Goal: Information Seeking & Learning: Learn about a topic

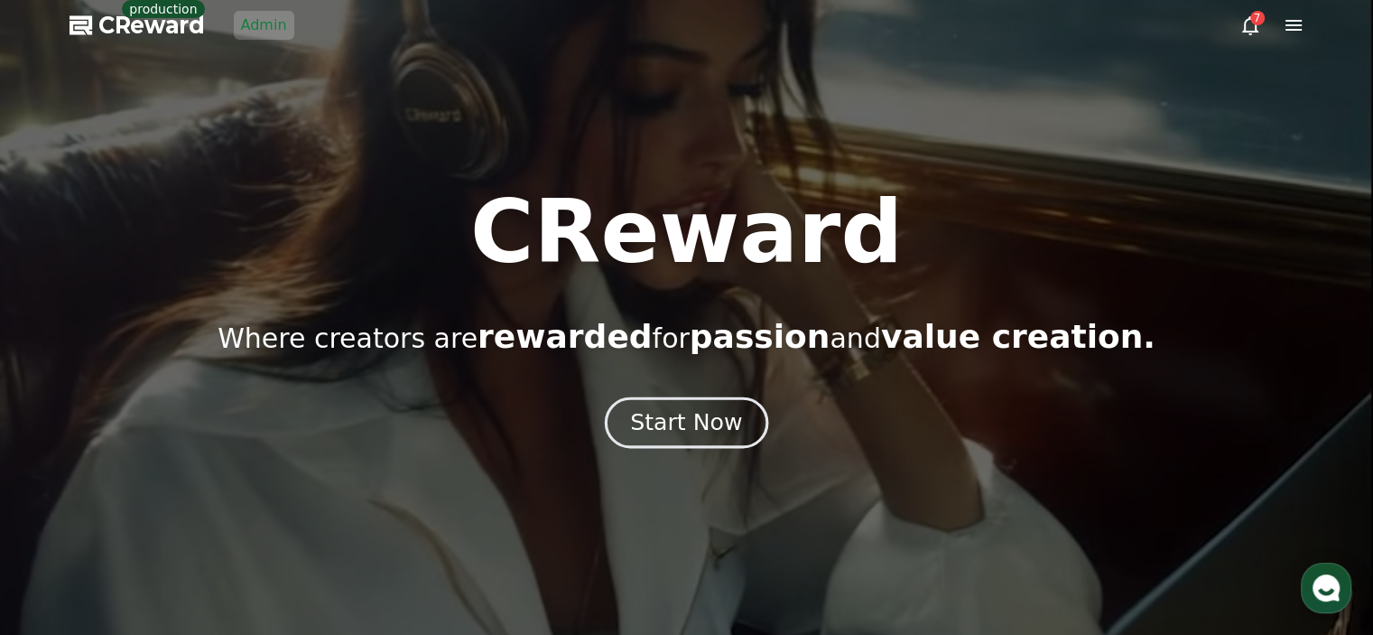
click at [672, 414] on div "Start Now" at bounding box center [686, 422] width 112 height 31
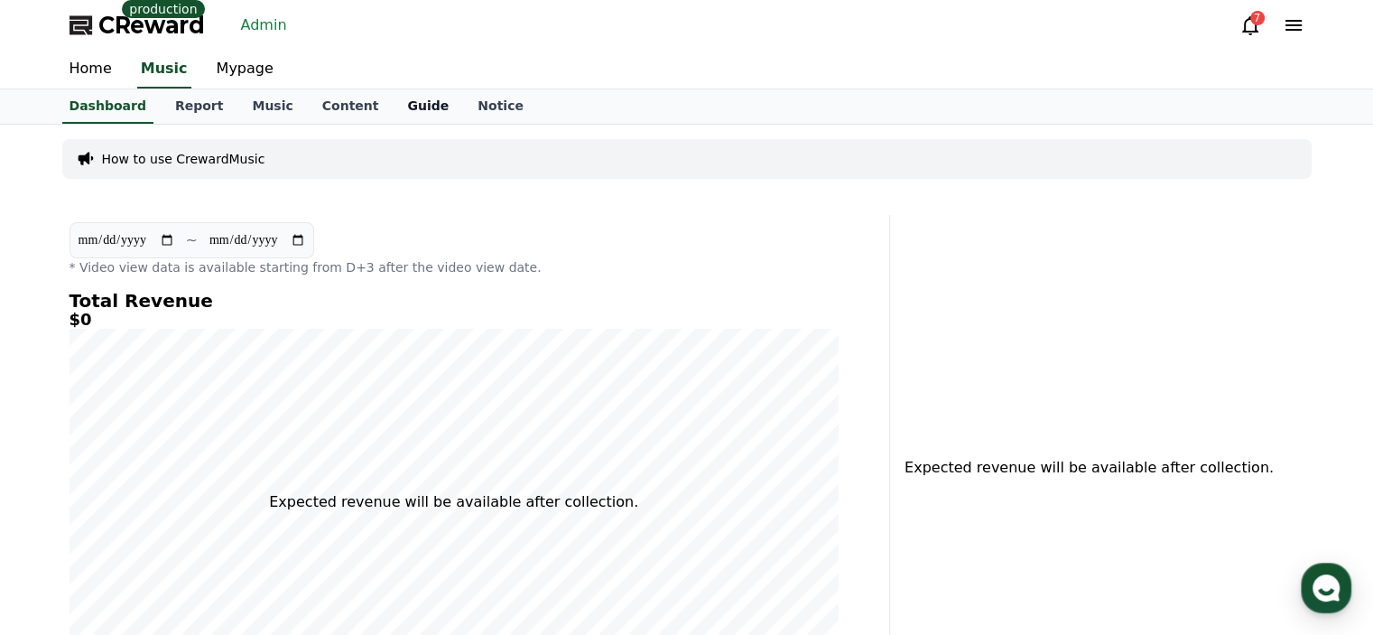
click at [395, 107] on link "Guide" at bounding box center [428, 106] width 70 height 34
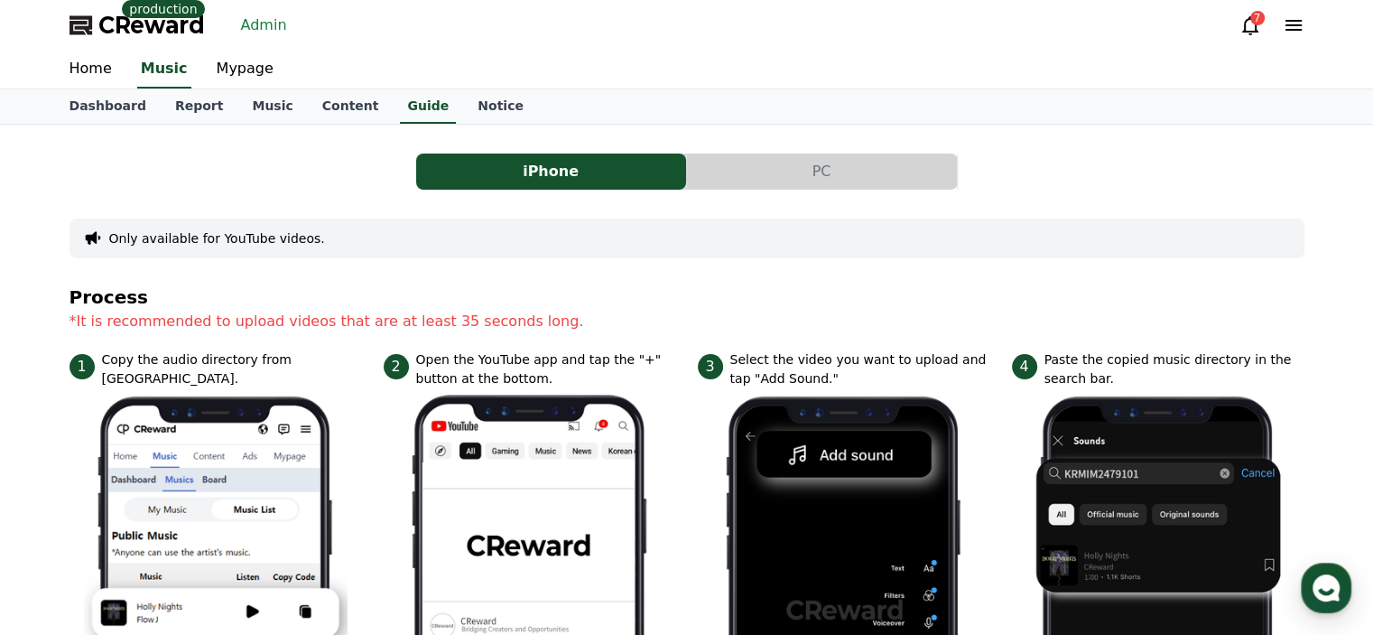
click at [253, 35] on link "Admin" at bounding box center [264, 25] width 60 height 29
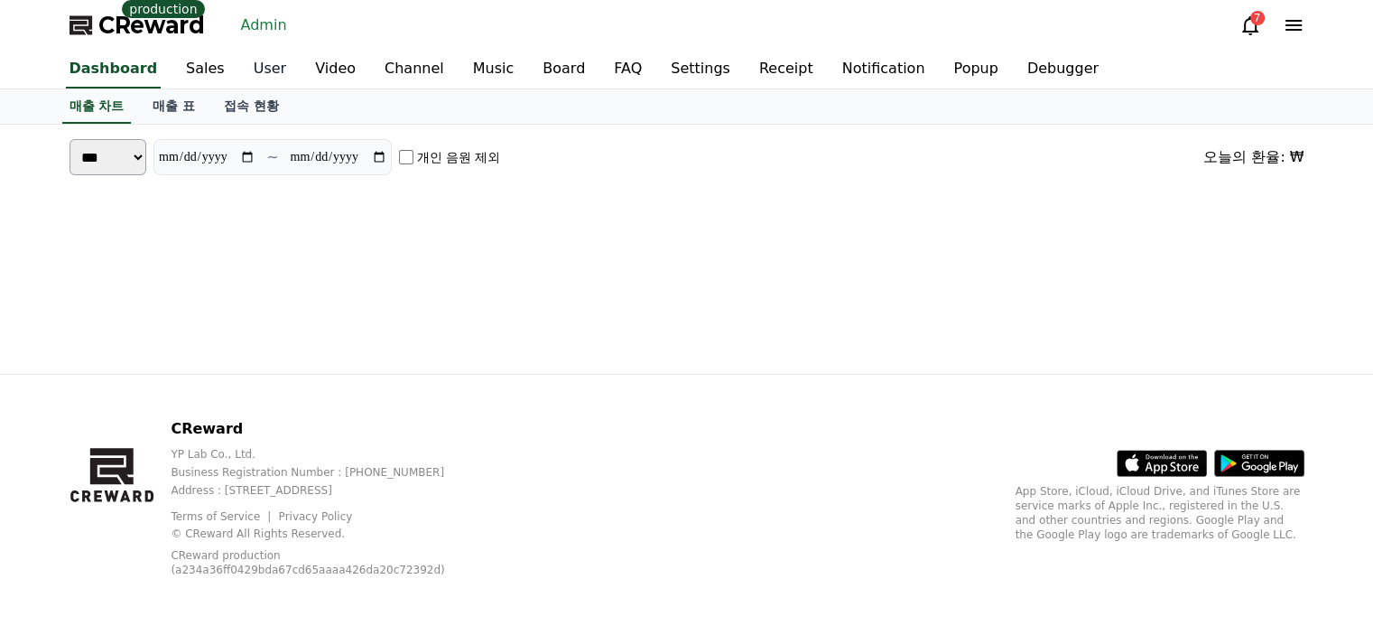
click at [240, 76] on link "User" at bounding box center [269, 70] width 61 height 38
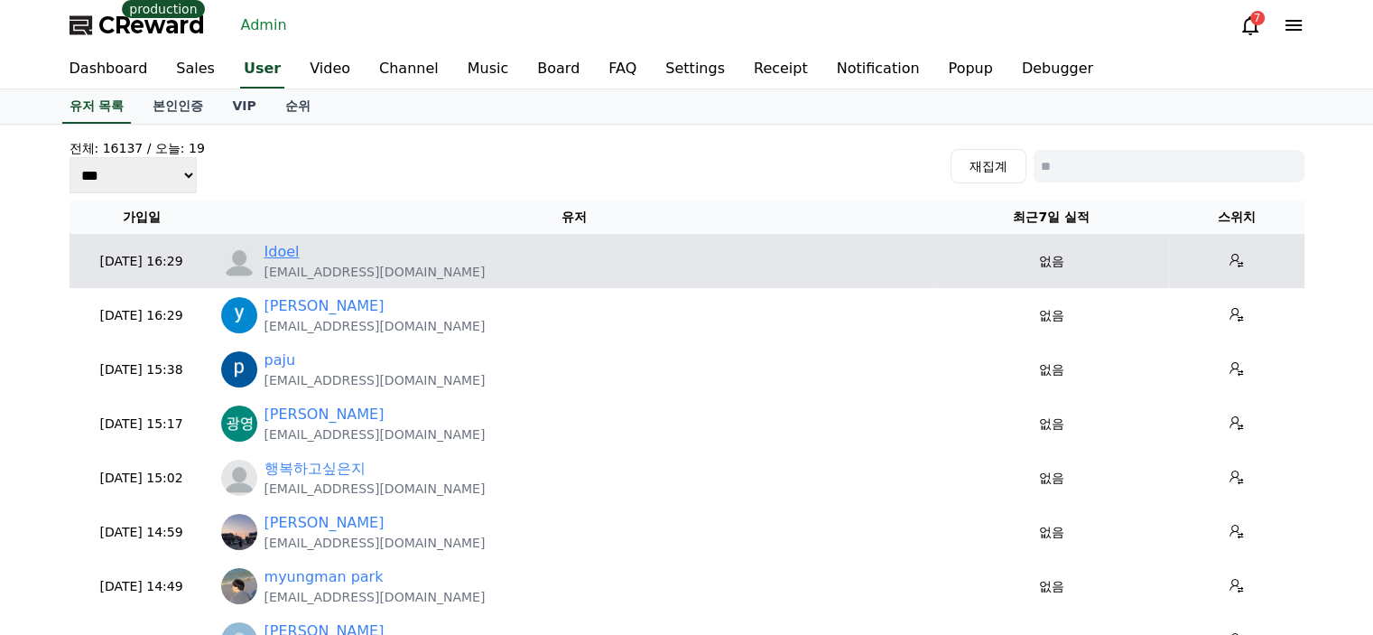
click at [265, 254] on link "Idoel" at bounding box center [282, 252] width 35 height 22
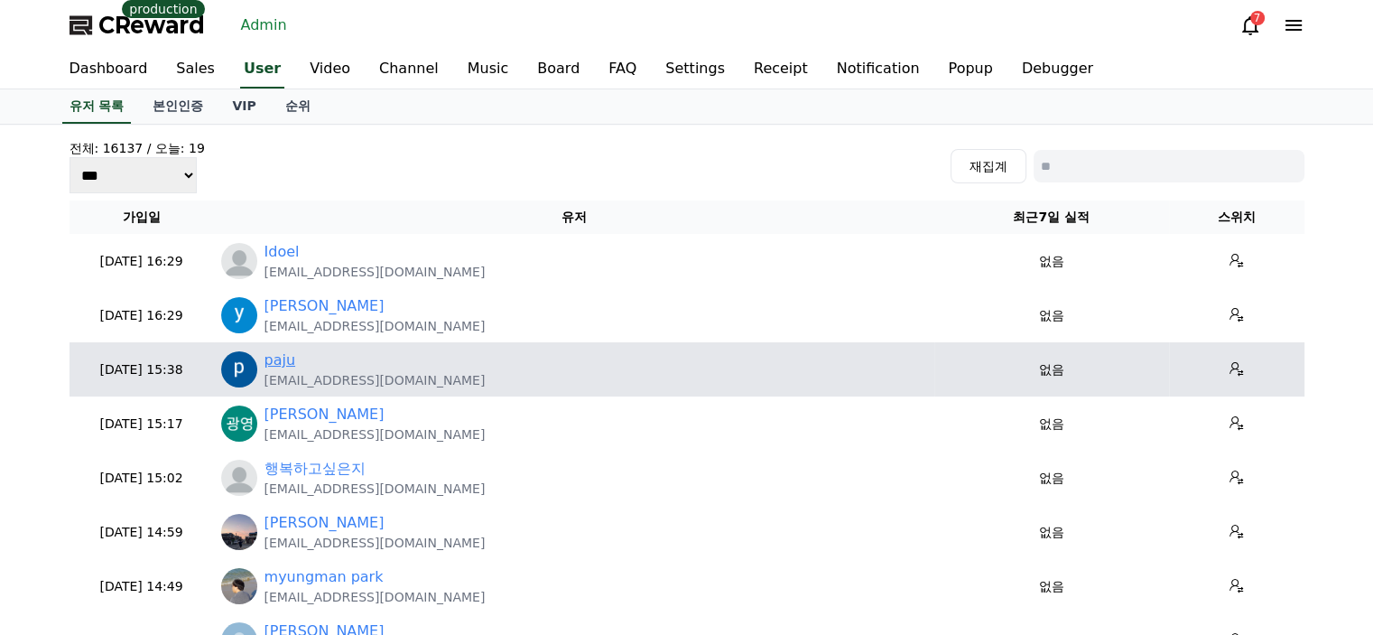
click at [273, 364] on link "paju" at bounding box center [281, 360] width 32 height 22
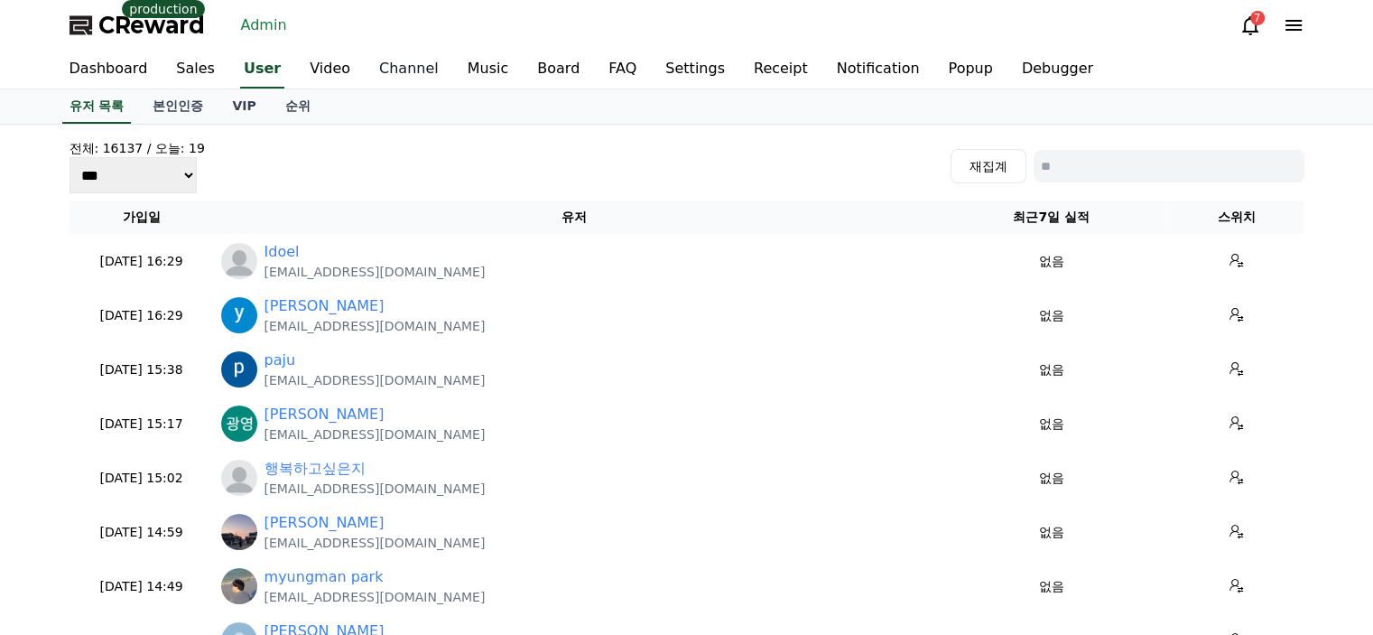
click at [393, 69] on link "Channel" at bounding box center [409, 70] width 88 height 38
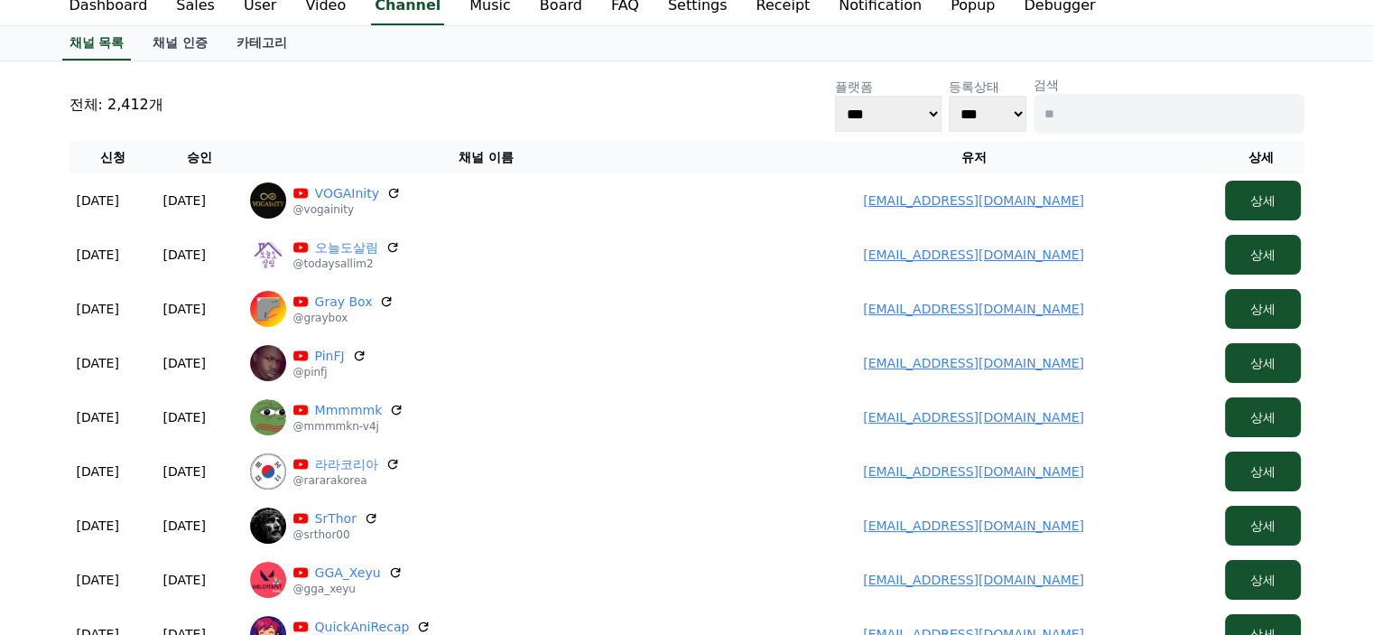
scroll to position [90, 0]
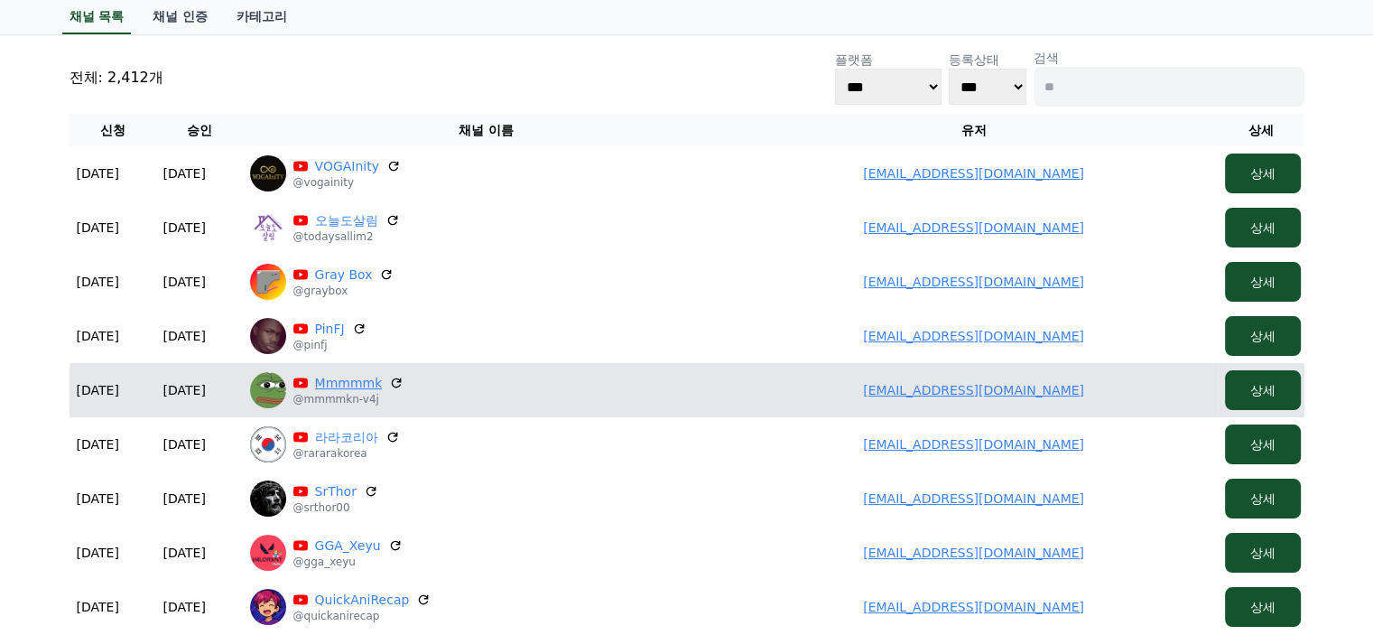
click at [350, 382] on link "Mmmmmk" at bounding box center [349, 383] width 68 height 18
drag, startPoint x: 878, startPoint y: 390, endPoint x: 1145, endPoint y: 393, distance: 266.3
click at [1145, 393] on td "josephfidelis501@gmail.com" at bounding box center [973, 390] width 487 height 54
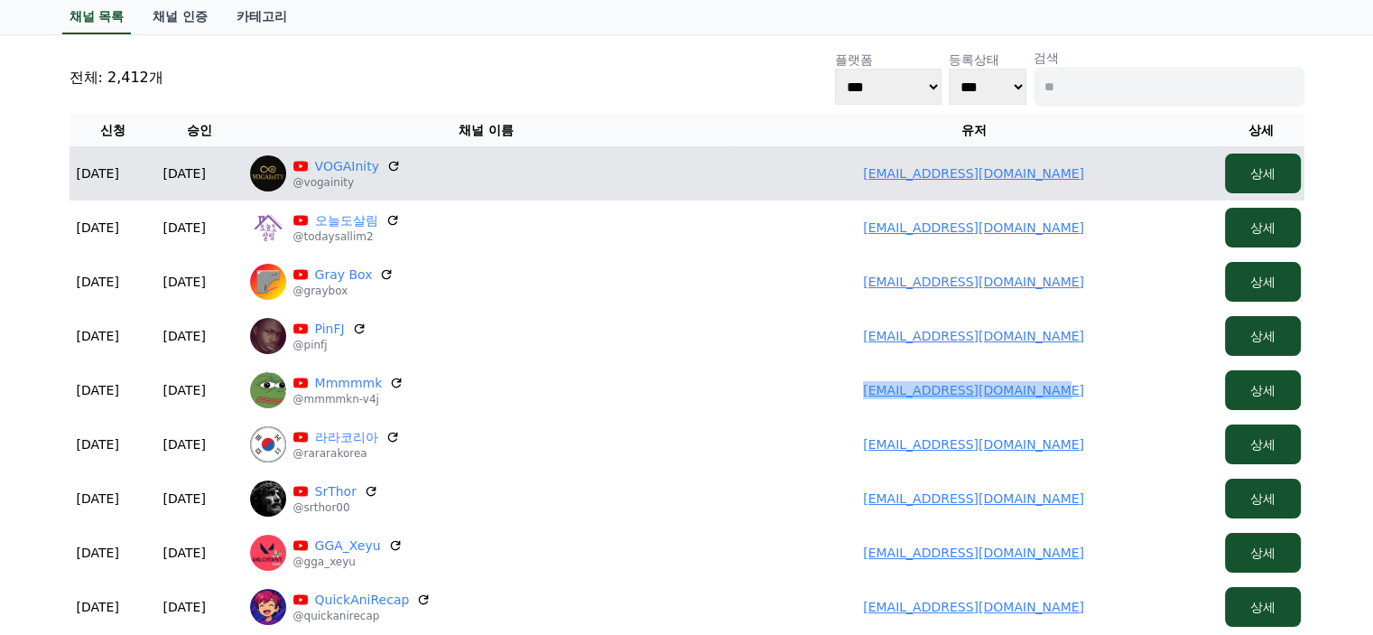
copy link "josephfidelis501@gmail.com"
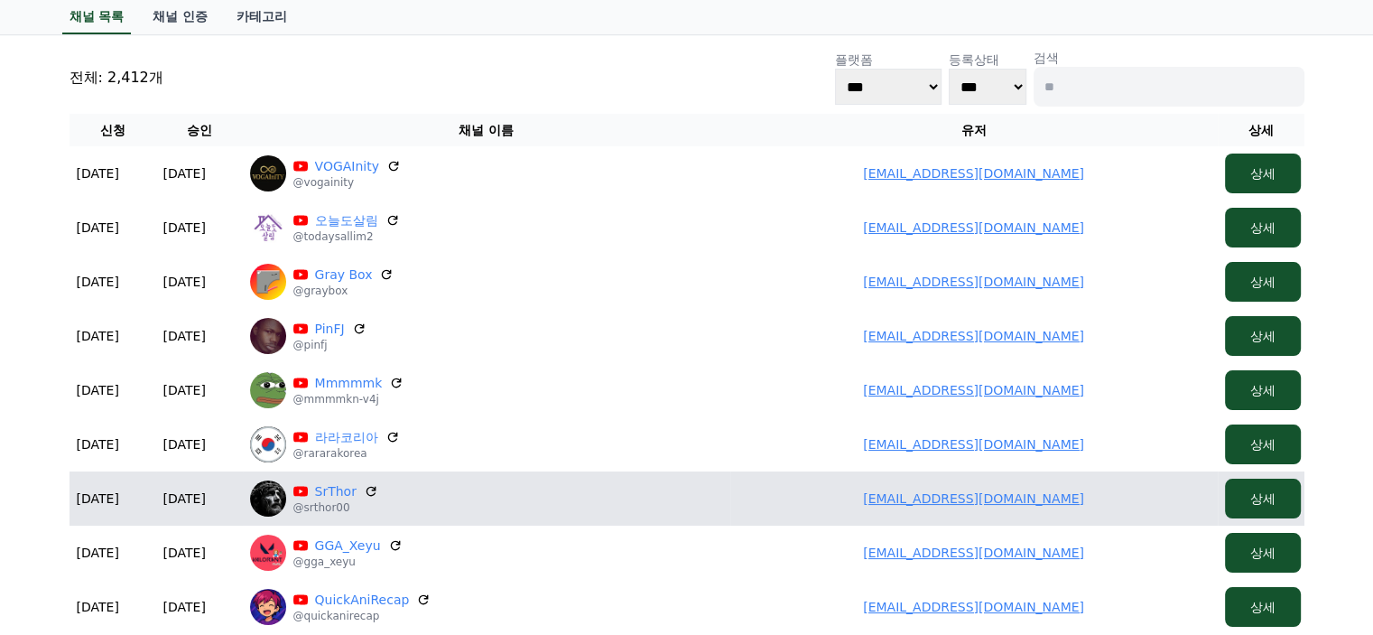
scroll to position [181, 0]
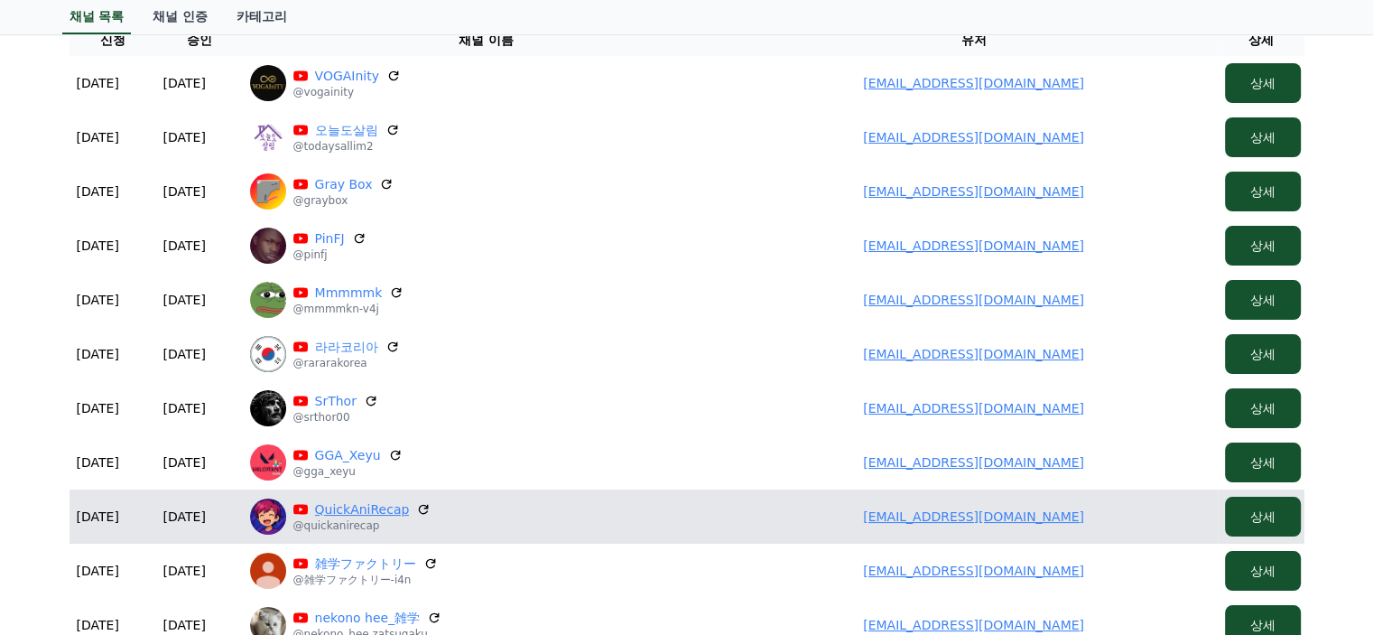
click at [335, 510] on link "QuickAniRecap" at bounding box center [362, 509] width 95 height 18
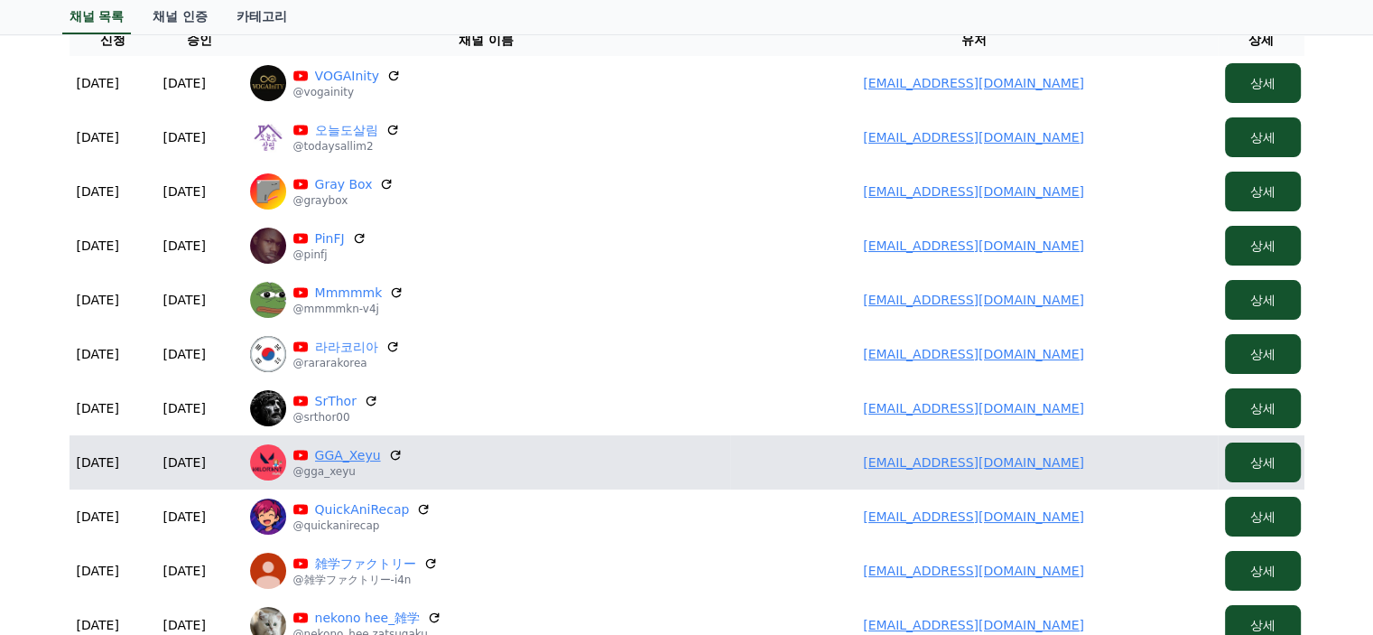
click at [327, 450] on link "GGA_Xeyu" at bounding box center [348, 455] width 66 height 18
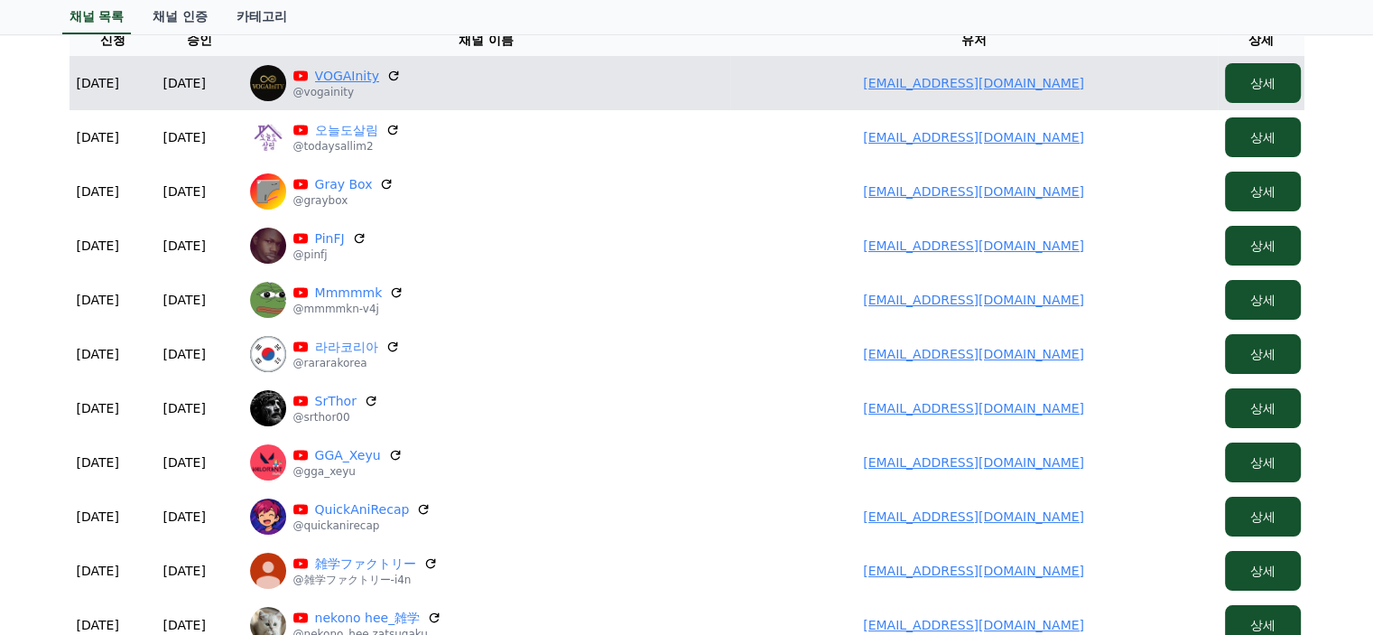
click at [347, 78] on link "VOGAInity" at bounding box center [347, 76] width 64 height 18
drag, startPoint x: 1094, startPoint y: 87, endPoint x: 918, endPoint y: 84, distance: 176.1
click at [918, 84] on td "2win@naver.com" at bounding box center [973, 83] width 487 height 54
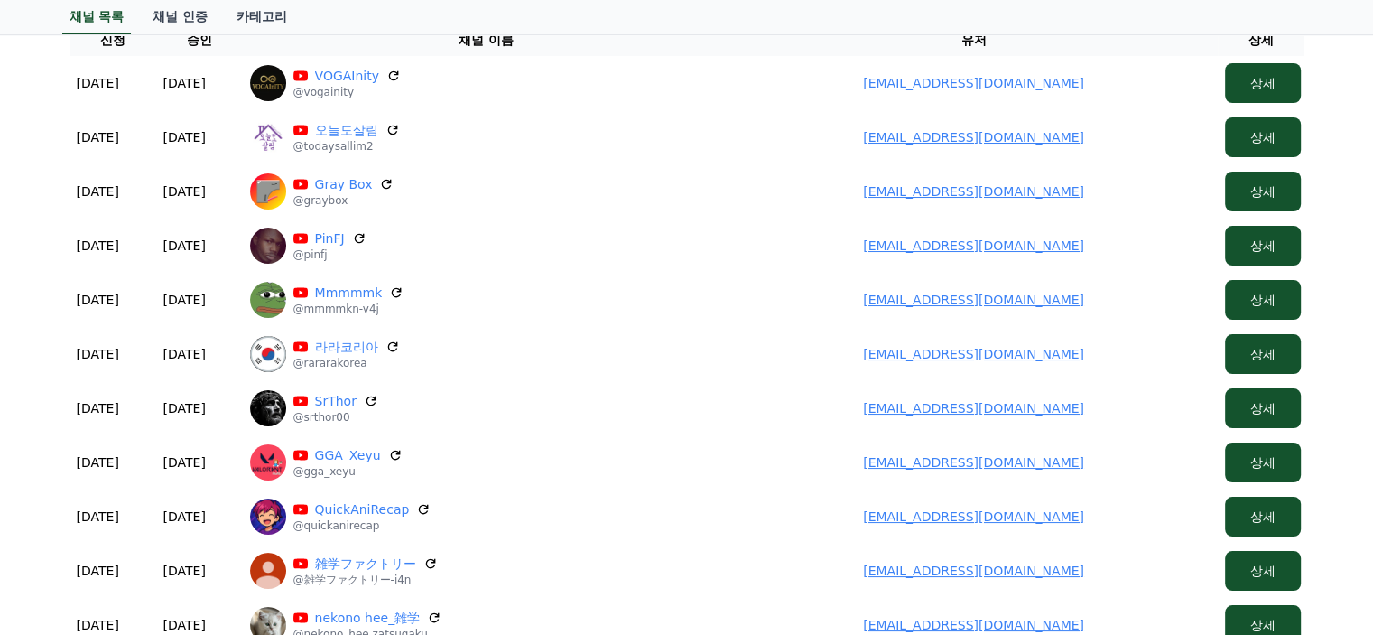
click at [419, 7] on div "채널 목록 채널 인증 카테고리" at bounding box center [687, 17] width 1264 height 34
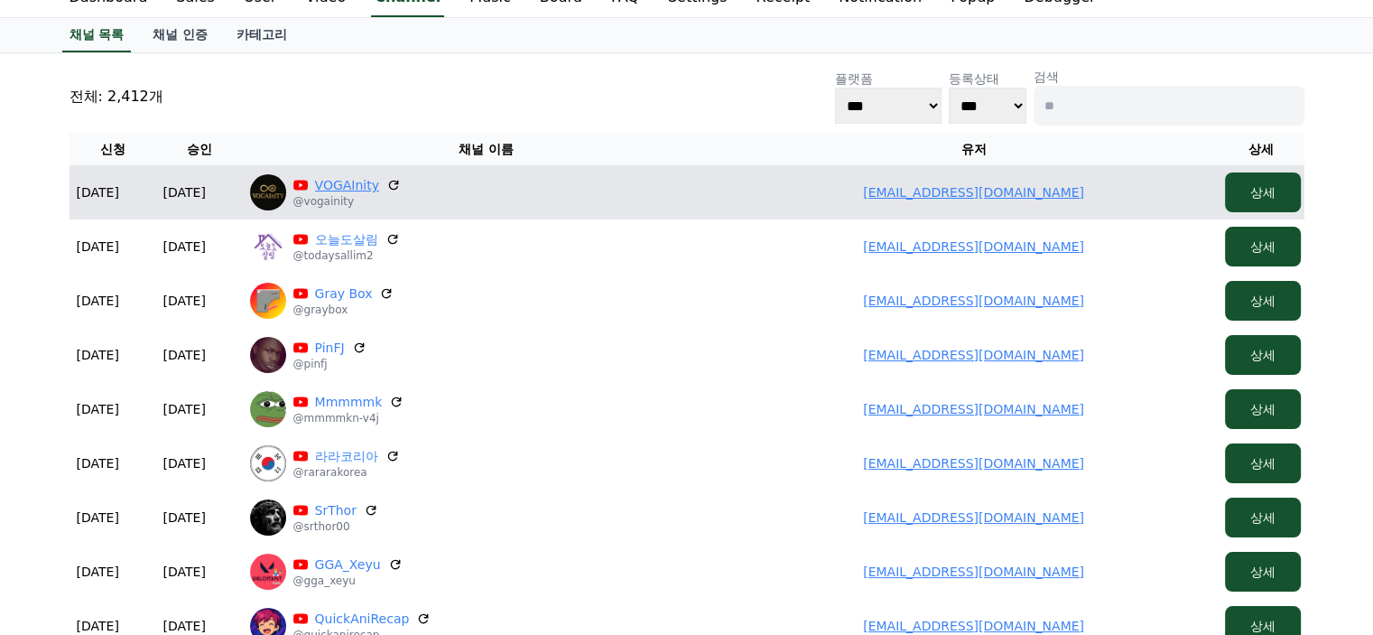
scroll to position [0, 0]
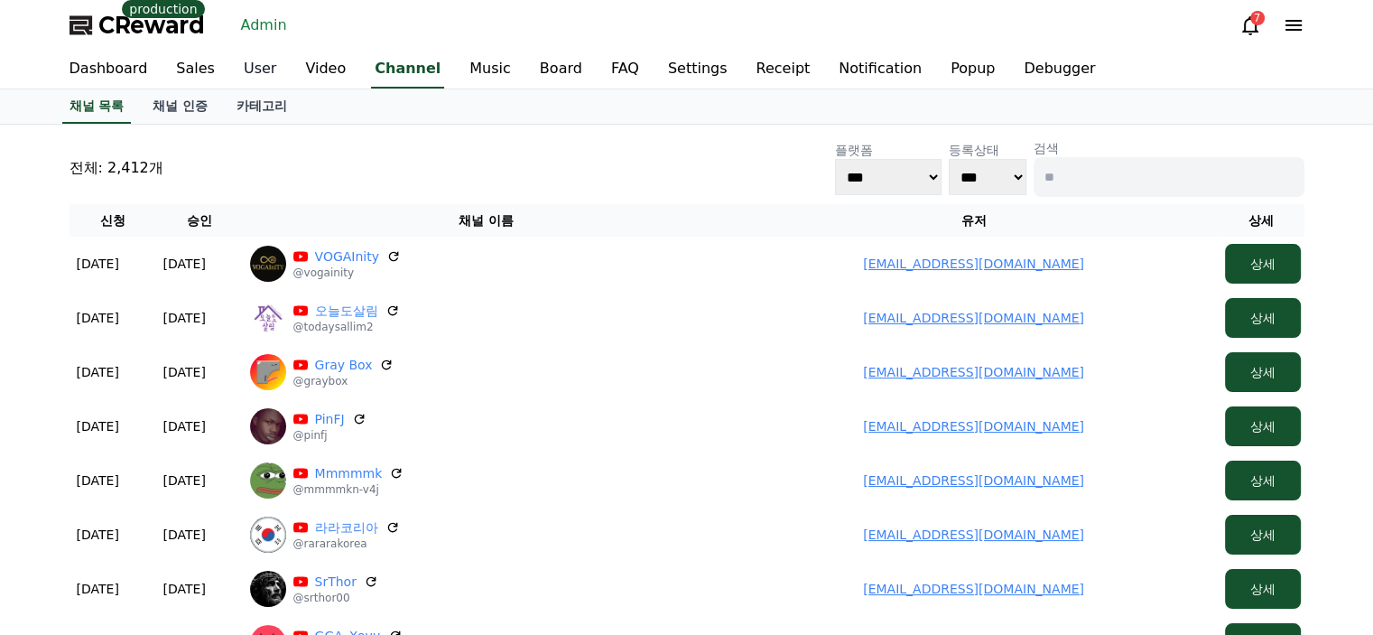
click at [255, 66] on link "User" at bounding box center [259, 70] width 61 height 38
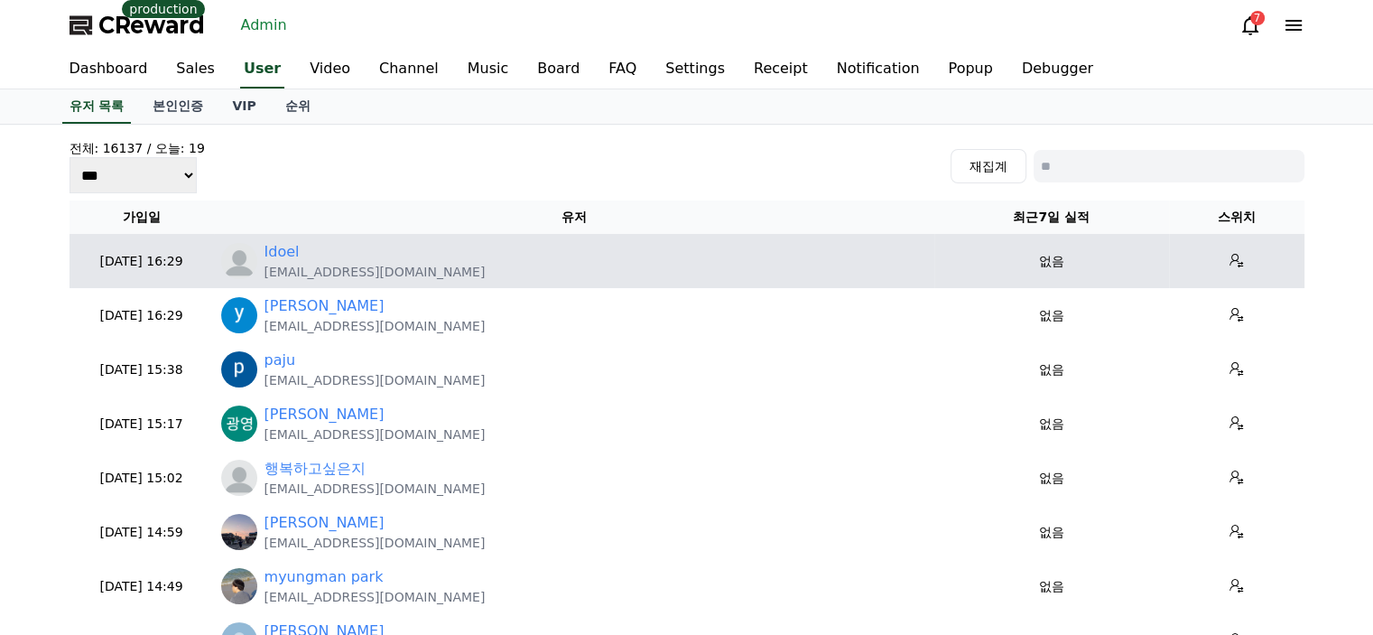
click at [330, 270] on p "Idoelenhorn@yahoo.com" at bounding box center [375, 272] width 221 height 18
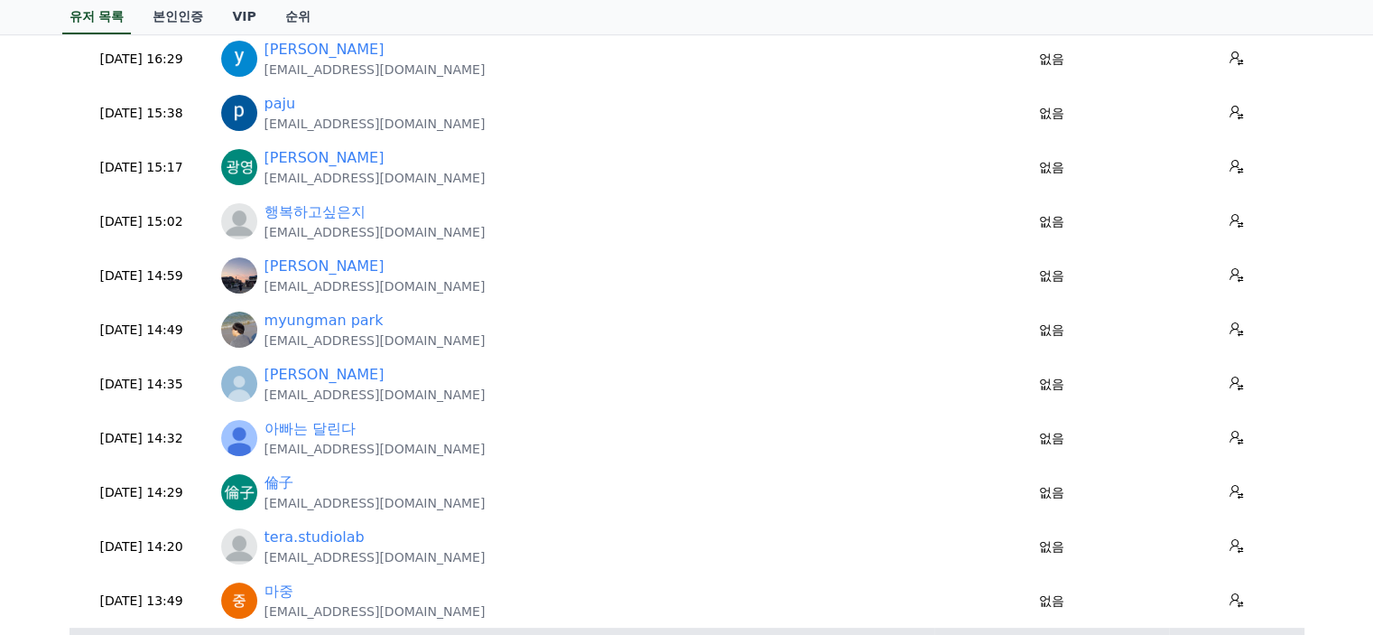
scroll to position [361, 0]
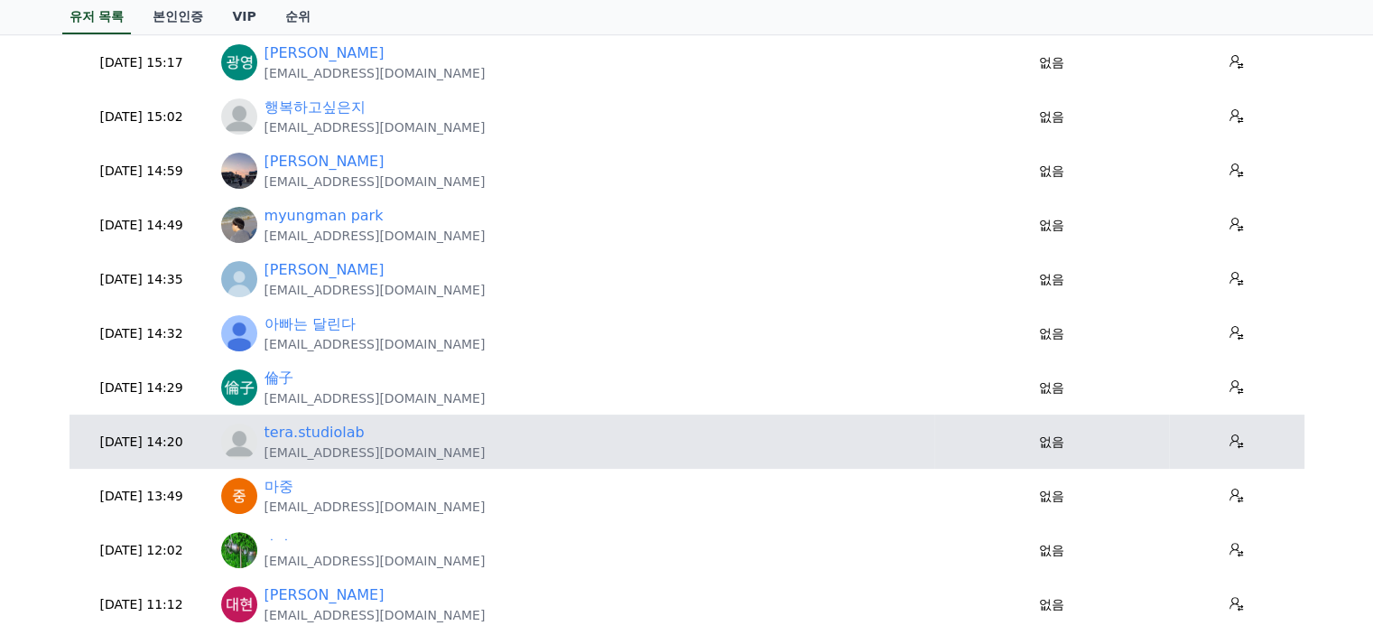
click at [315, 458] on p "tera.studiolab@gmail.com" at bounding box center [375, 452] width 221 height 18
copy tr "tera.studiolab@gmail.com"
click at [327, 436] on link "tera.studiolab" at bounding box center [315, 433] width 100 height 22
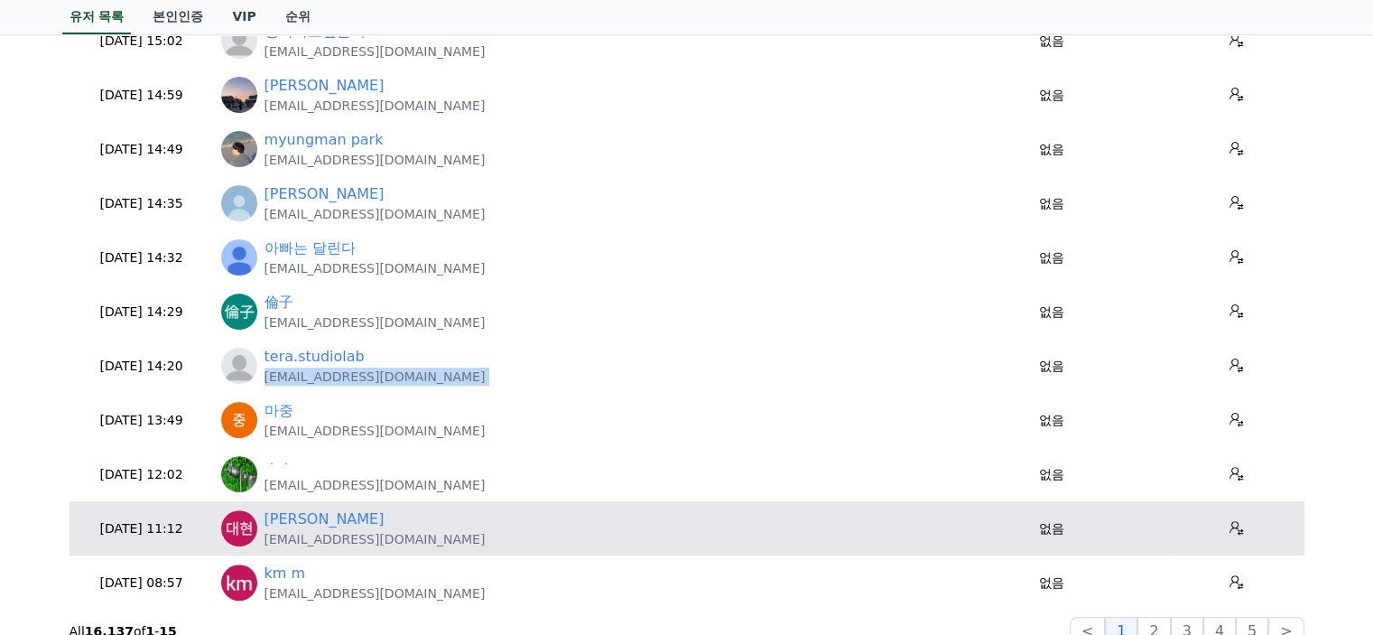
scroll to position [542, 0]
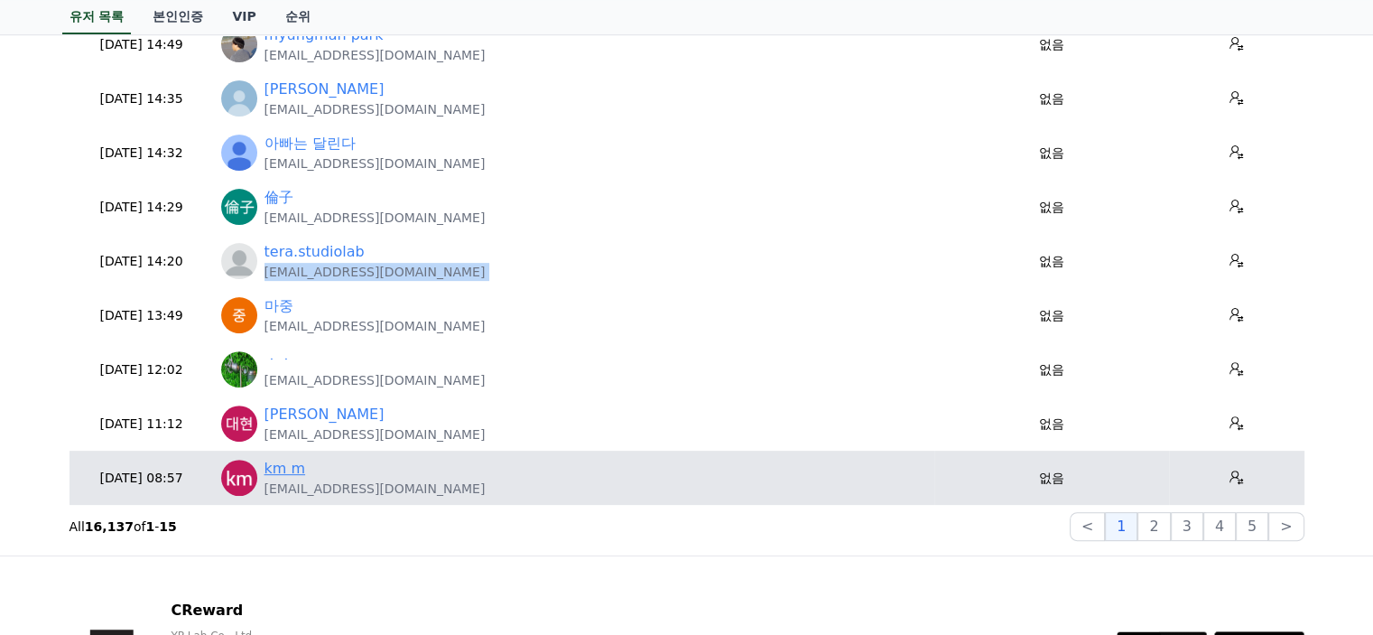
click at [282, 470] on link "km m" at bounding box center [286, 469] width 42 height 22
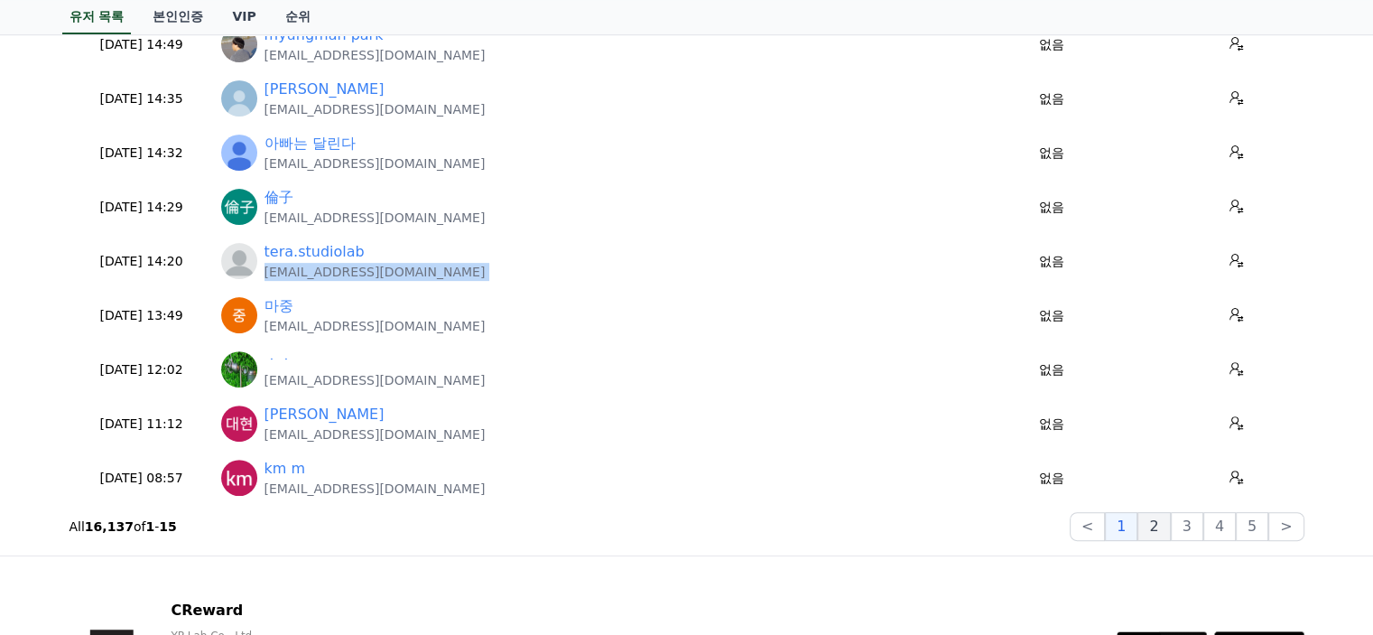
click at [1171, 531] on button "2" at bounding box center [1187, 526] width 32 height 29
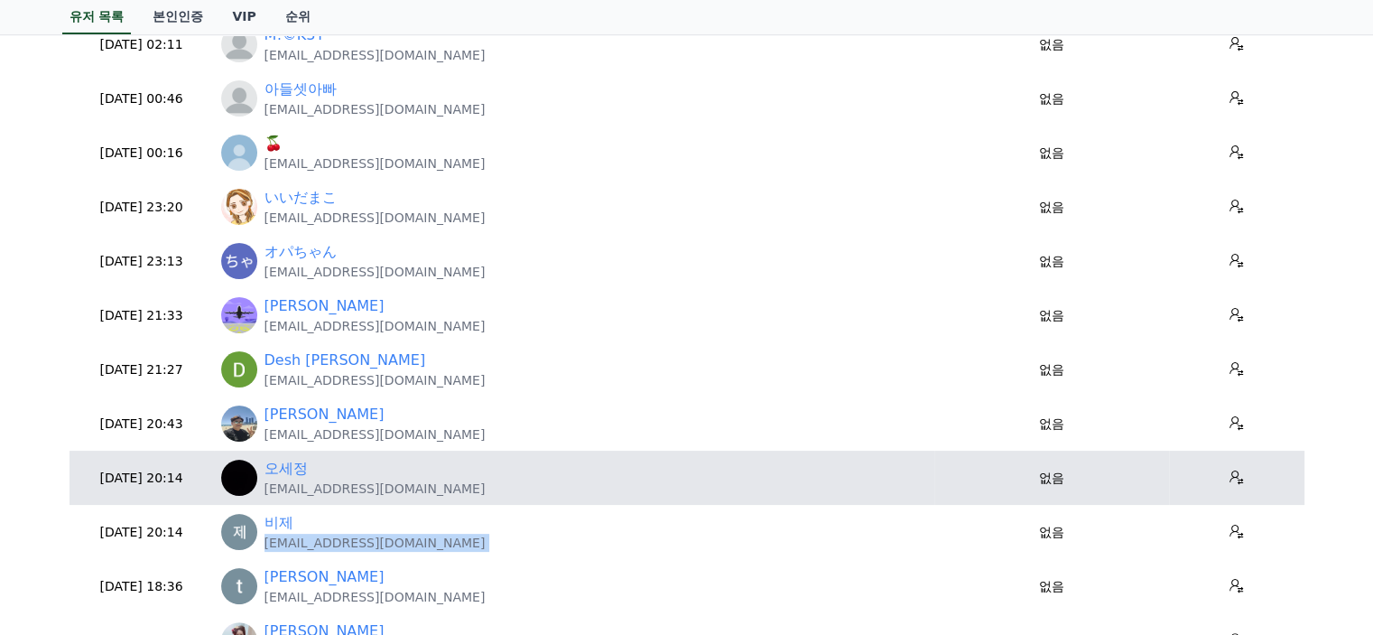
scroll to position [0, 0]
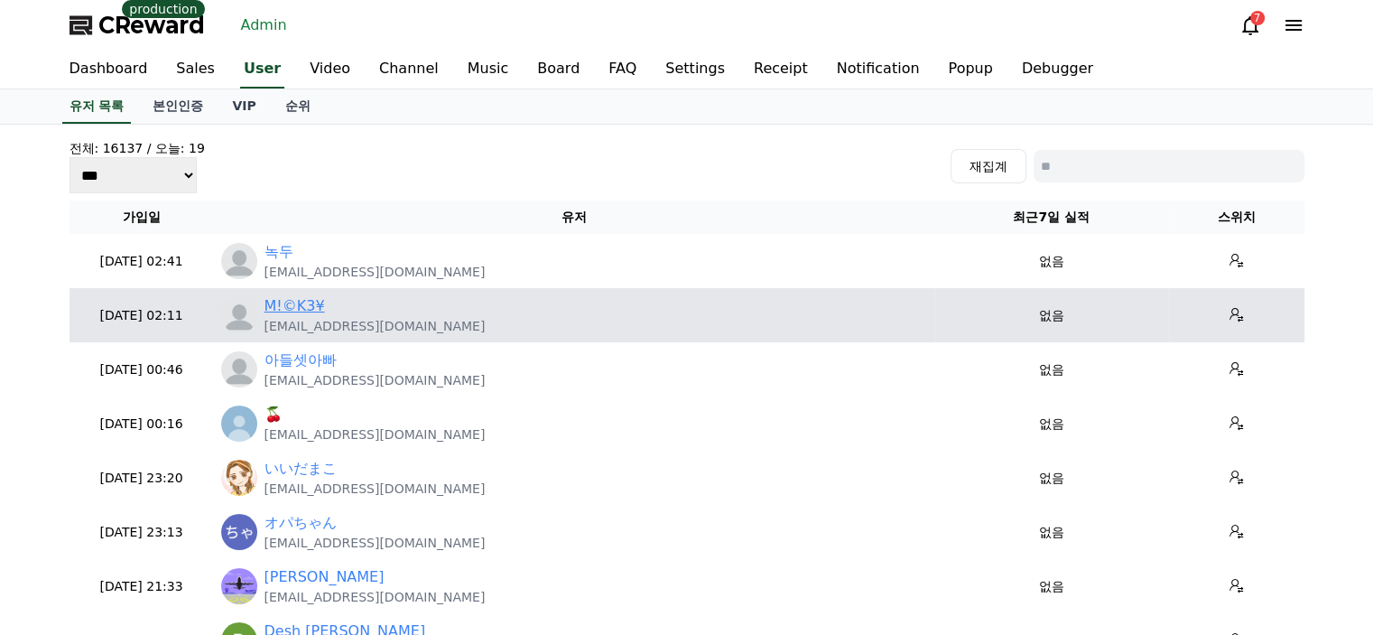
click at [288, 311] on link "M!©K3¥" at bounding box center [295, 306] width 60 height 22
click at [367, 324] on p "ml2287154@gmail.com" at bounding box center [375, 326] width 221 height 18
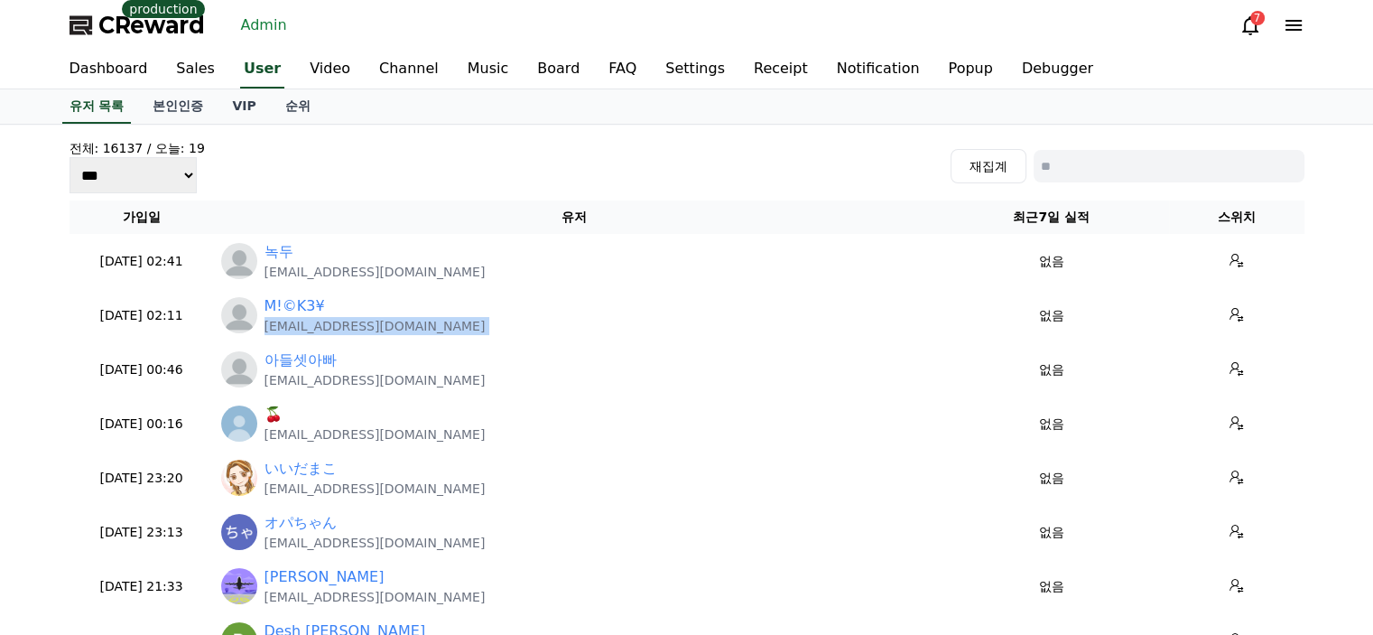
copy tr "ml2287154@gmail.com"
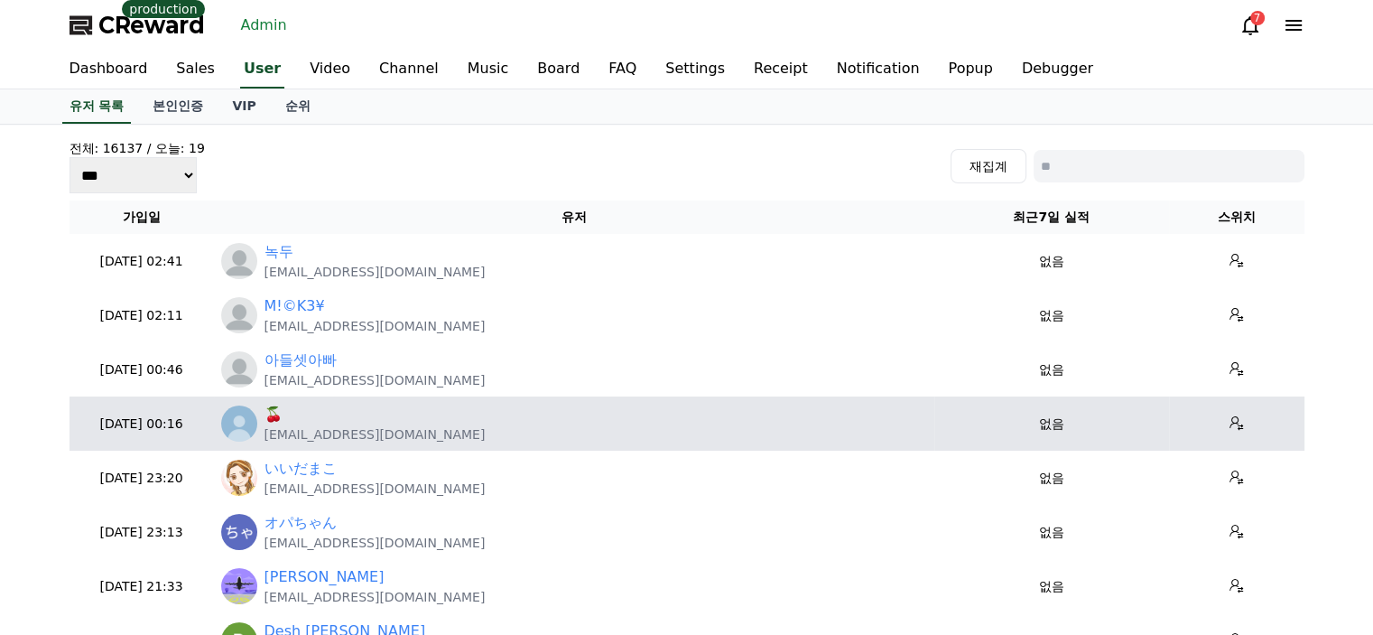
click at [357, 436] on p "aa01068886082@gmail.com" at bounding box center [375, 434] width 221 height 18
copy tr "aa01068886082@gmail.com"
click at [274, 413] on link "🍒" at bounding box center [274, 415] width 18 height 22
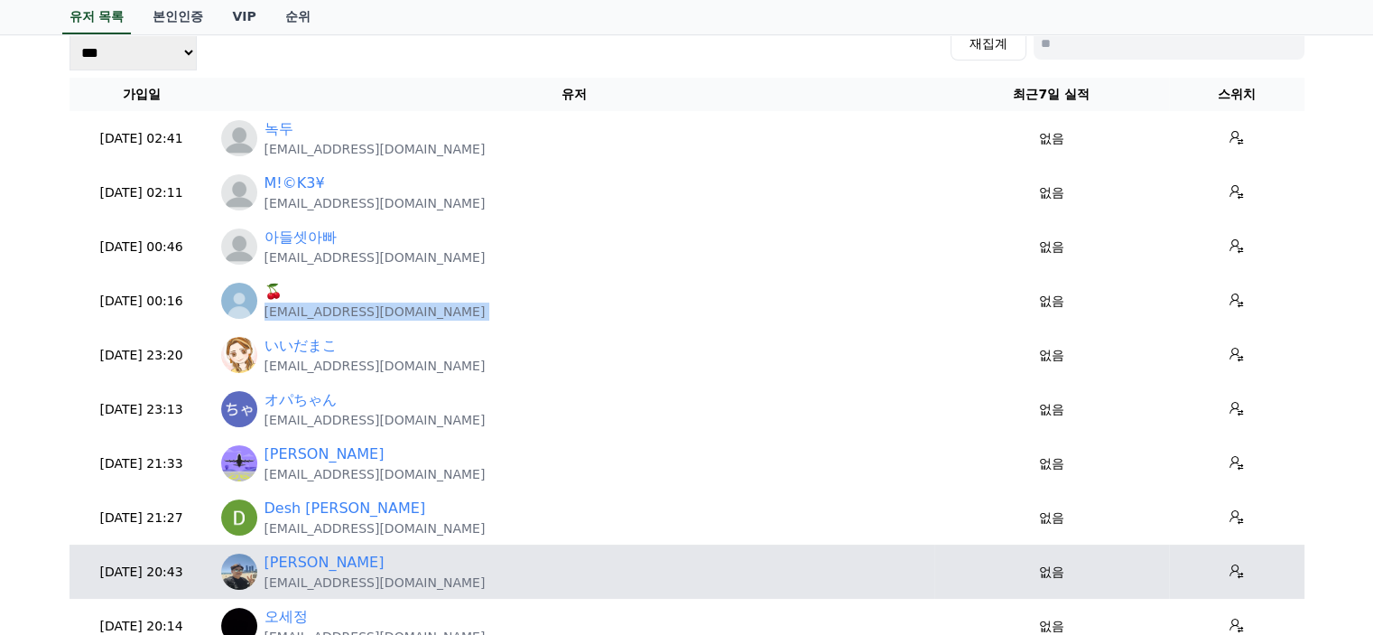
scroll to position [181, 0]
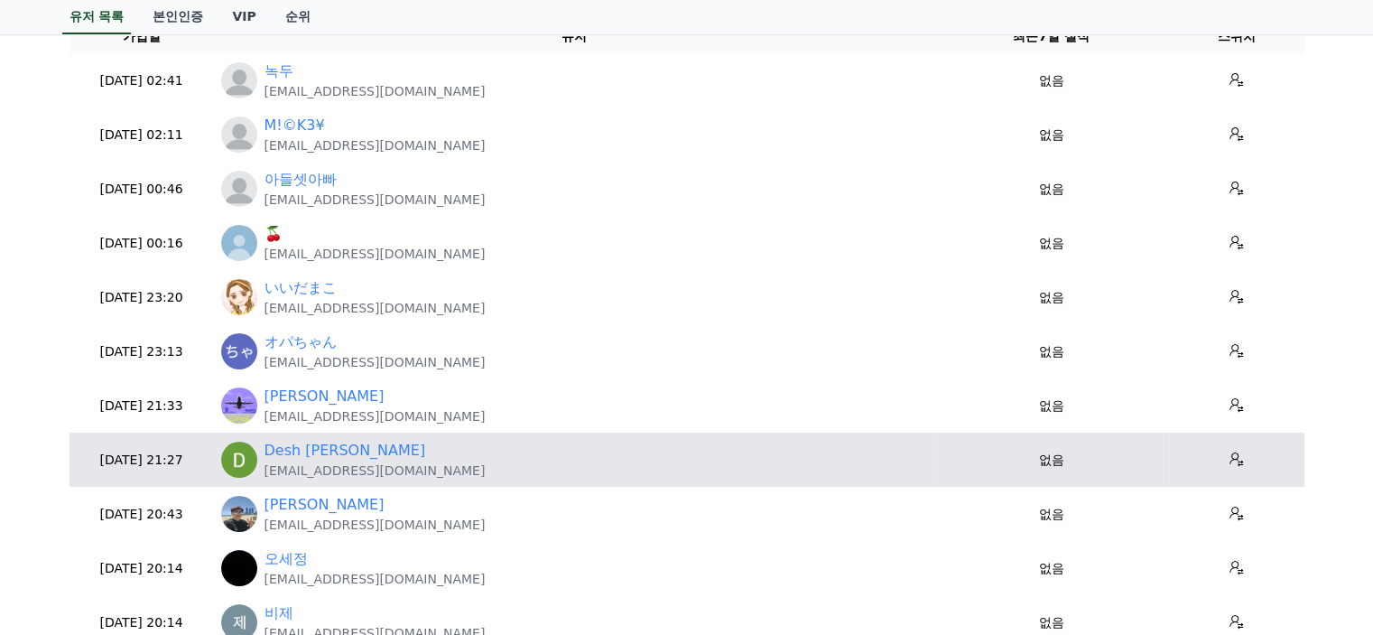
click at [320, 468] on p "deshdeepakc9@gmail.com" at bounding box center [375, 470] width 221 height 18
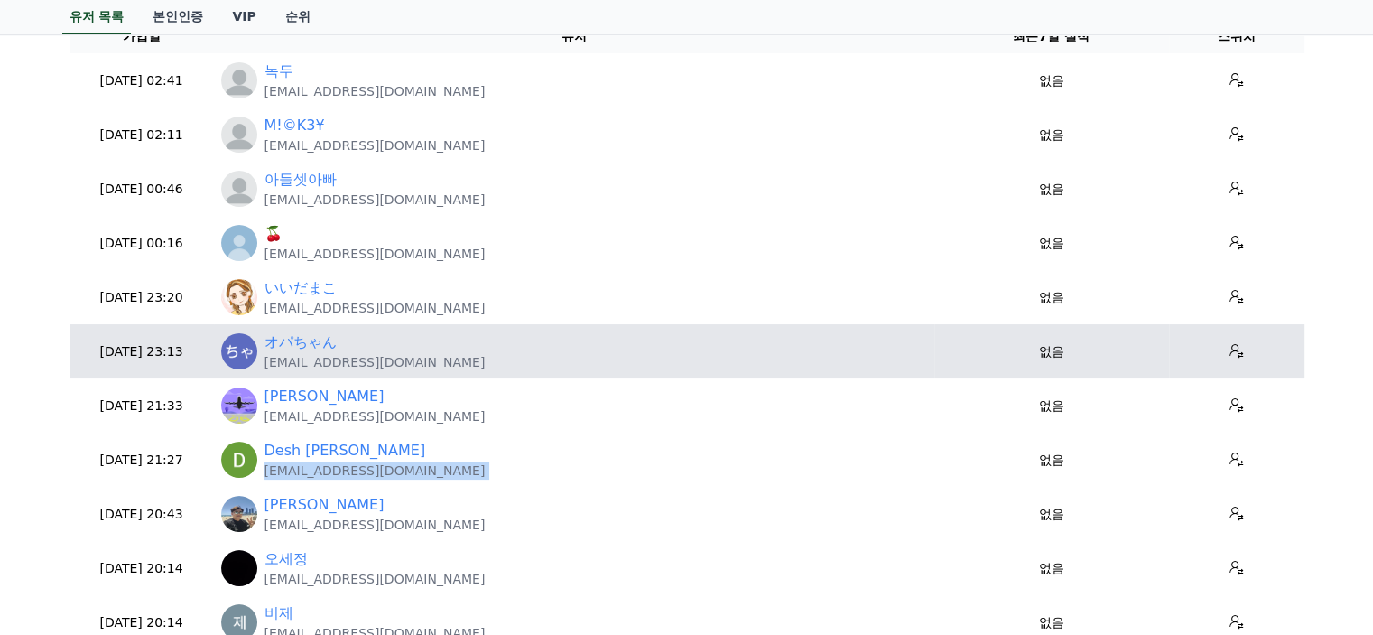
copy tr "deshdeepakc9@gmail.com"
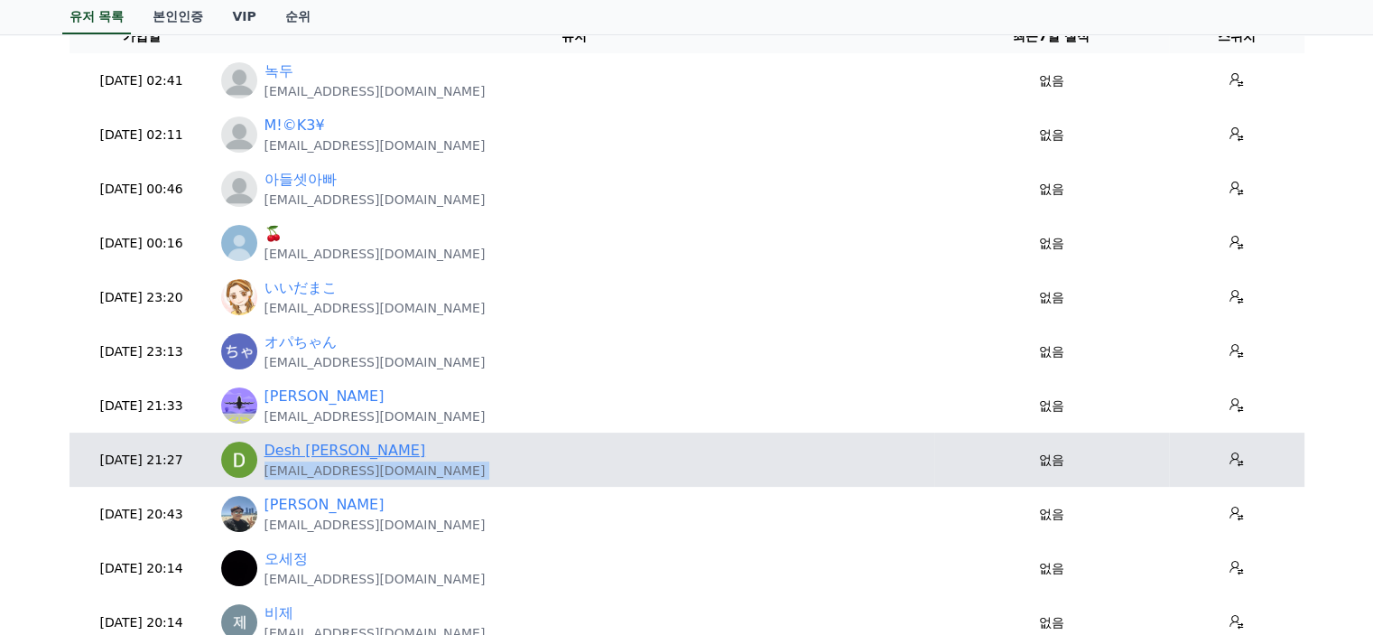
click at [361, 451] on link "Desh Deepak Chaudhary" at bounding box center [346, 451] width 162 height 22
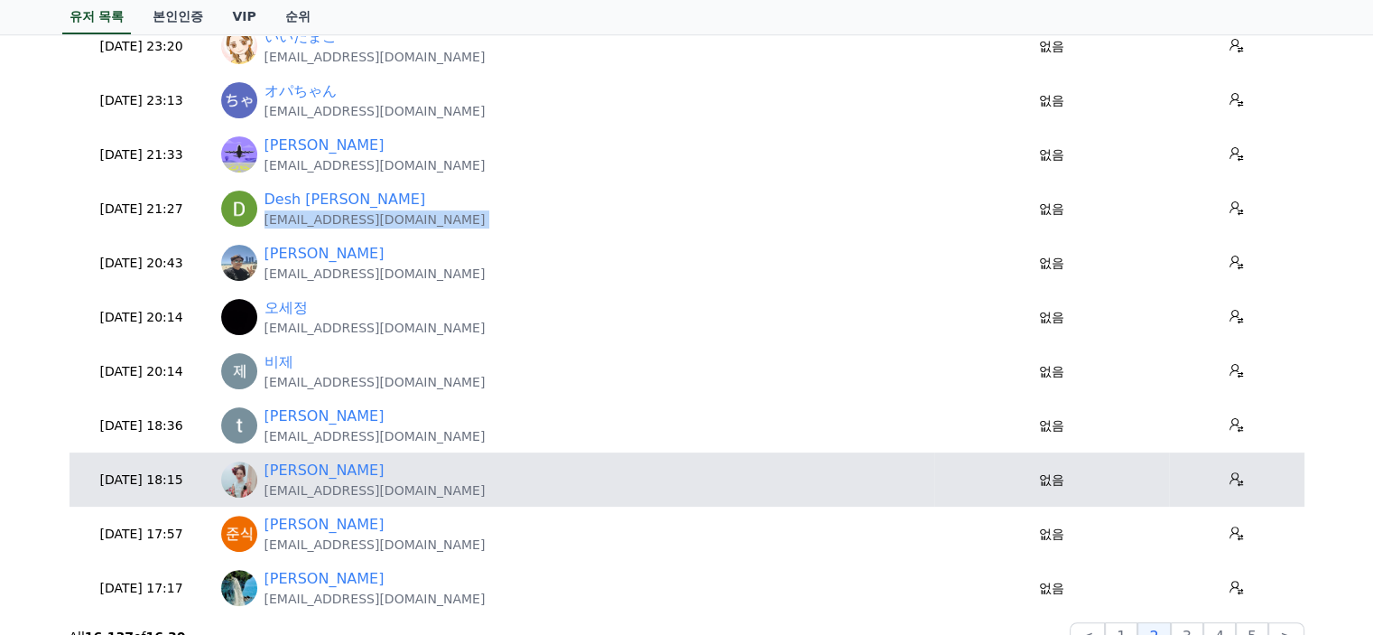
scroll to position [451, 0]
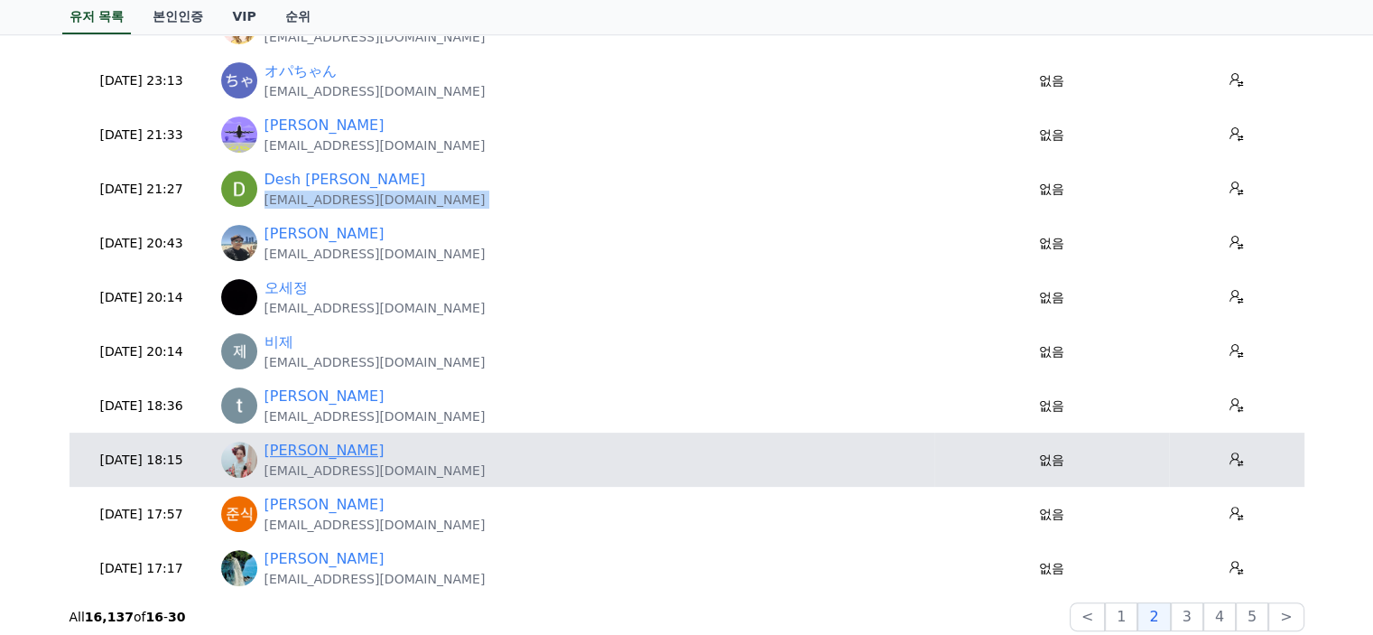
click at [292, 450] on link "Saya Ka" at bounding box center [325, 451] width 120 height 22
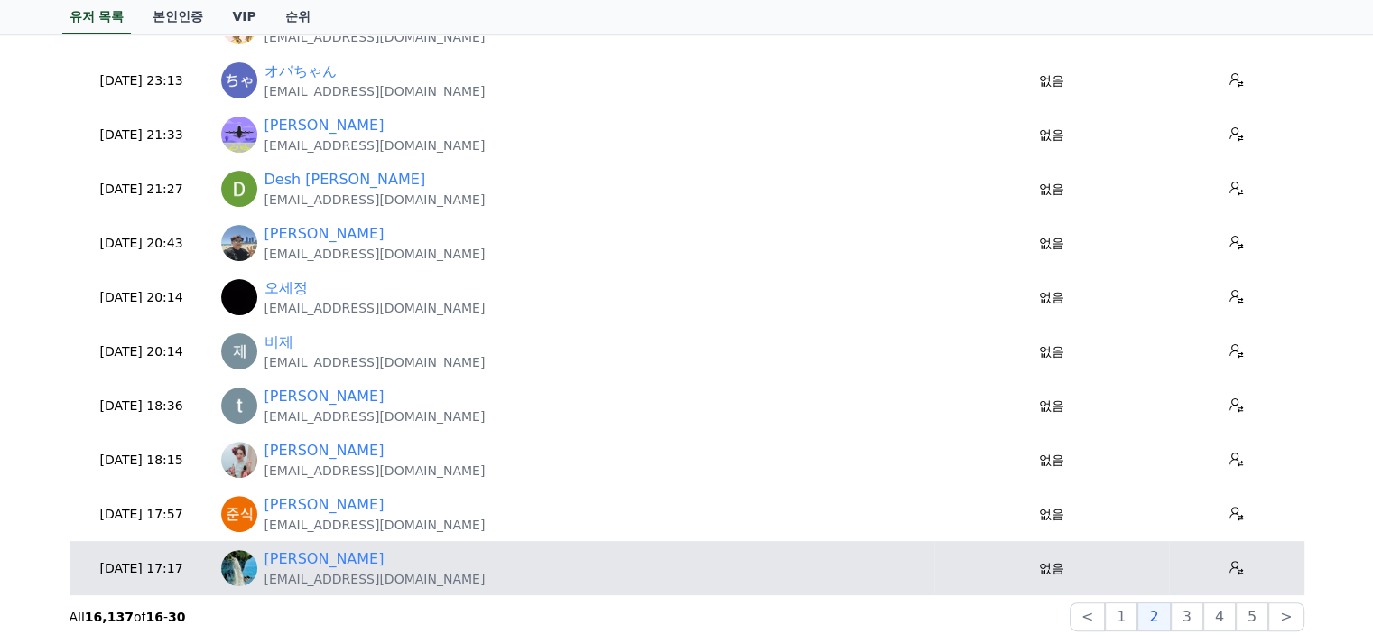
click at [330, 579] on p "omar.madadi2018@gmail.com" at bounding box center [375, 579] width 221 height 18
copy tr "omar.madadi2018@gmail.com"
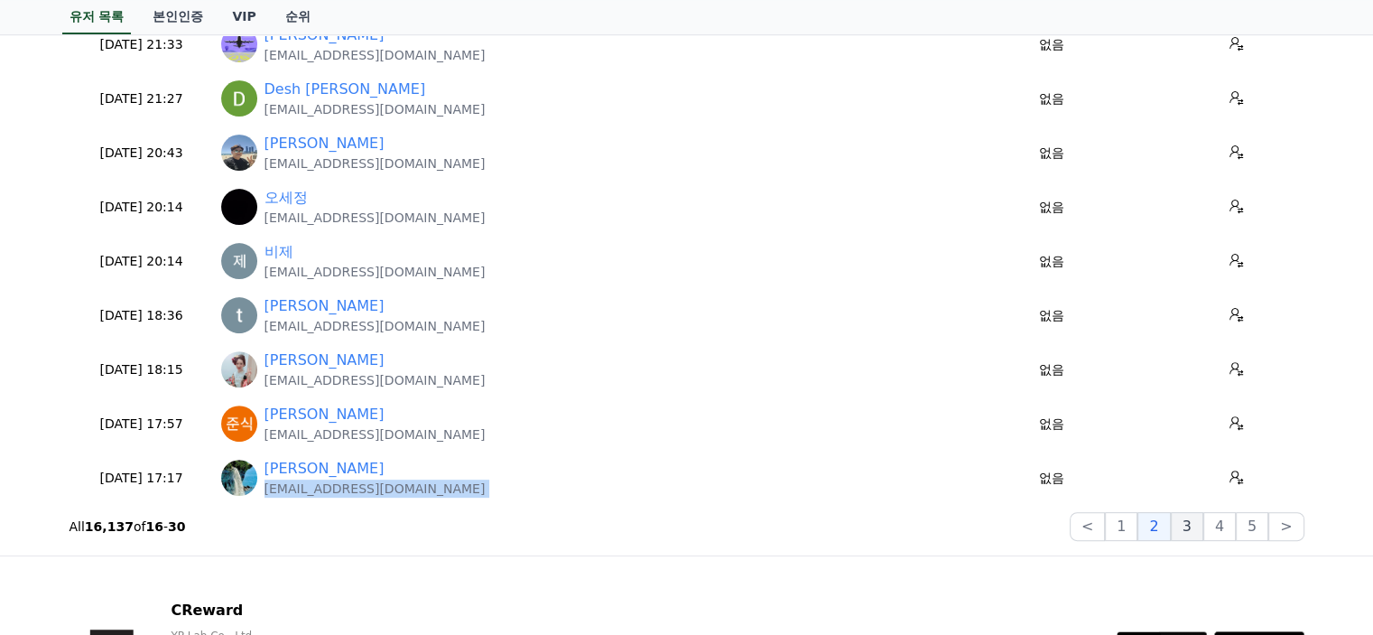
click at [1236, 531] on button "3" at bounding box center [1252, 526] width 32 height 29
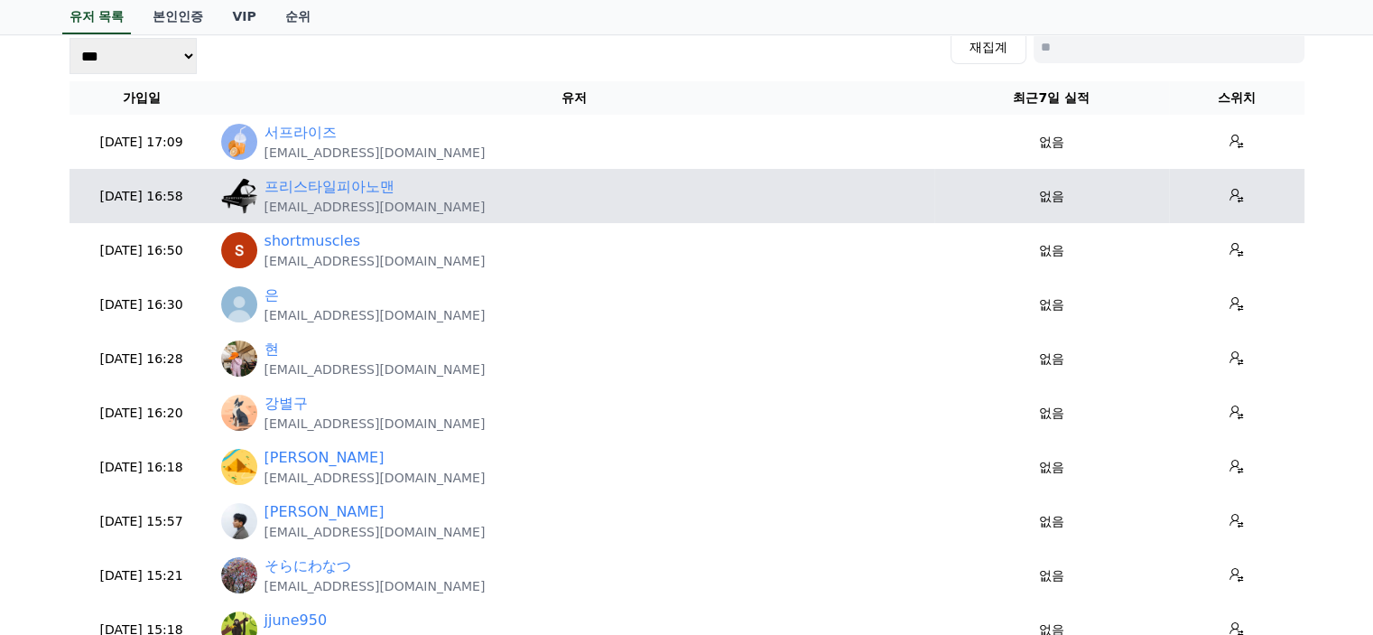
scroll to position [90, 0]
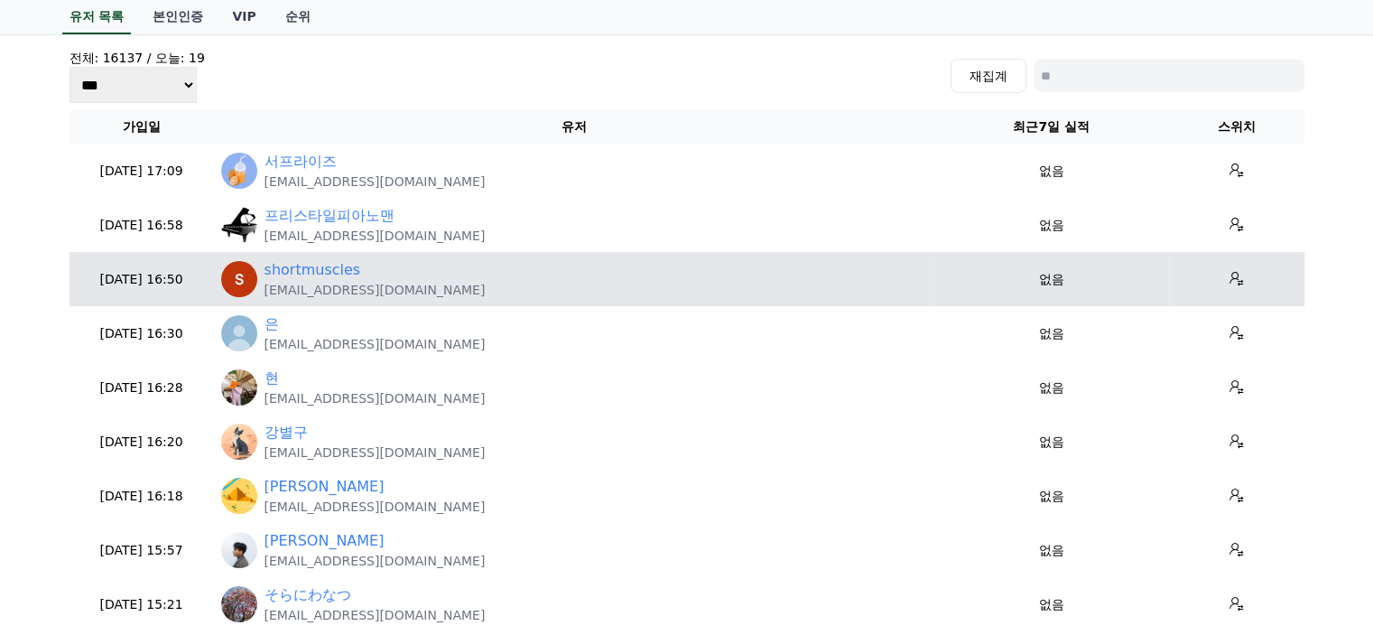
click at [312, 288] on p "shortmuscles@gmail.com" at bounding box center [375, 290] width 221 height 18
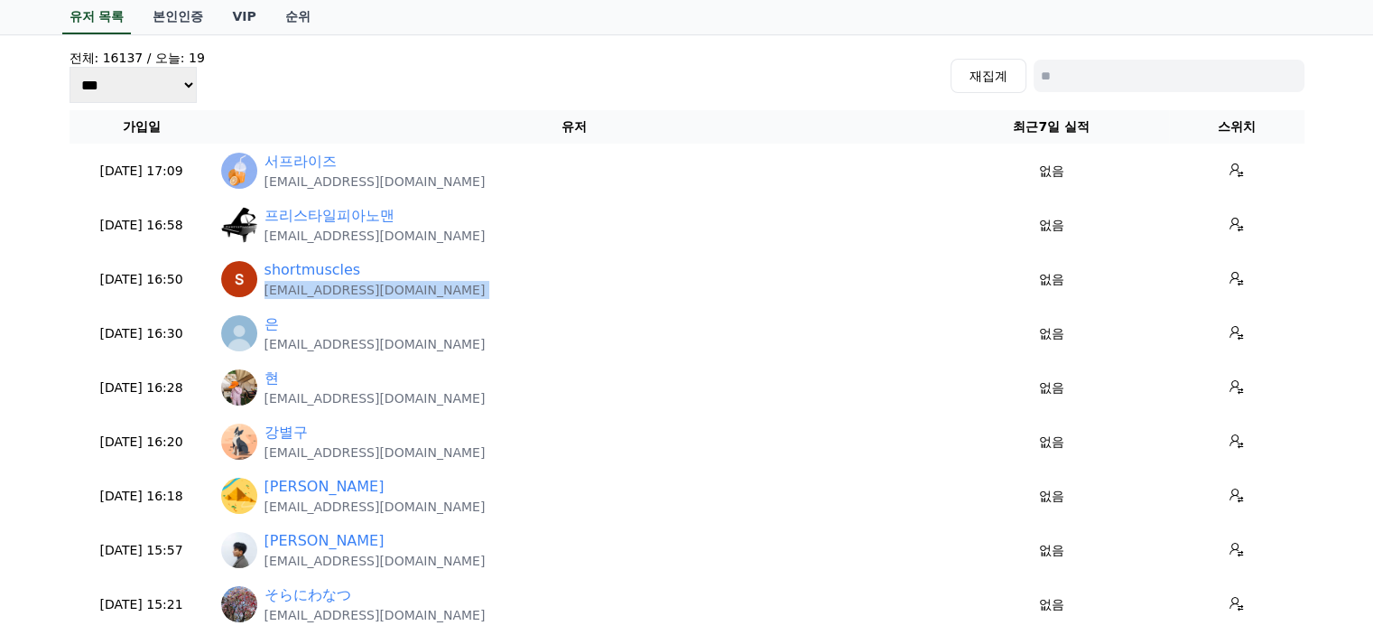
copy tr "shortmuscles@gmail.com"
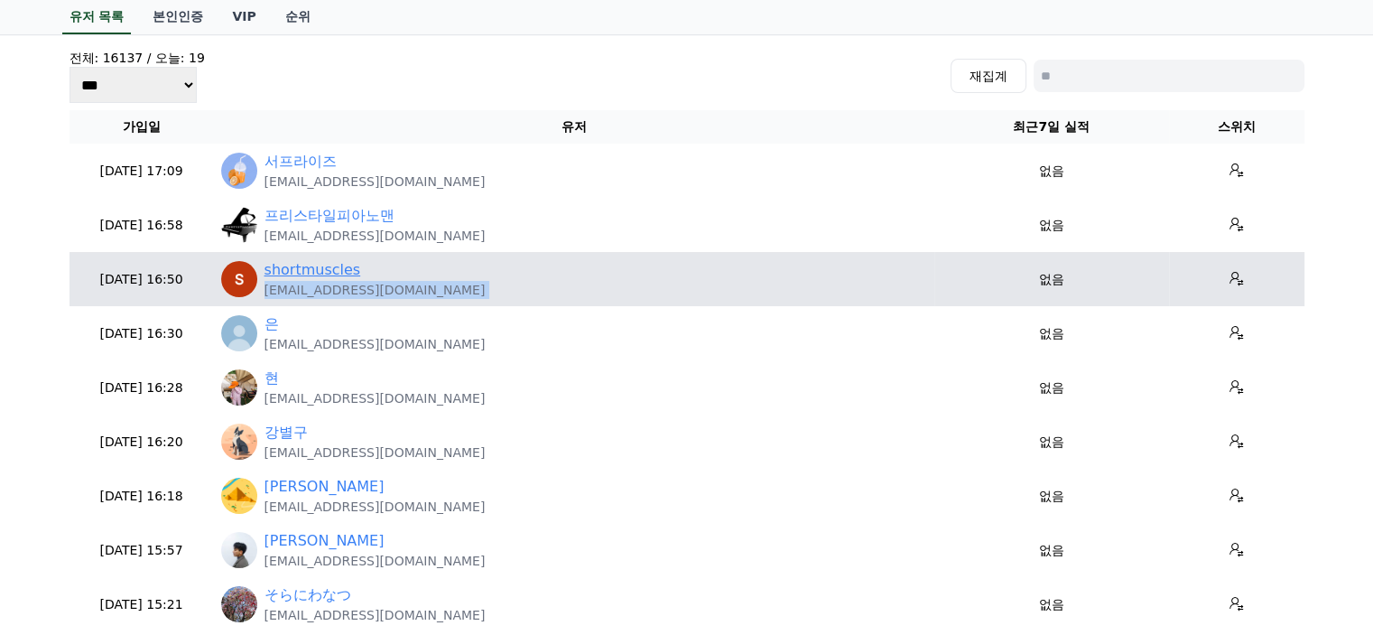
click at [332, 265] on link "shortmuscles" at bounding box center [313, 270] width 97 height 22
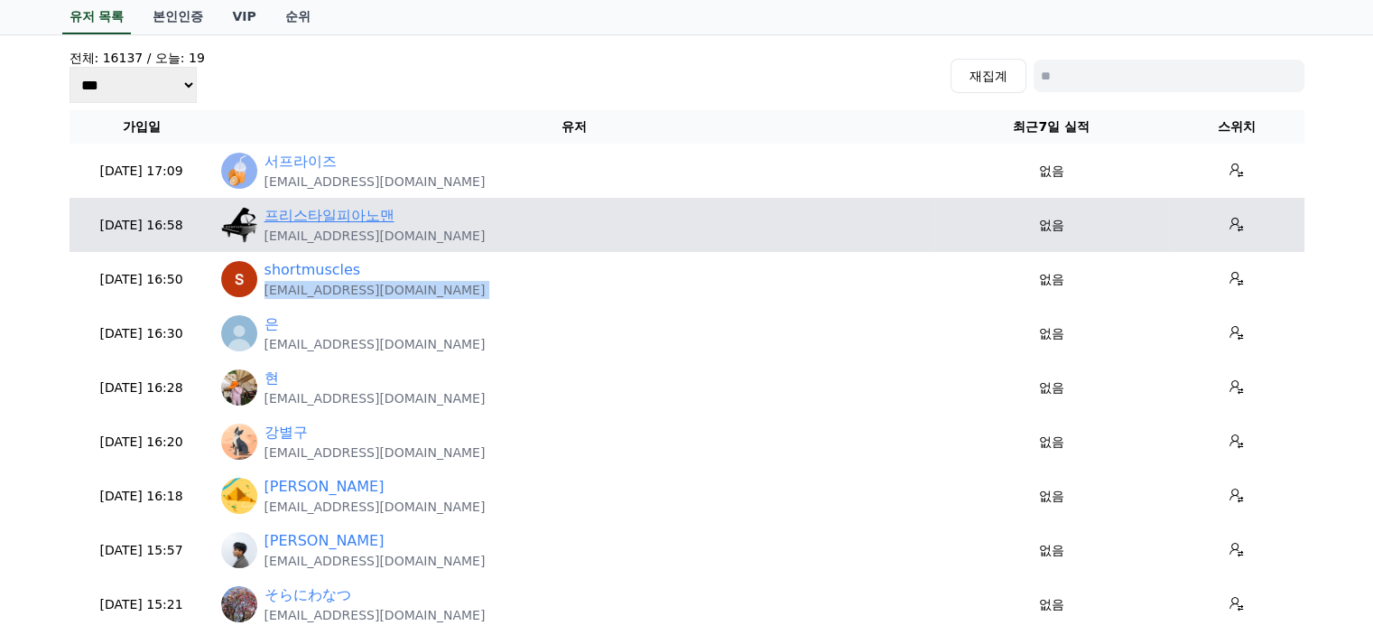
click at [365, 212] on link "프리스타일피아노맨" at bounding box center [330, 216] width 130 height 22
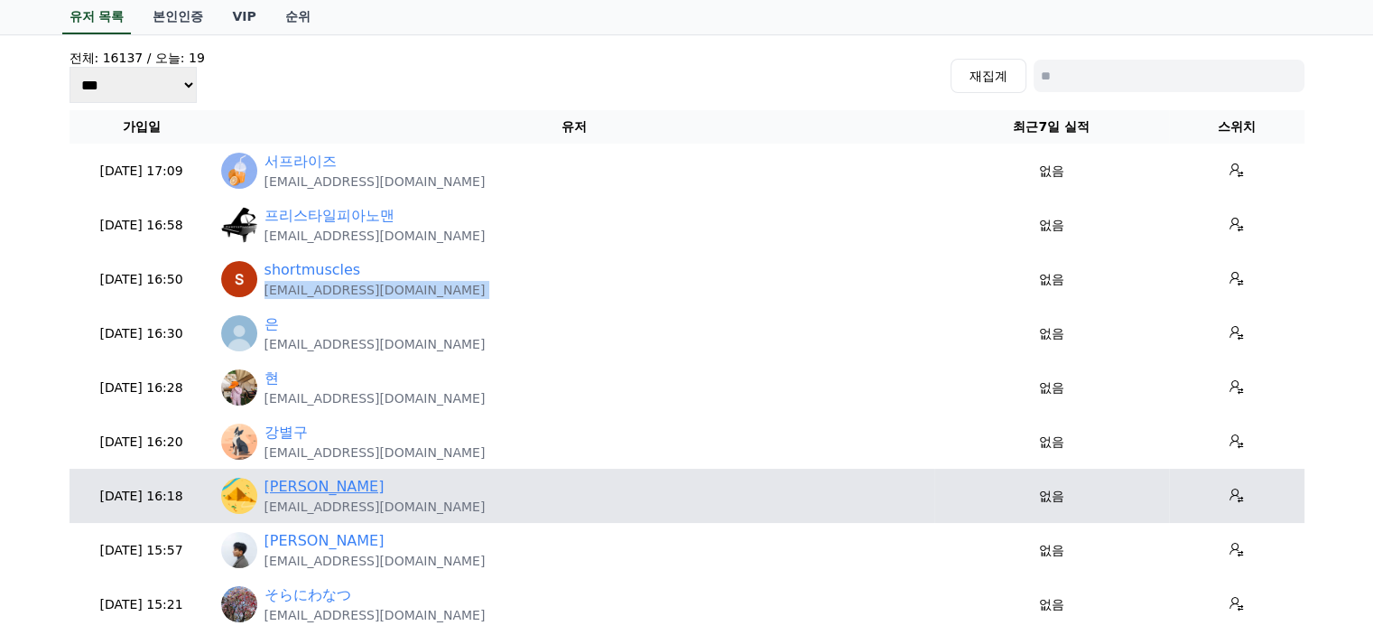
click at [318, 487] on link "Edward Lee" at bounding box center [325, 487] width 120 height 22
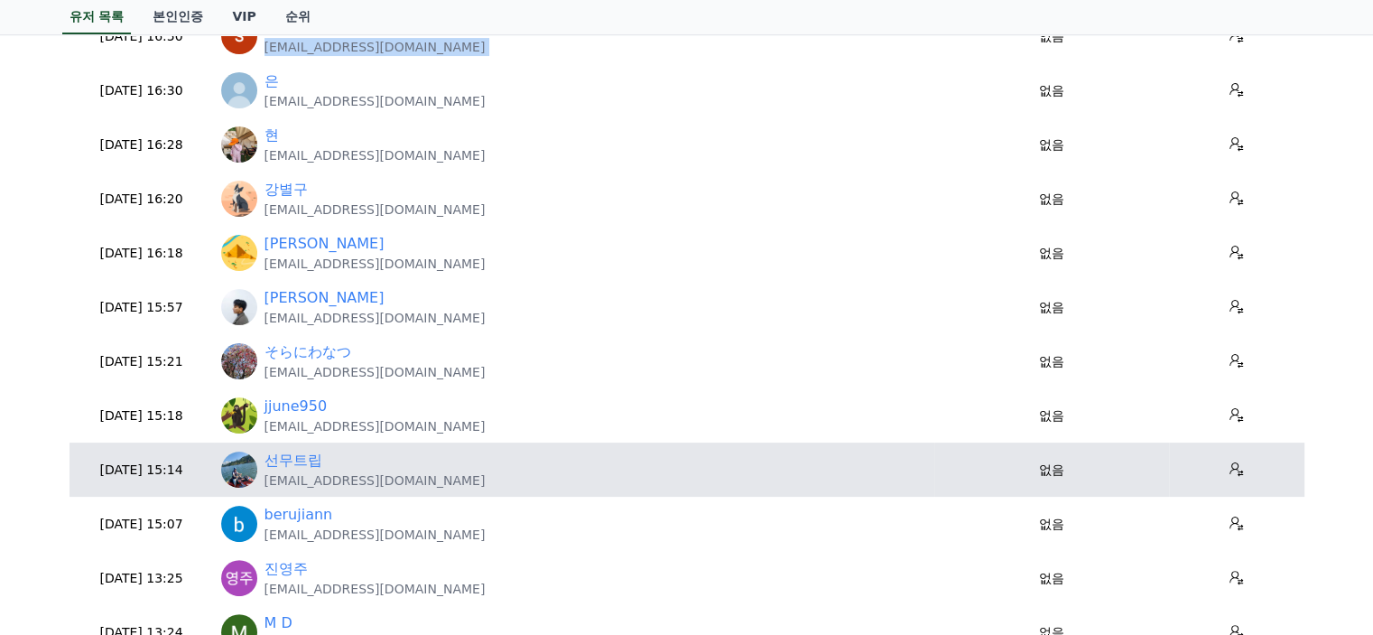
scroll to position [361, 0]
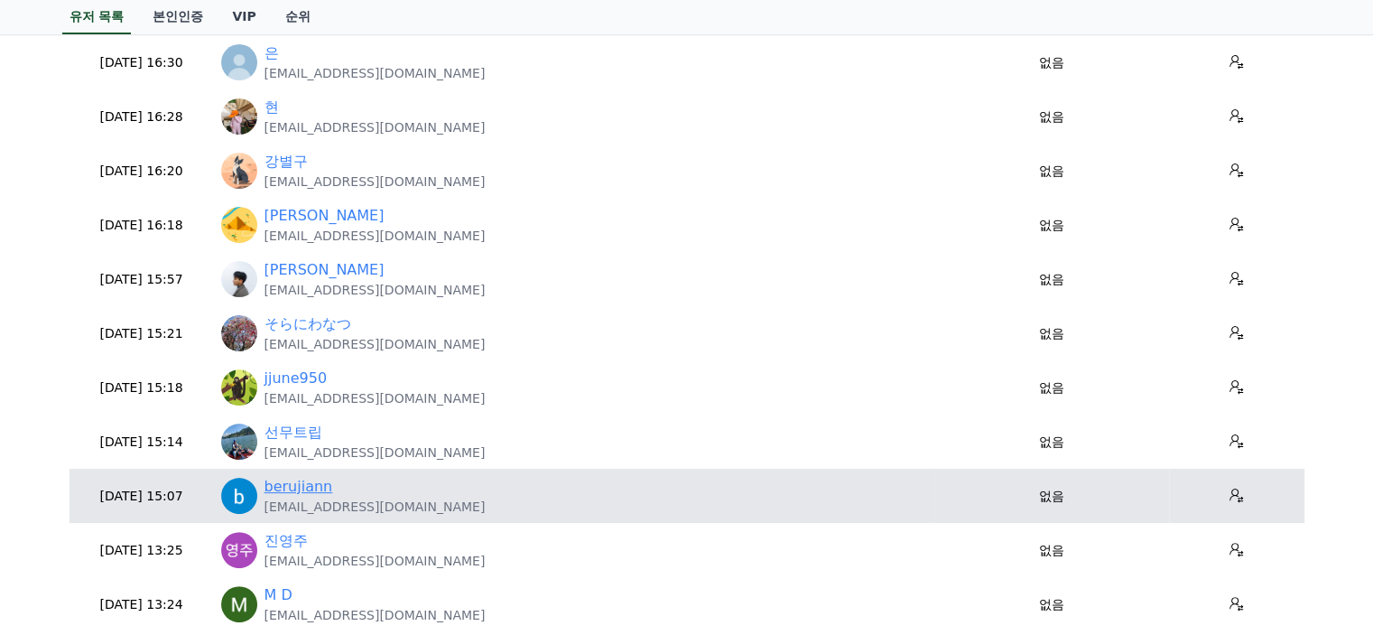
click at [311, 494] on link "berujiann" at bounding box center [299, 487] width 69 height 22
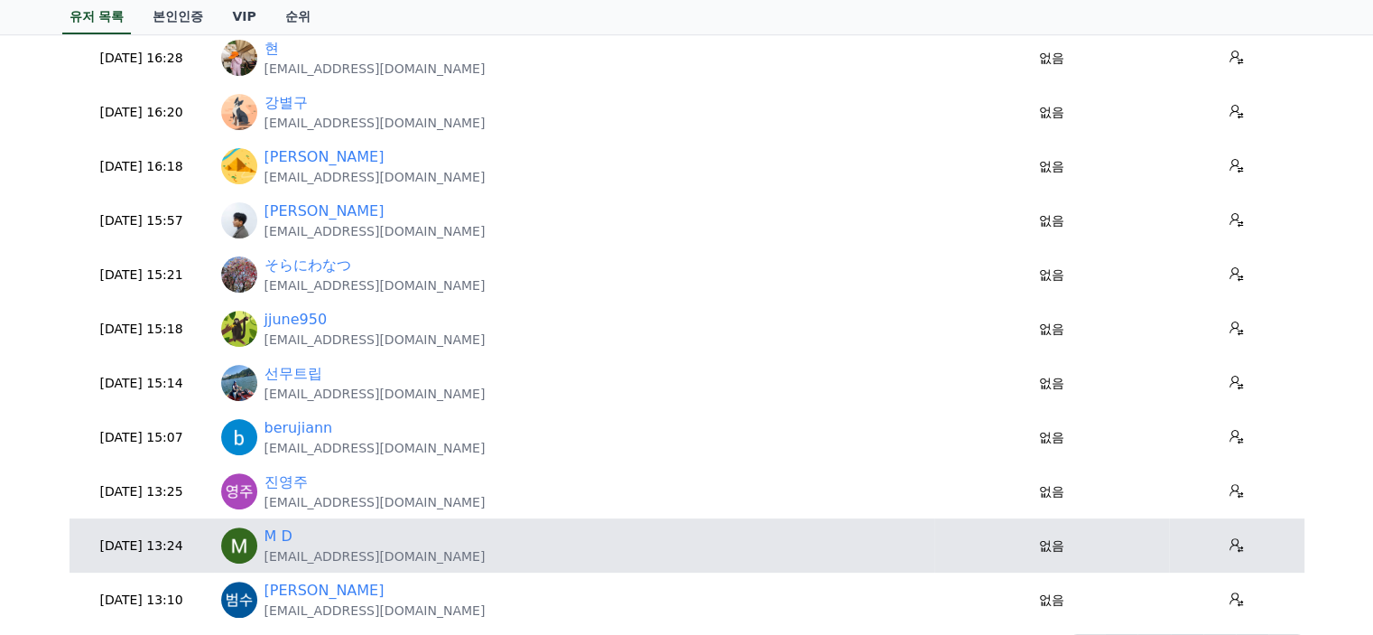
scroll to position [451, 0]
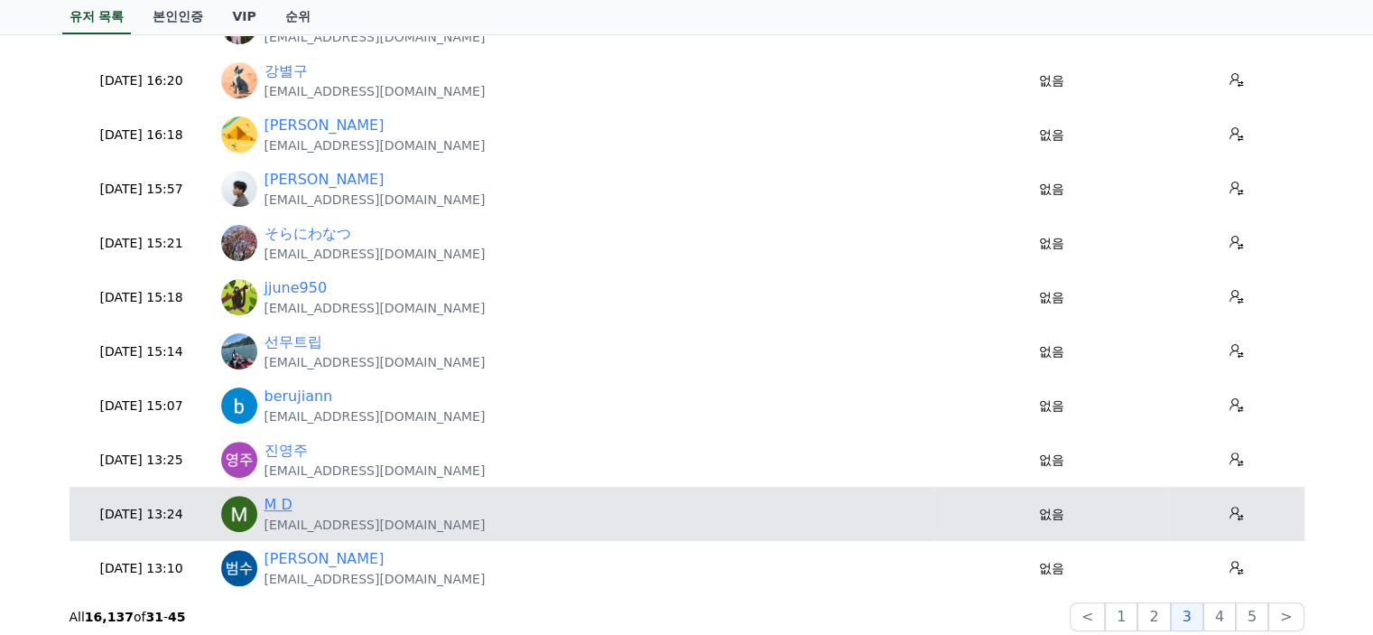
click at [270, 505] on link "M D" at bounding box center [279, 505] width 28 height 22
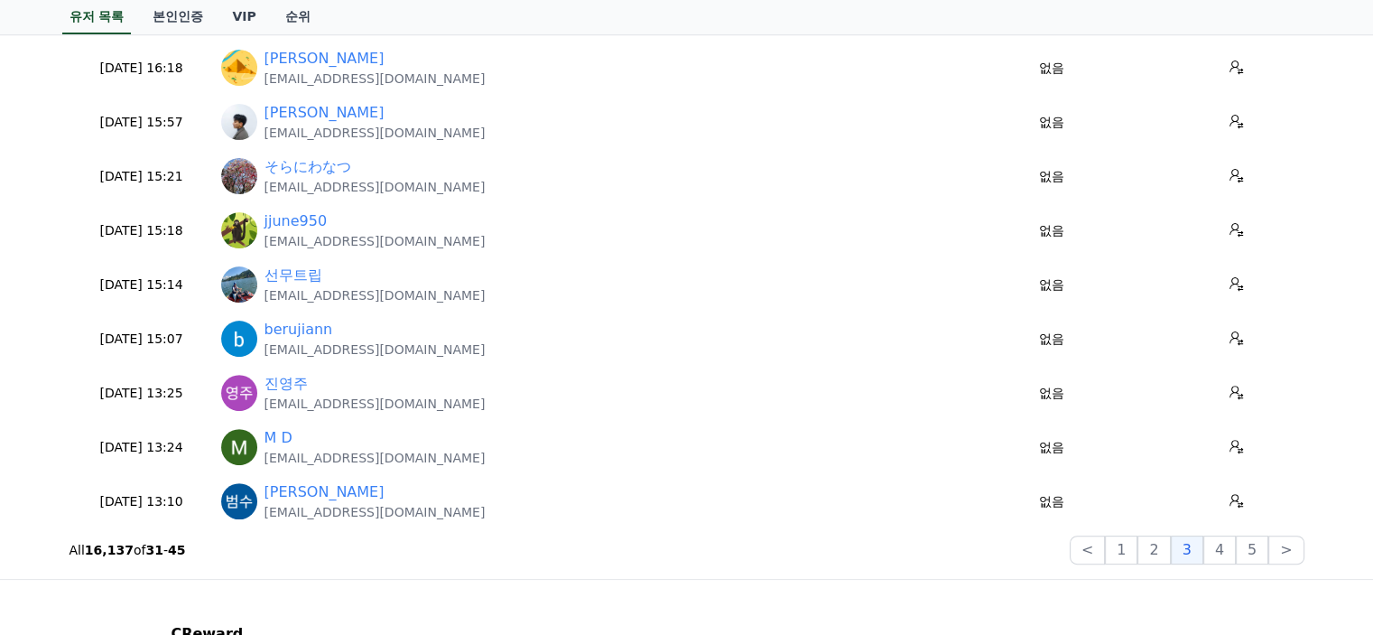
scroll to position [632, 0]
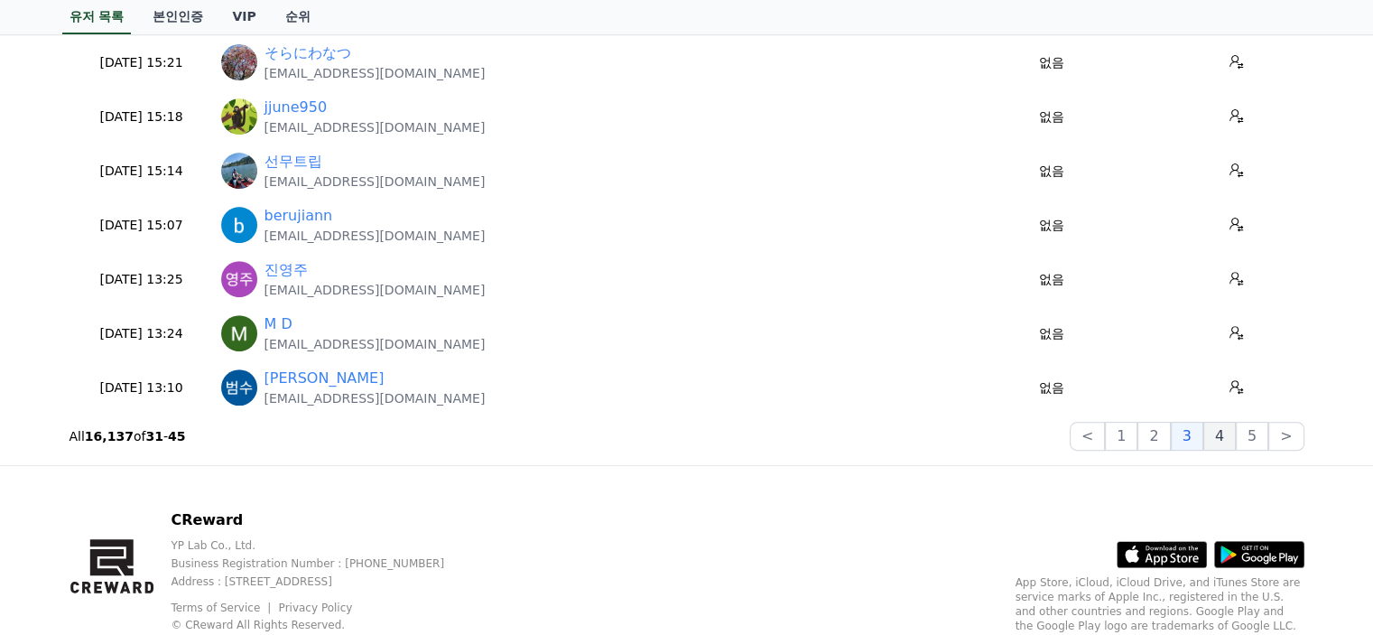
click at [1221, 441] on button "4" at bounding box center [1219, 436] width 32 height 29
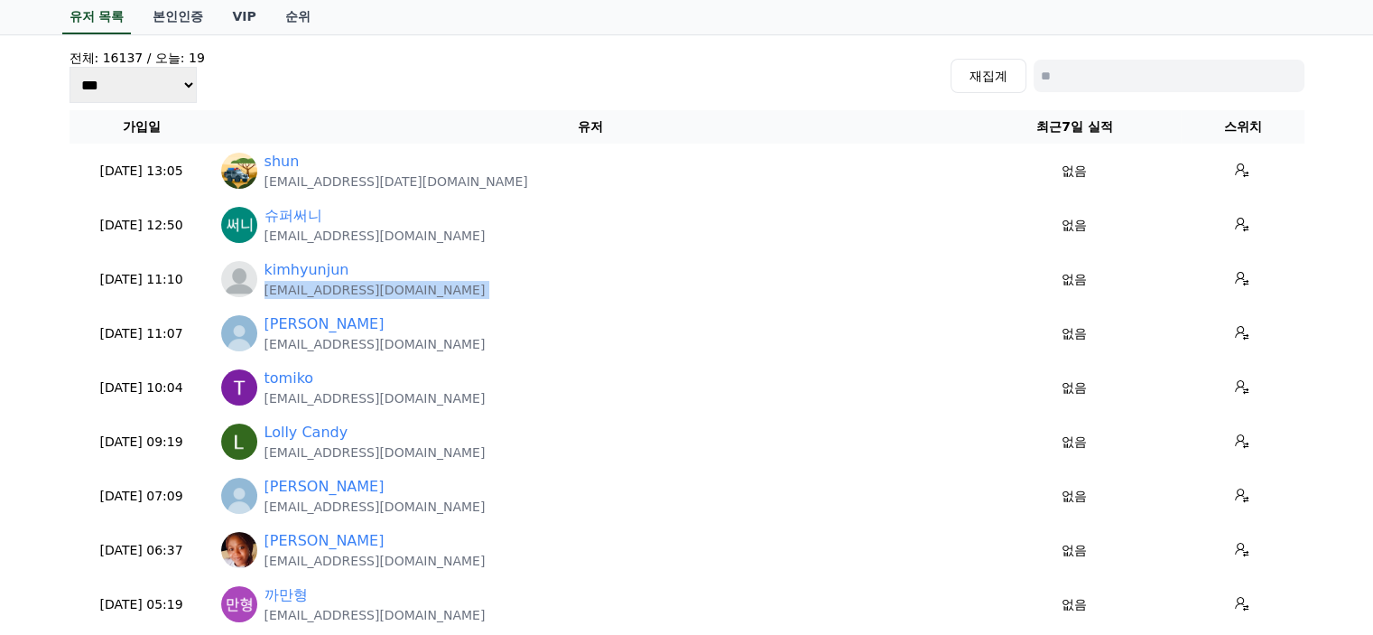
scroll to position [90, 0]
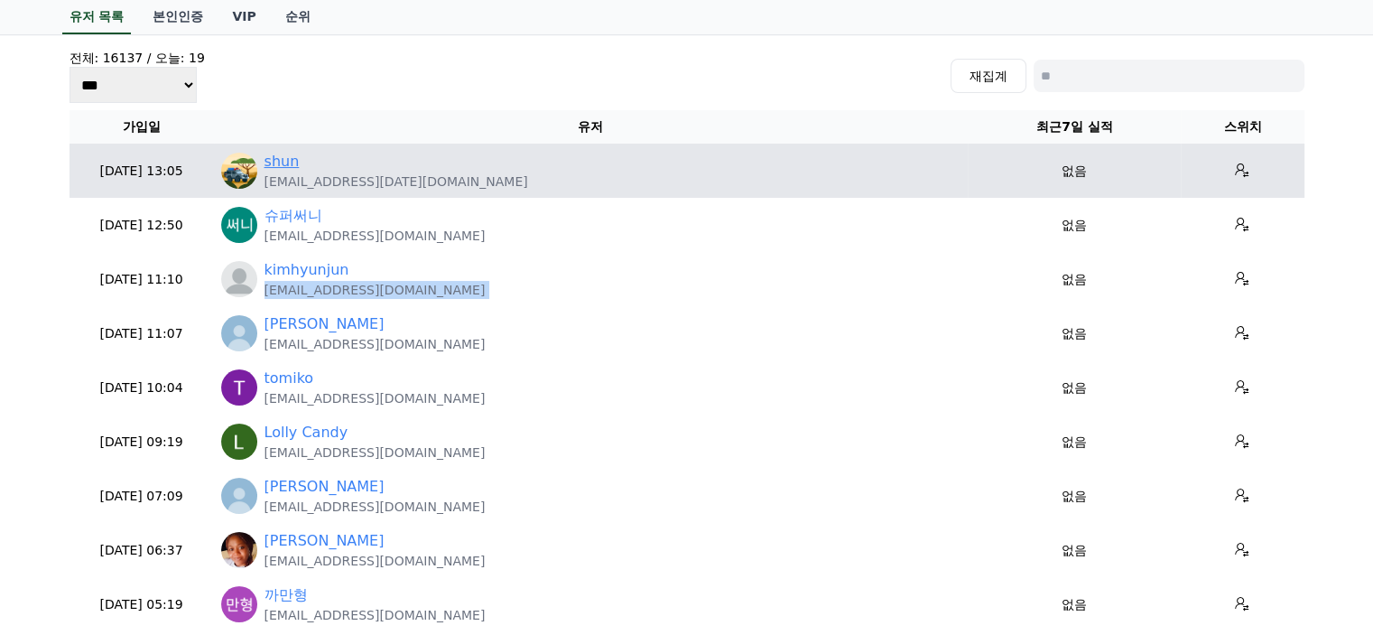
click at [281, 162] on link "shun" at bounding box center [282, 162] width 35 height 22
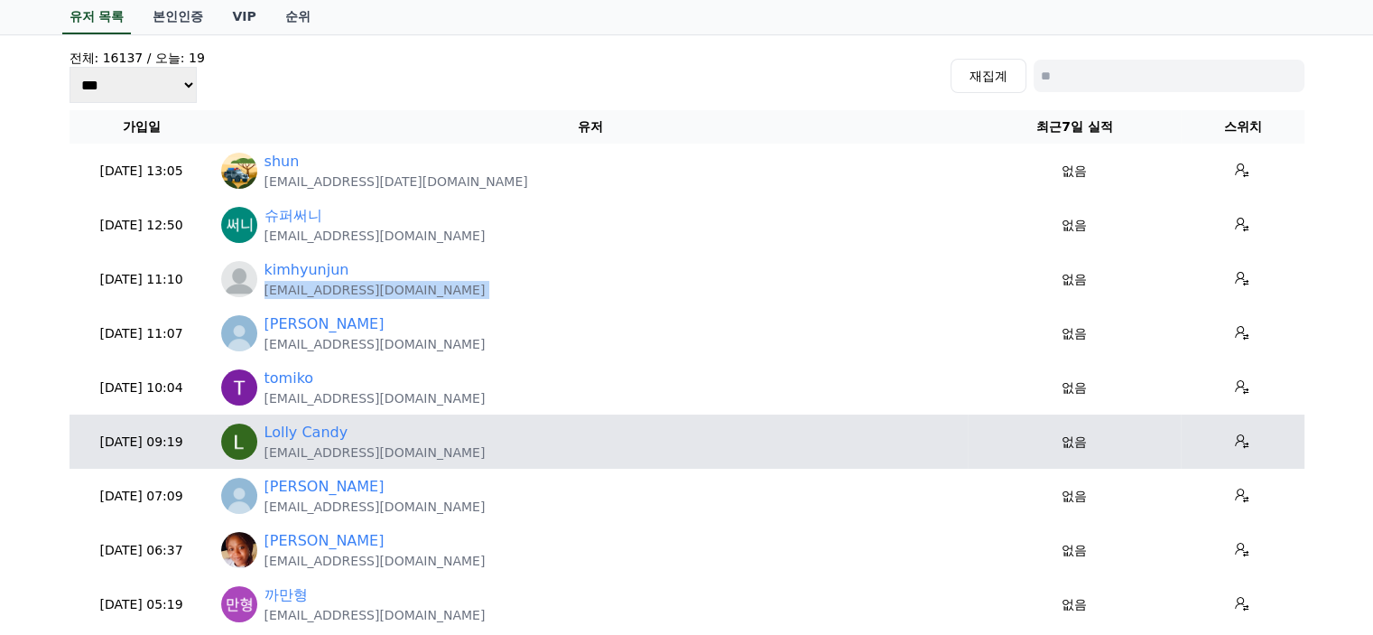
scroll to position [181, 0]
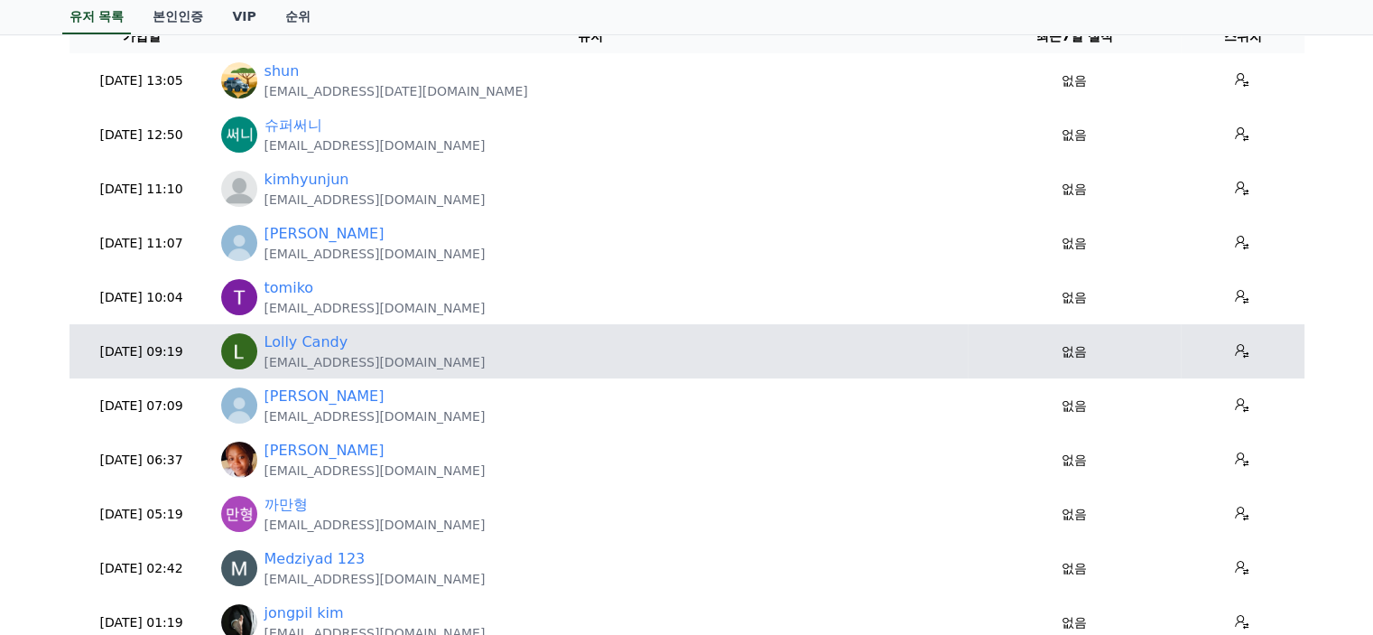
click at [301, 353] on p "tonyanwuri@gmail.com" at bounding box center [375, 362] width 221 height 18
click at [312, 342] on link "Lolly Candy" at bounding box center [307, 342] width 84 height 22
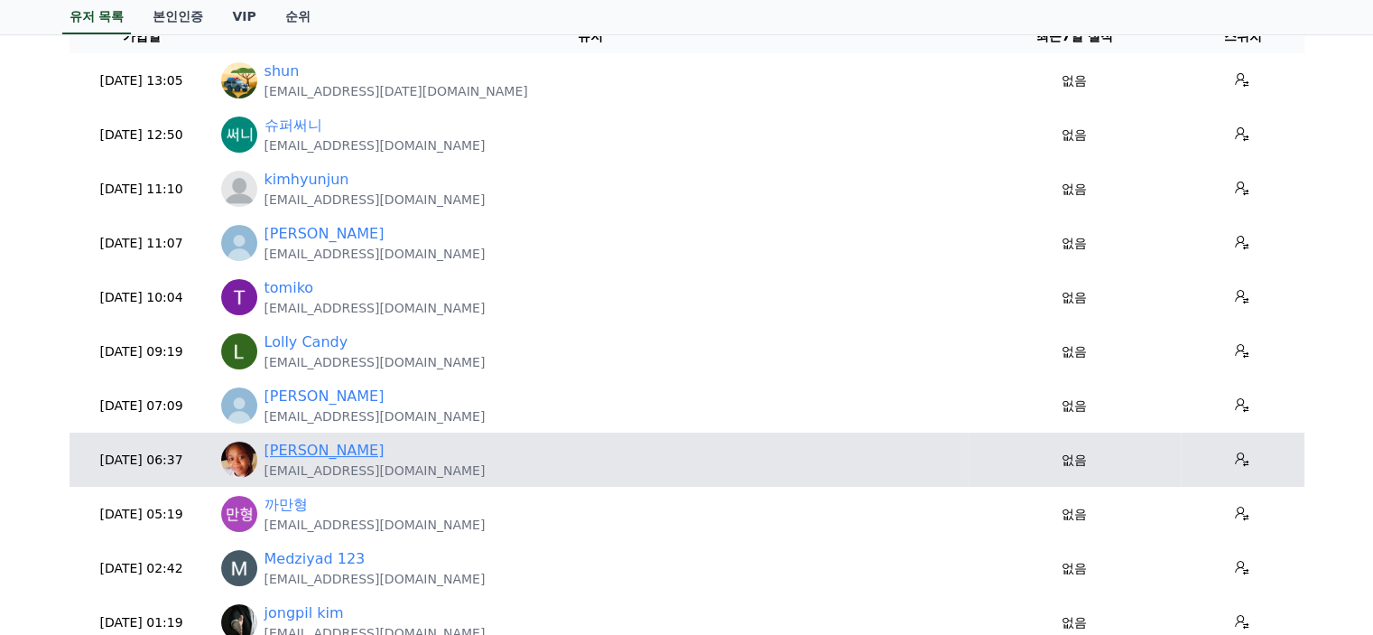
click at [318, 447] on link "Ifeyinwa Rita" at bounding box center [325, 451] width 120 height 22
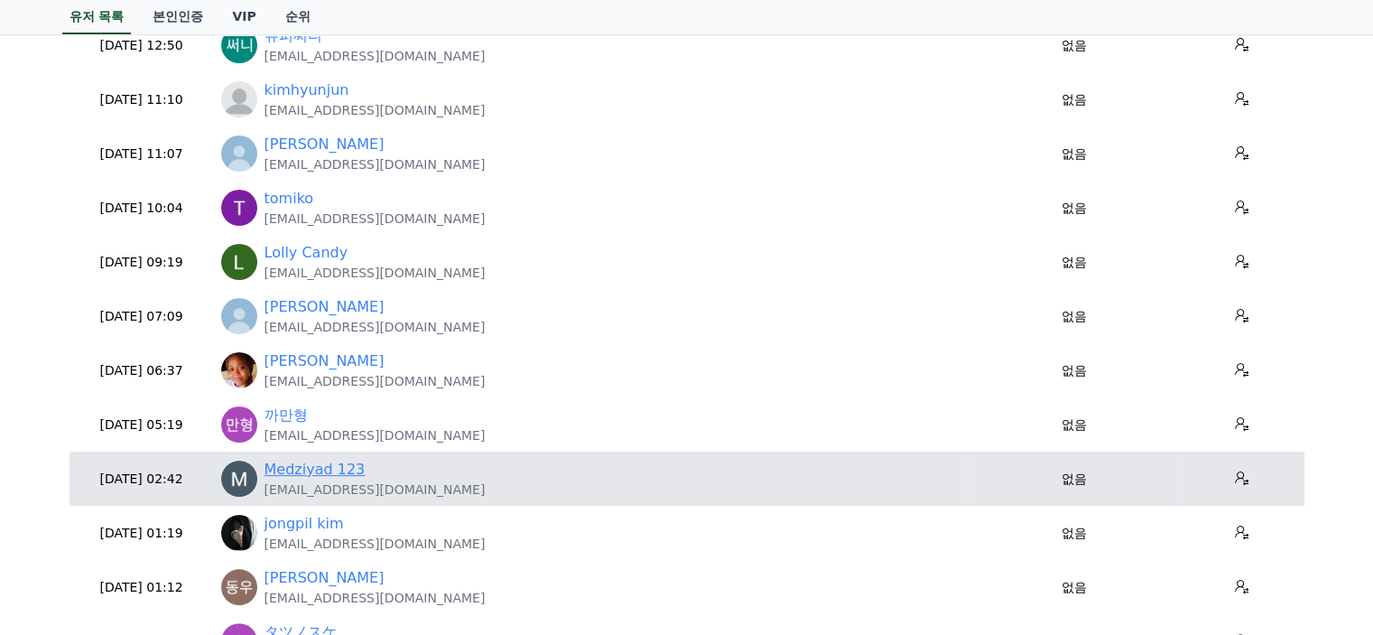
scroll to position [271, 0]
click at [317, 479] on p "medziyad2025@gmail.com" at bounding box center [375, 488] width 221 height 18
click at [324, 466] on link "Medziyad 123" at bounding box center [315, 469] width 101 height 22
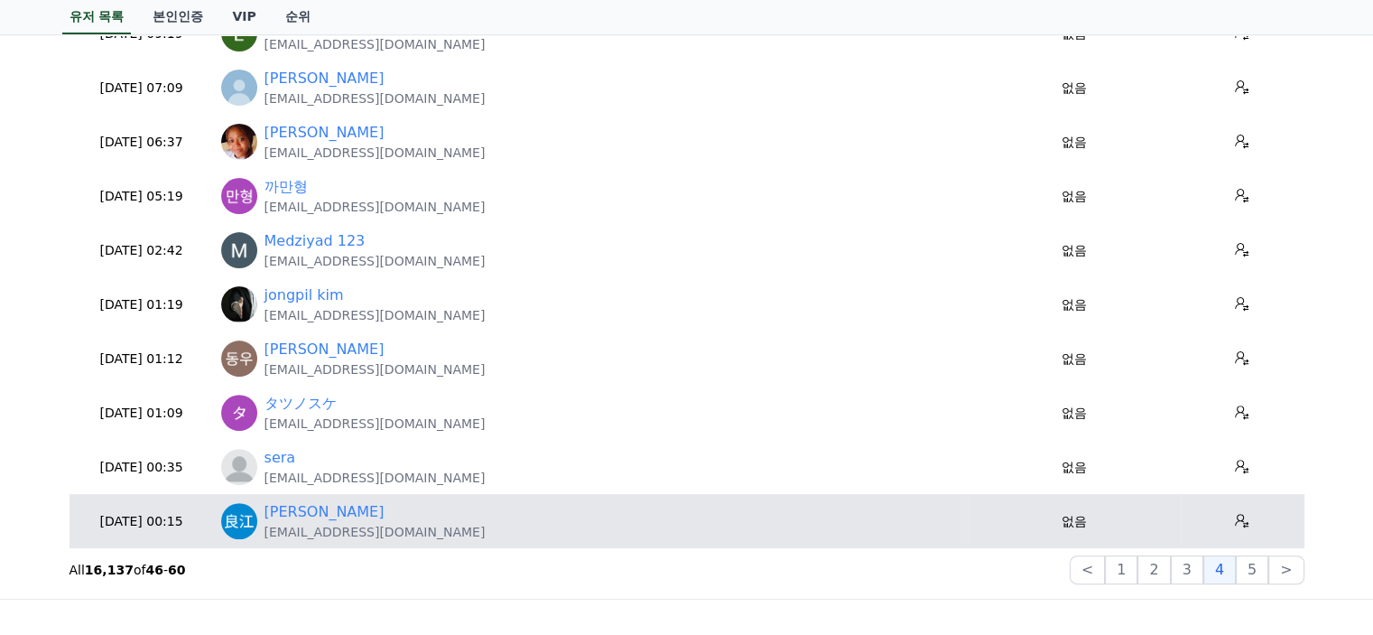
scroll to position [542, 0]
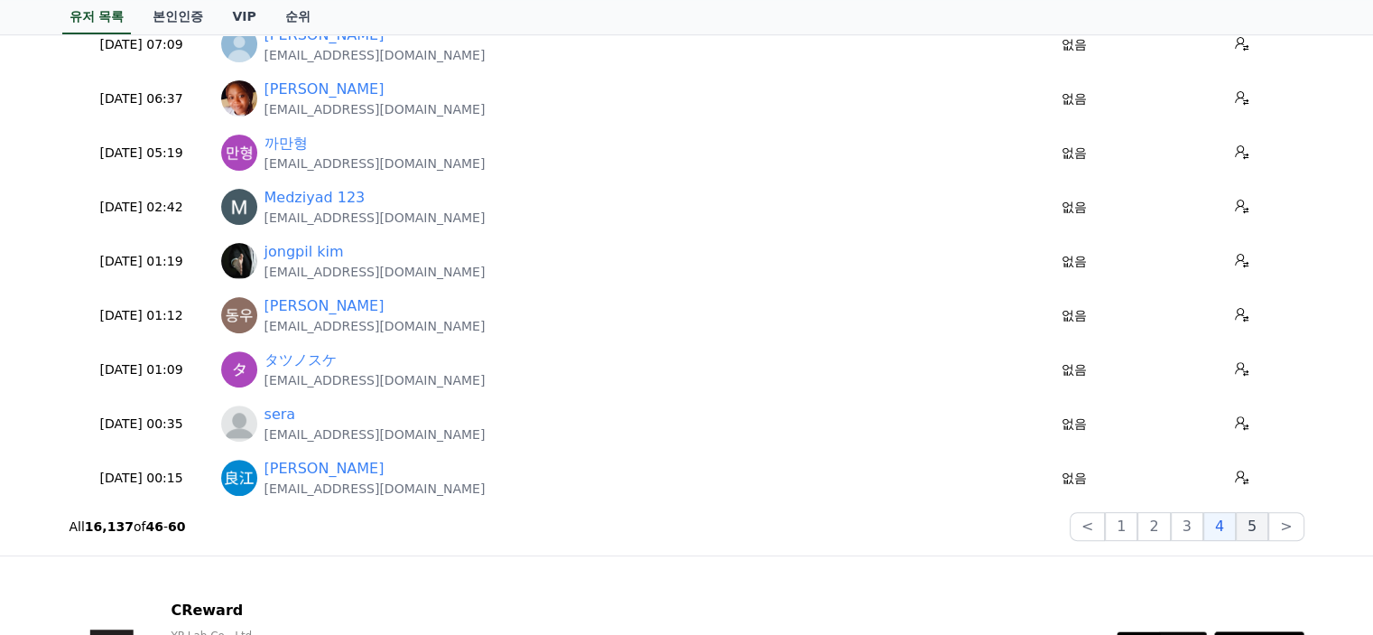
click at [1257, 516] on button "5" at bounding box center [1252, 526] width 32 height 29
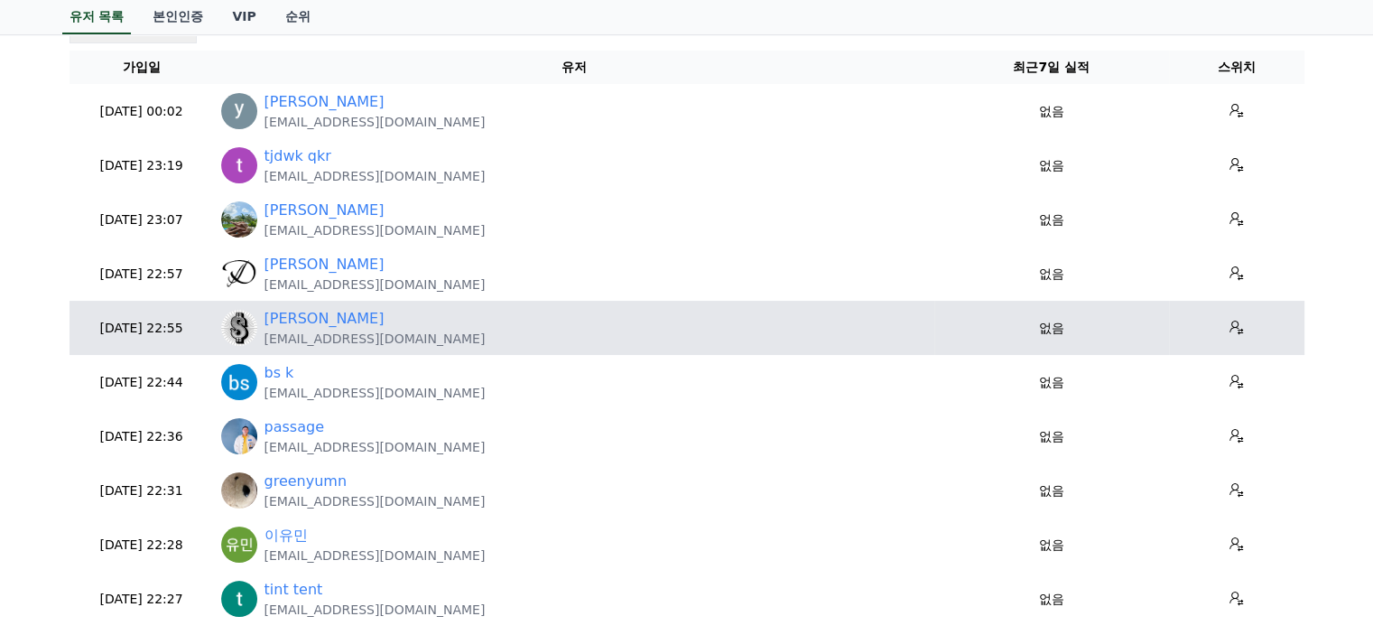
scroll to position [181, 0]
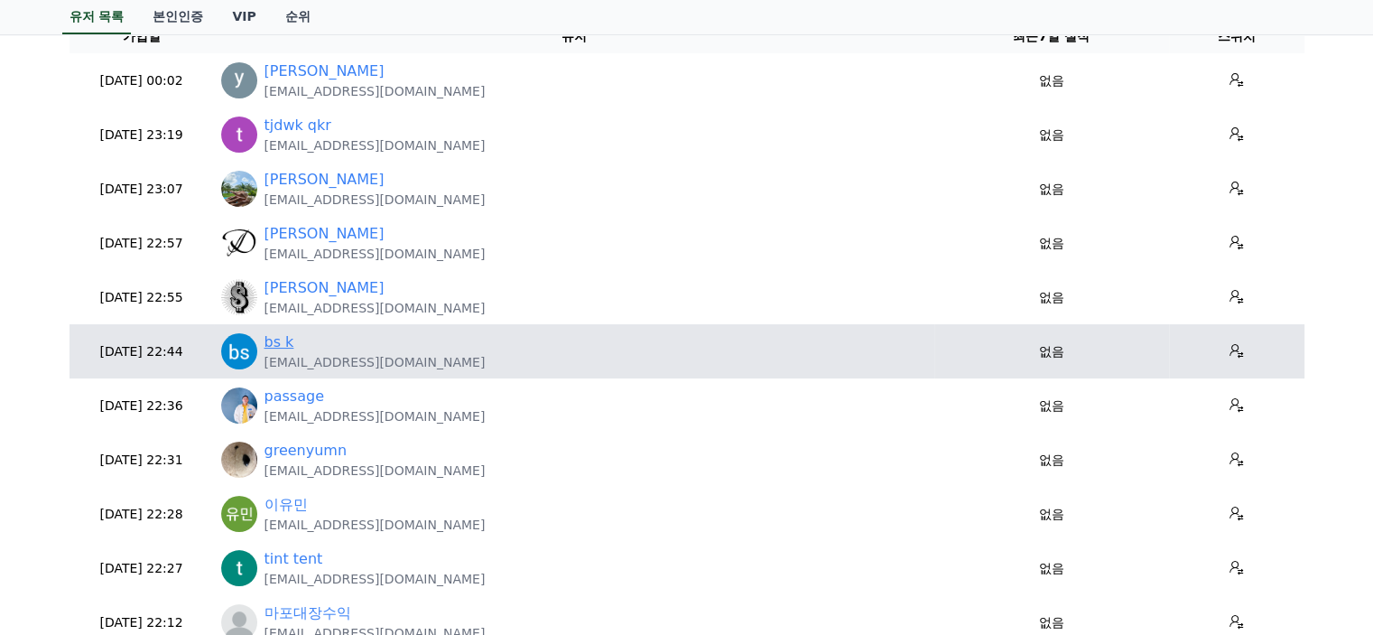
click at [267, 339] on link "bs k" at bounding box center [280, 342] width 30 height 22
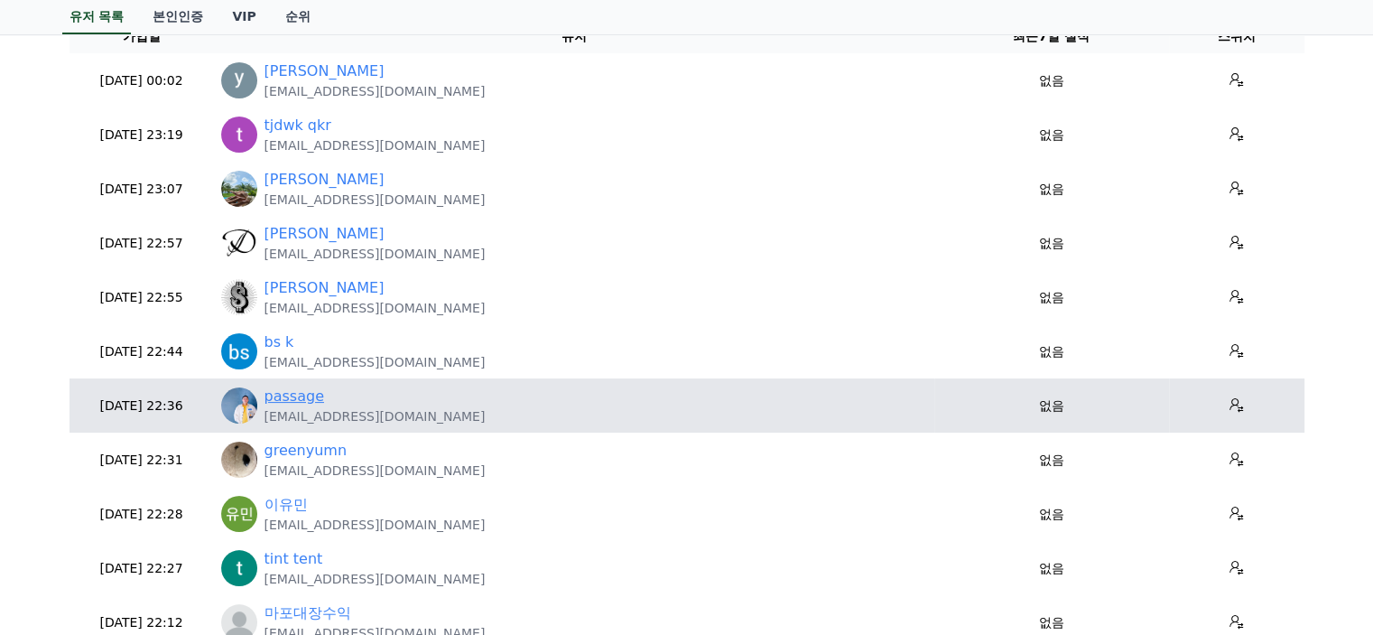
click at [292, 404] on link "passage" at bounding box center [295, 396] width 60 height 22
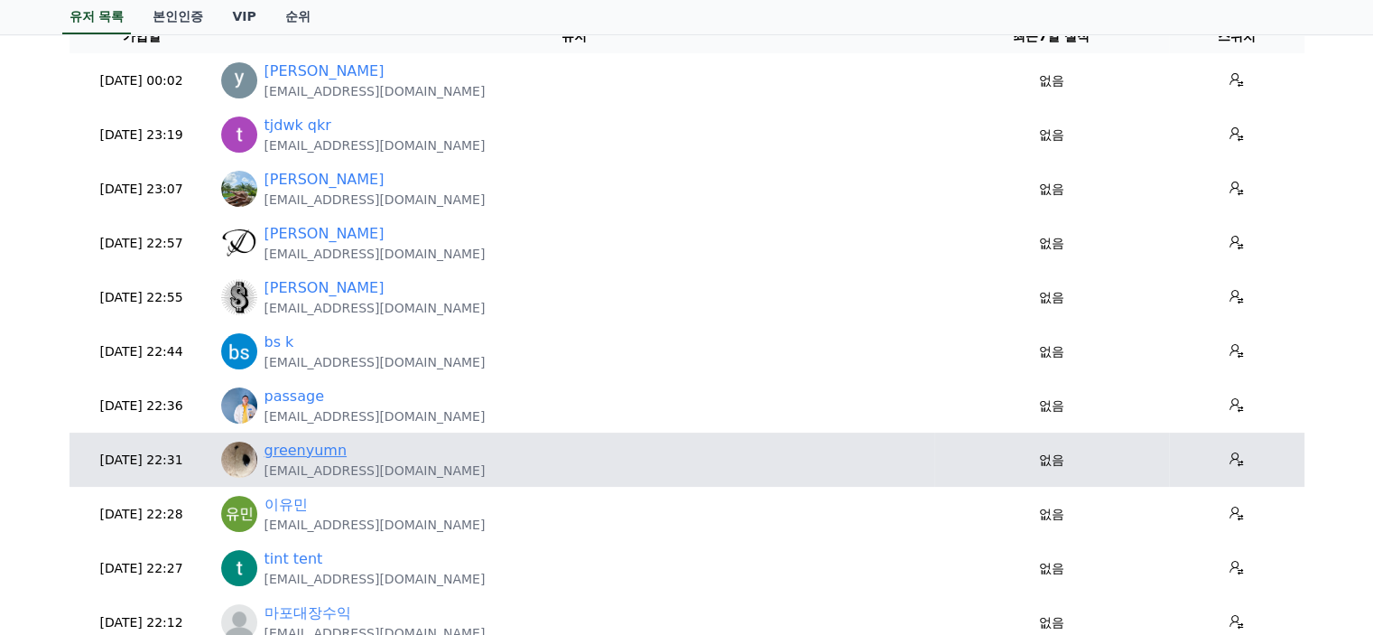
click at [305, 446] on link "greenyumn" at bounding box center [306, 451] width 83 height 22
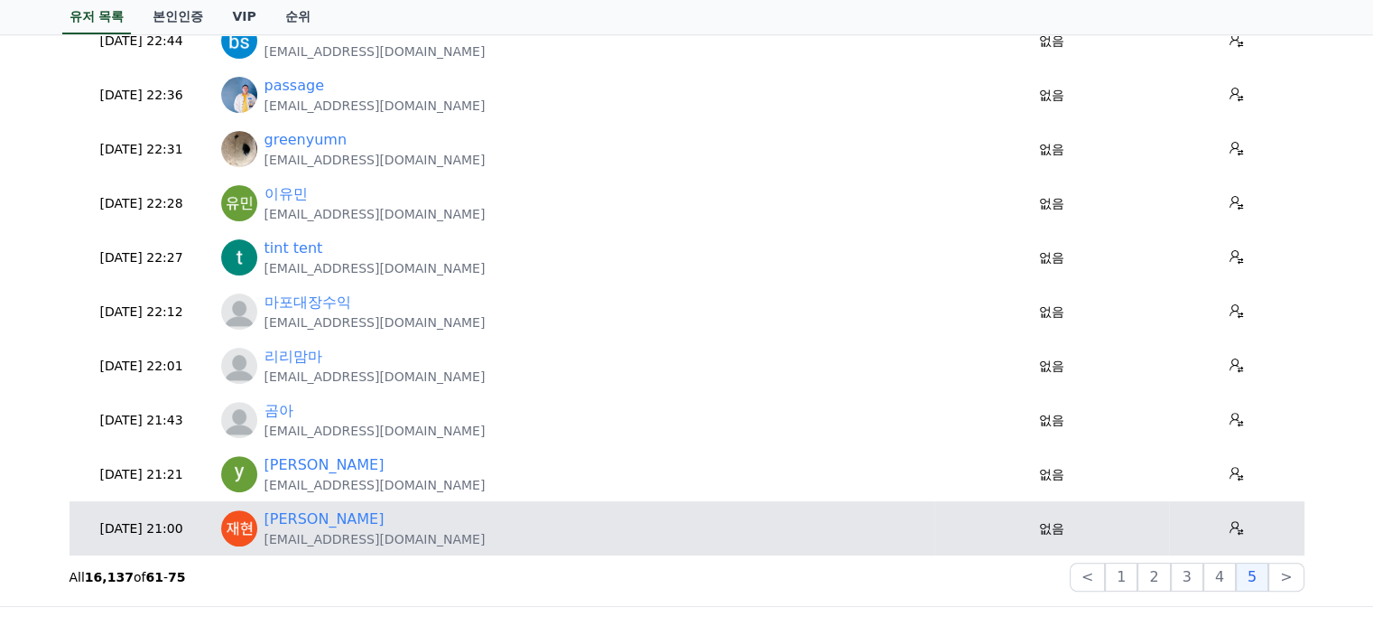
scroll to position [542, 0]
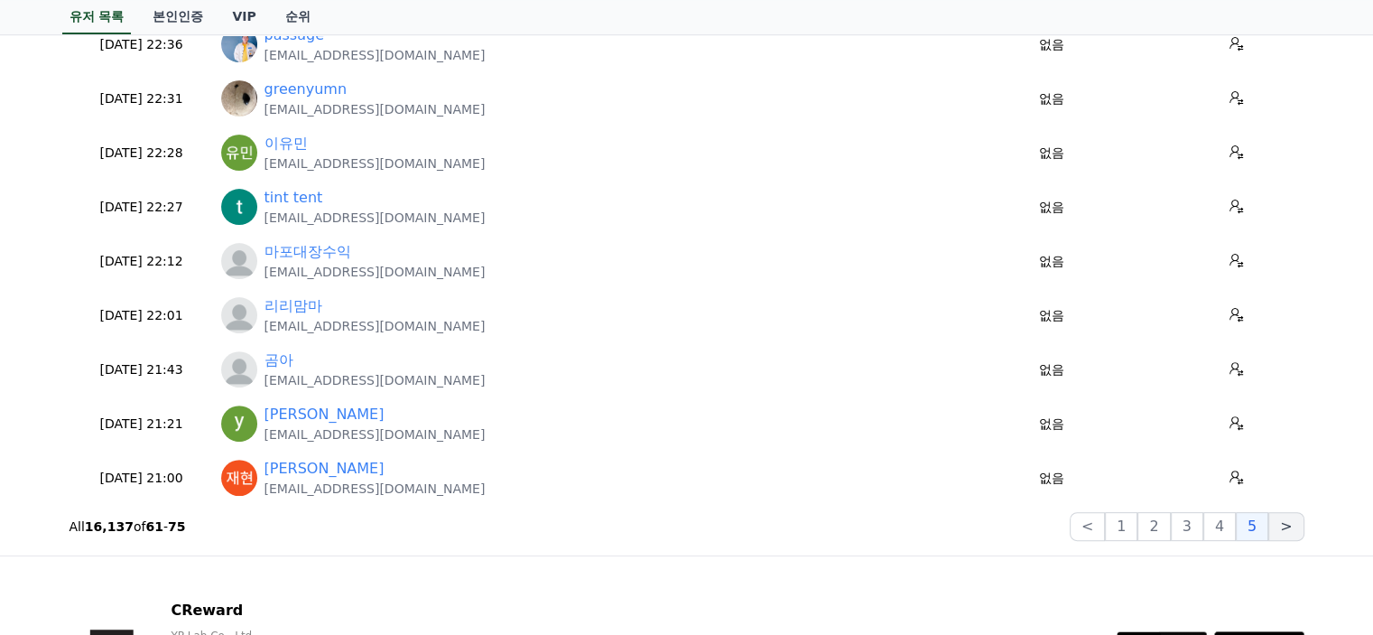
click at [1283, 529] on button ">" at bounding box center [1285, 526] width 35 height 29
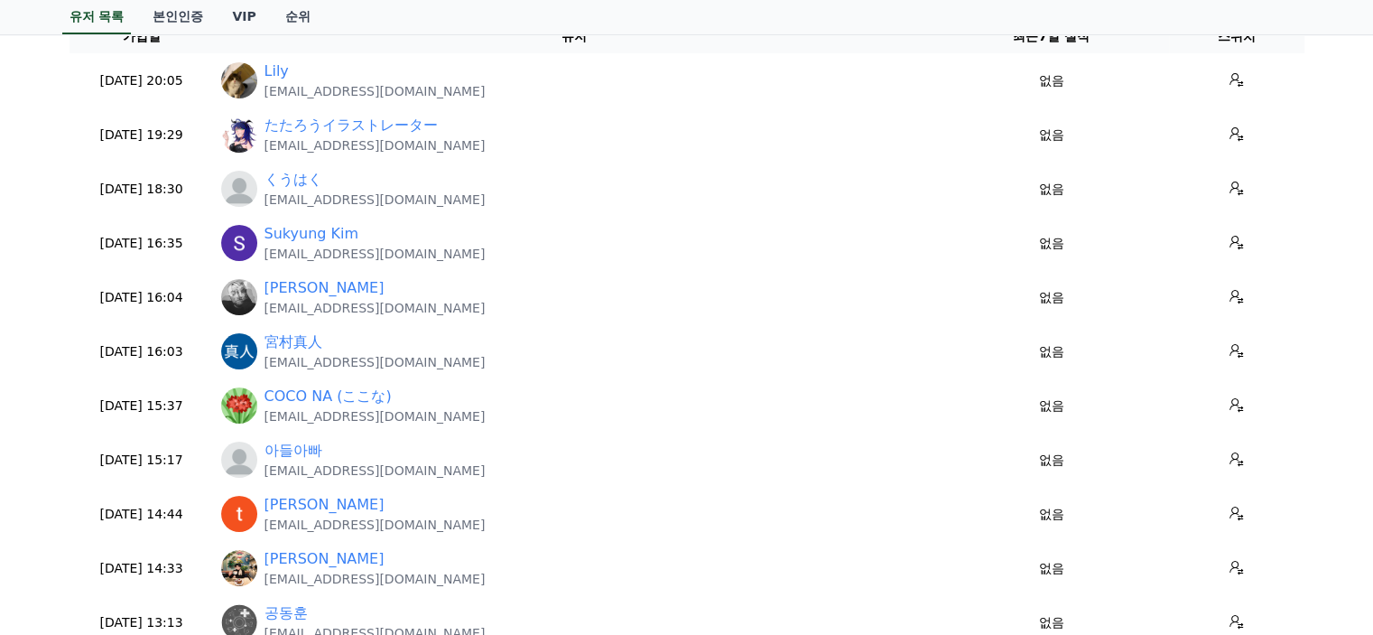
scroll to position [90, 0]
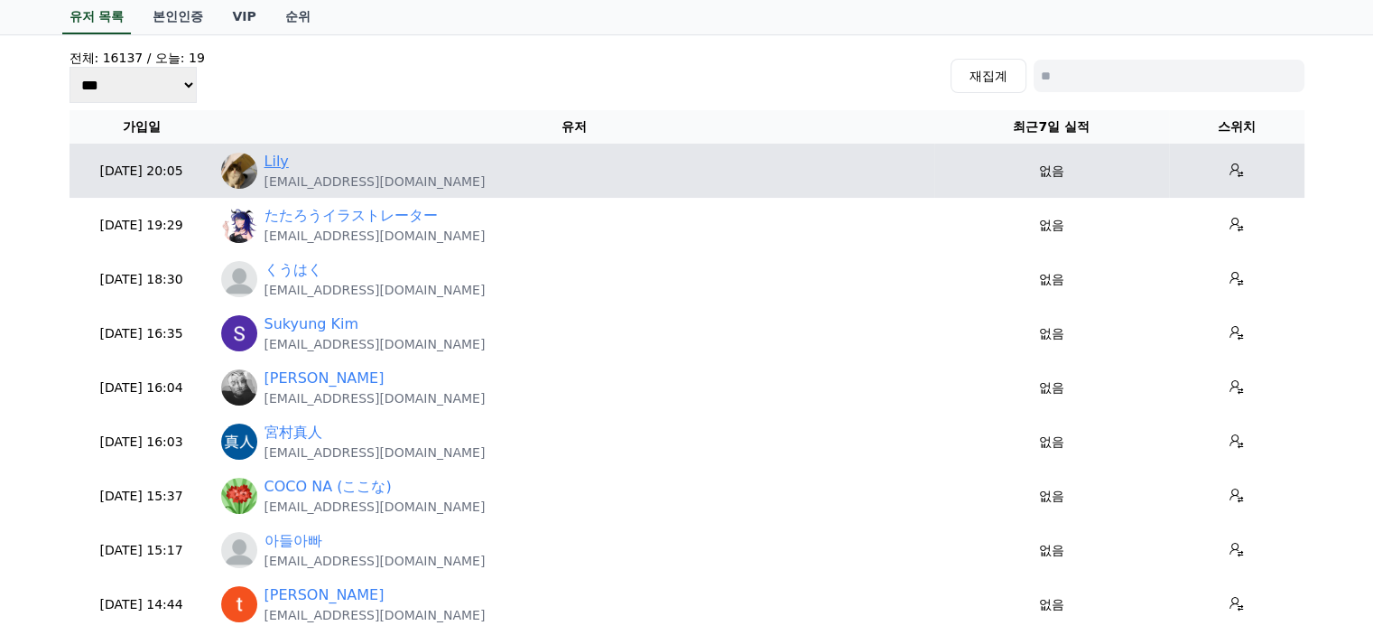
click at [283, 166] on link "Lily" at bounding box center [277, 162] width 24 height 22
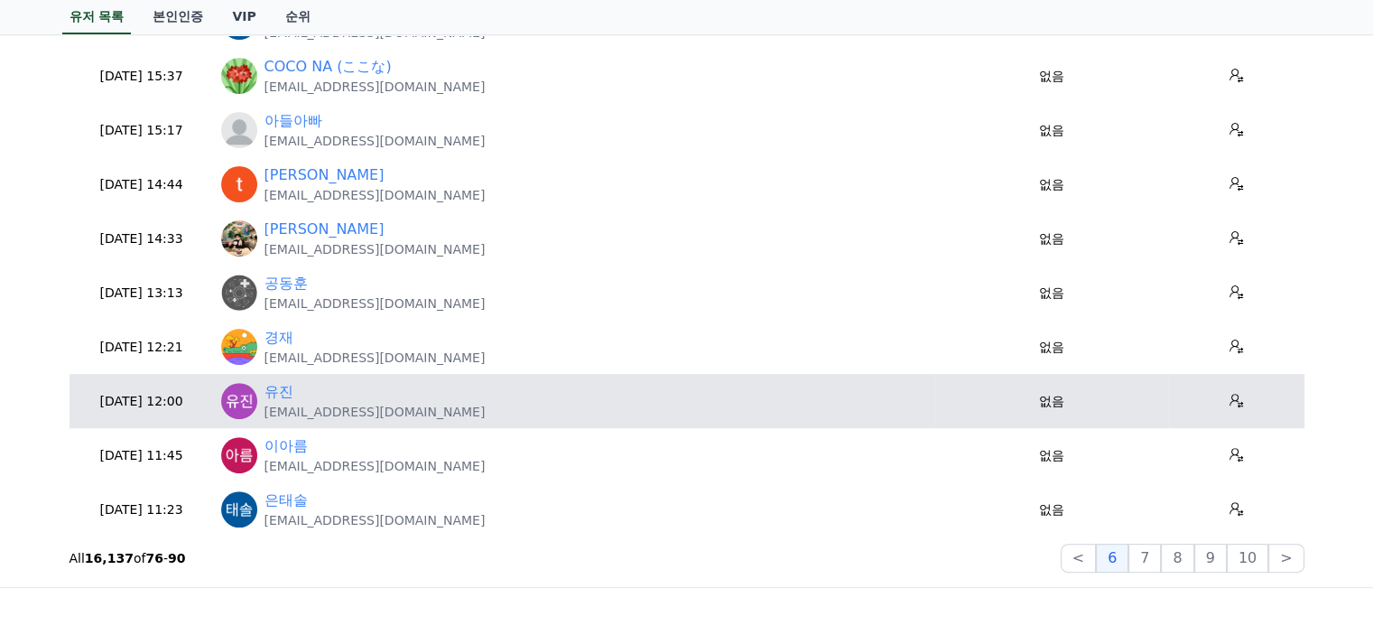
scroll to position [542, 0]
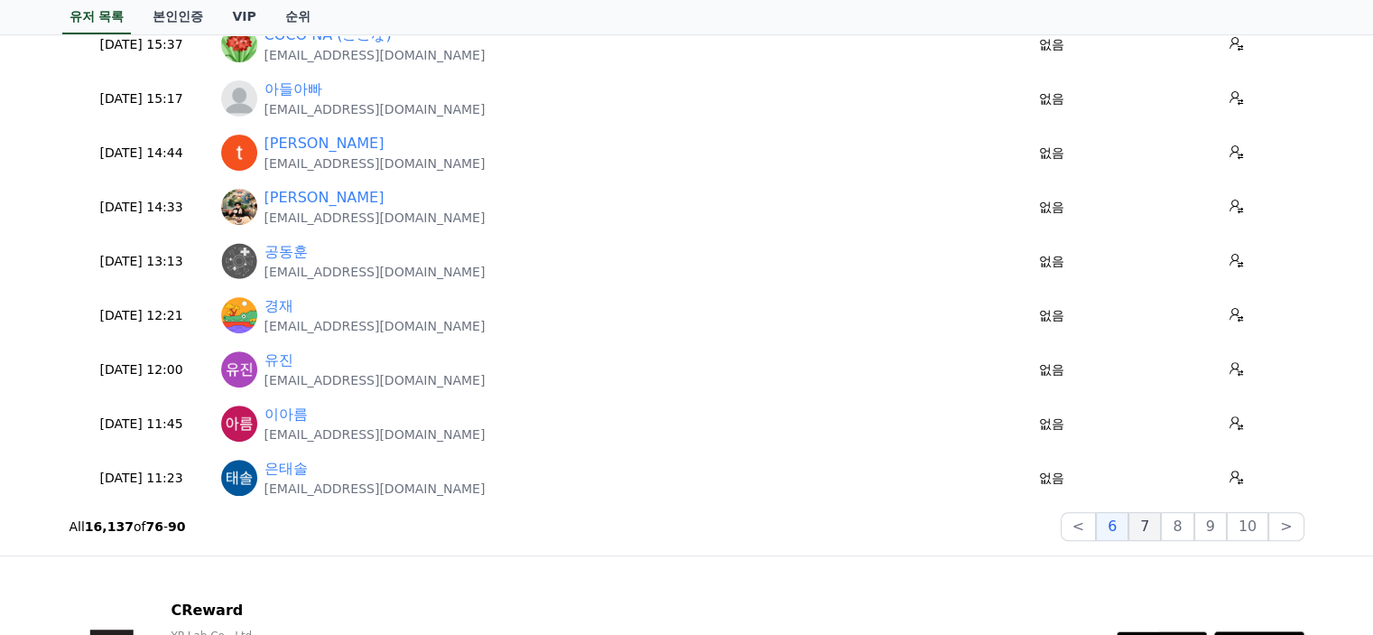
click at [1161, 528] on button "7" at bounding box center [1177, 526] width 32 height 29
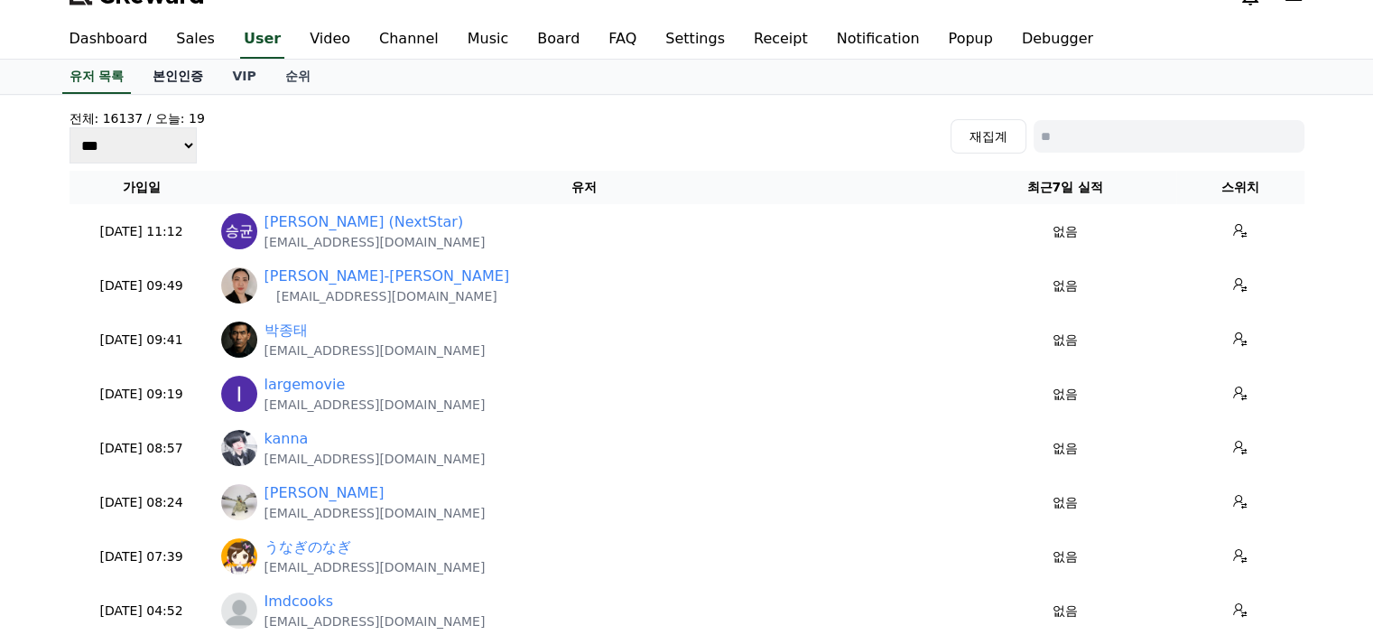
scroll to position [0, 0]
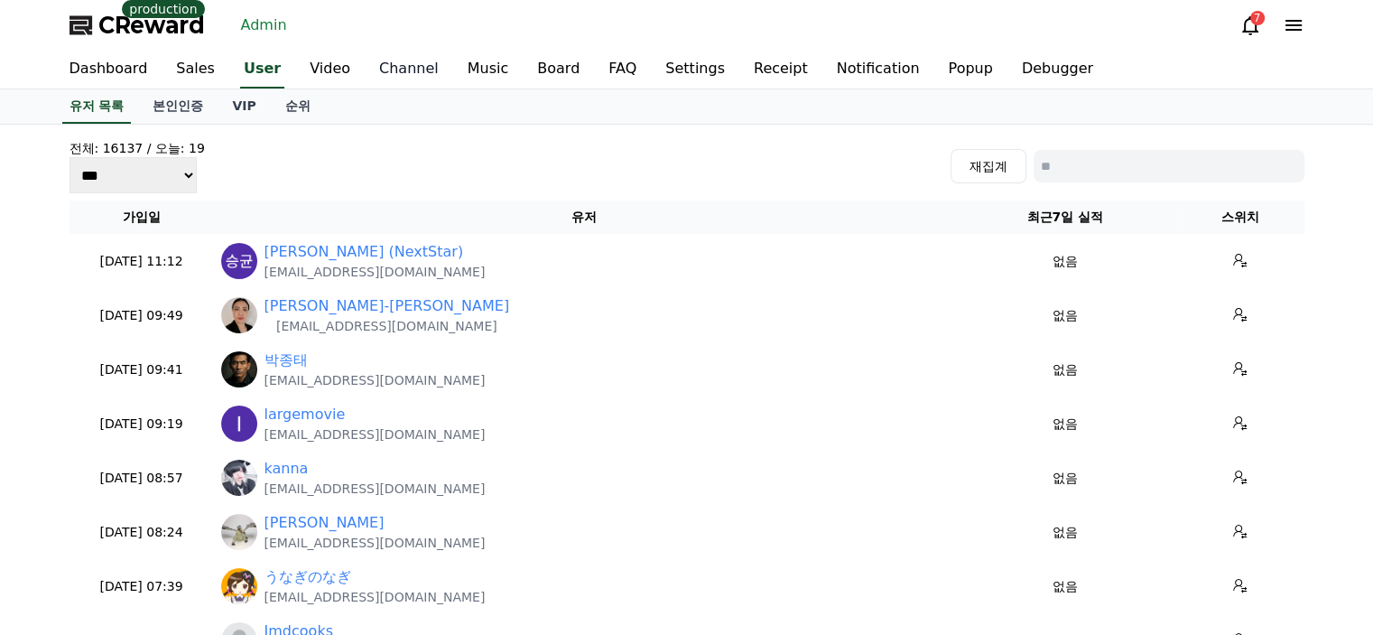
click at [392, 78] on link "Channel" at bounding box center [409, 70] width 88 height 38
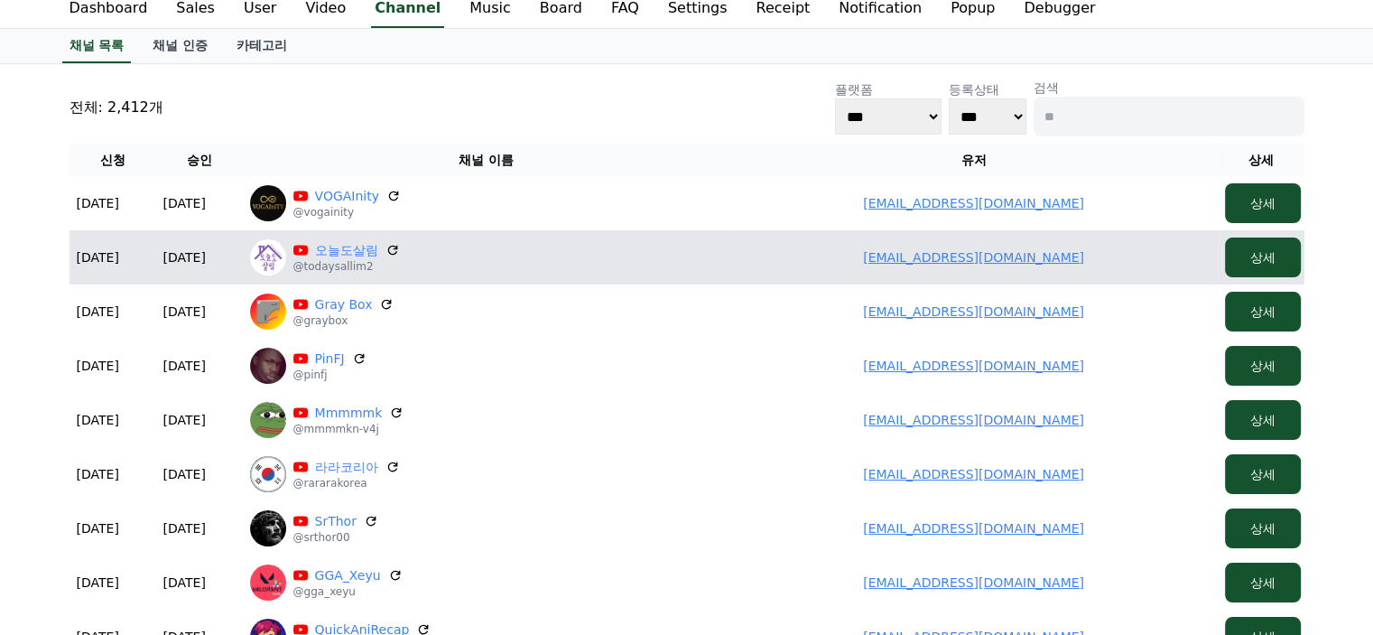
scroll to position [90, 0]
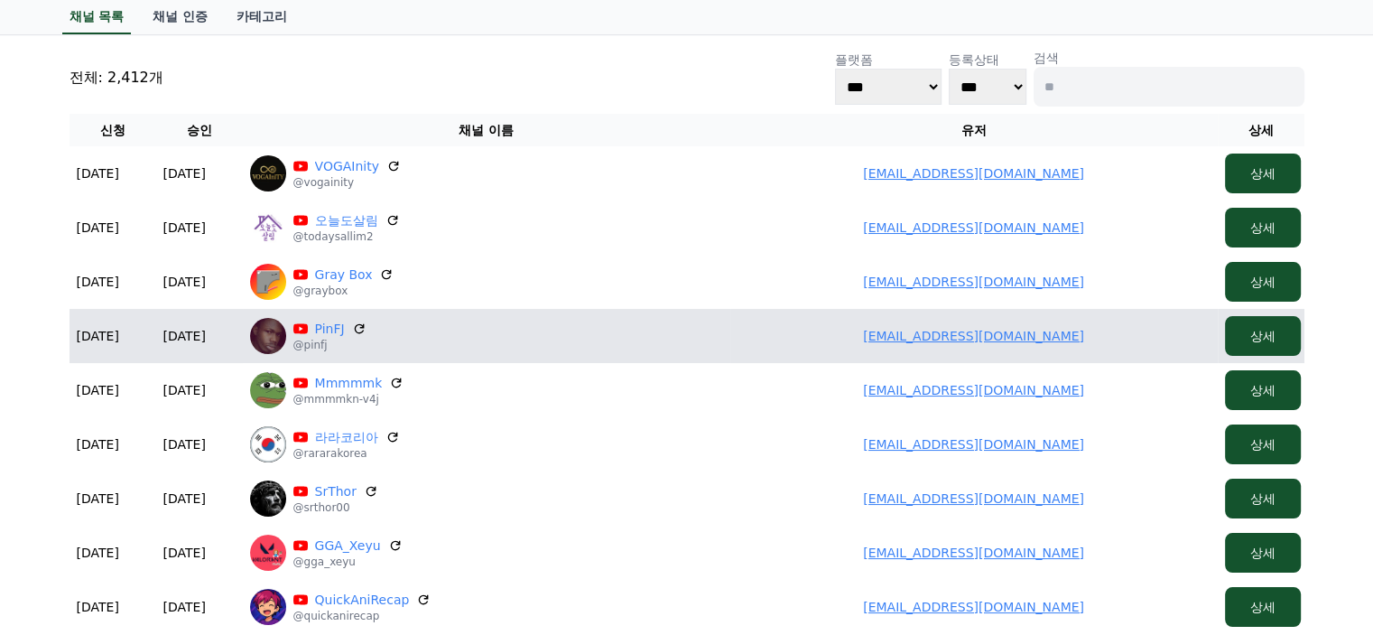
click at [1000, 329] on link "josephfidelis501@gmail.com" at bounding box center [973, 336] width 221 height 14
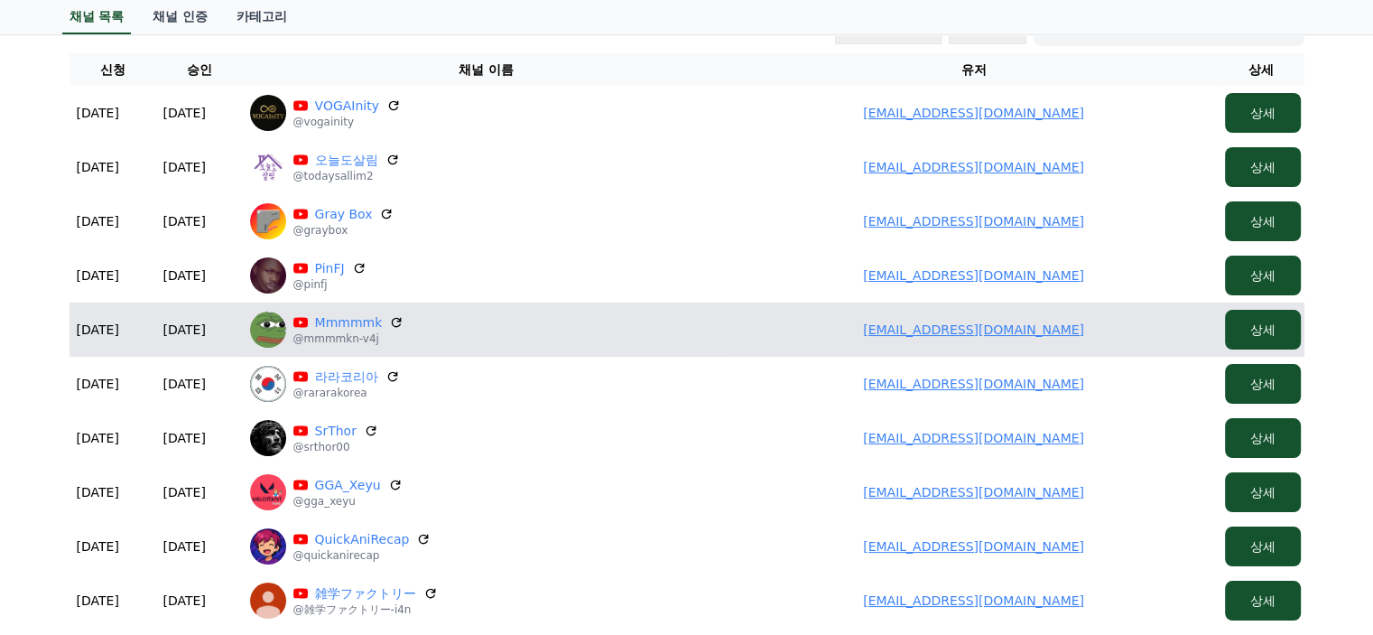
scroll to position [181, 0]
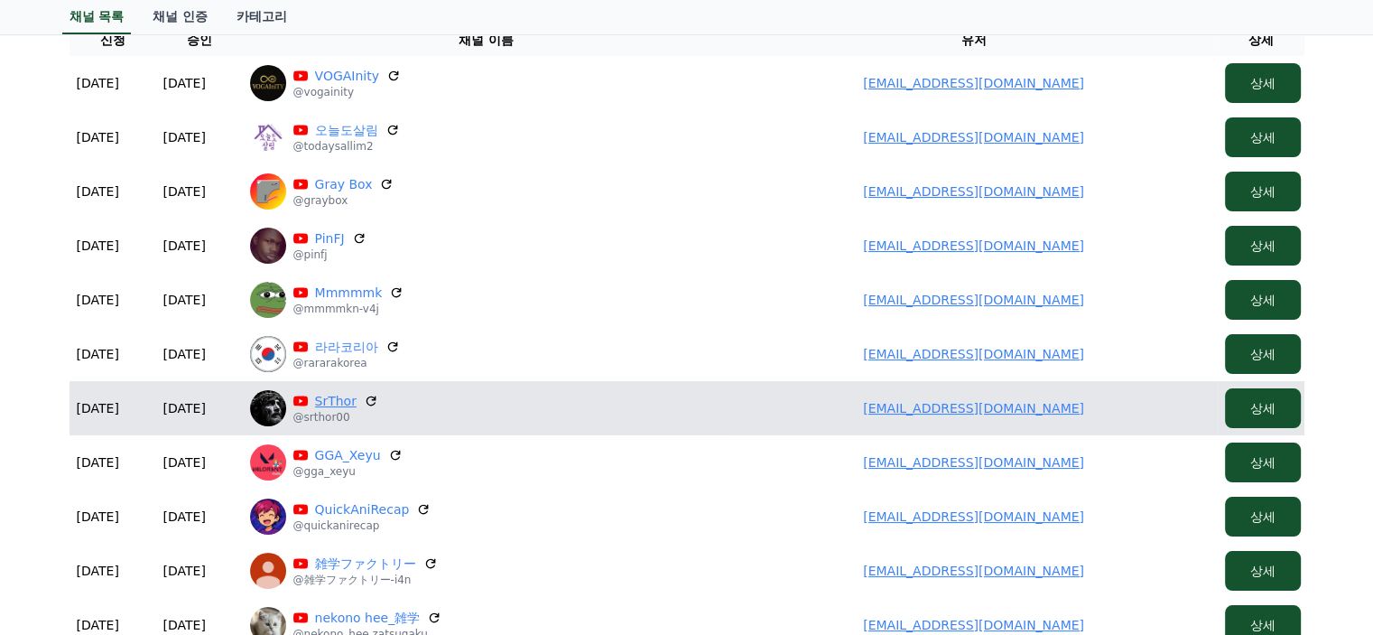
click at [332, 401] on link "SrThor" at bounding box center [336, 401] width 42 height 18
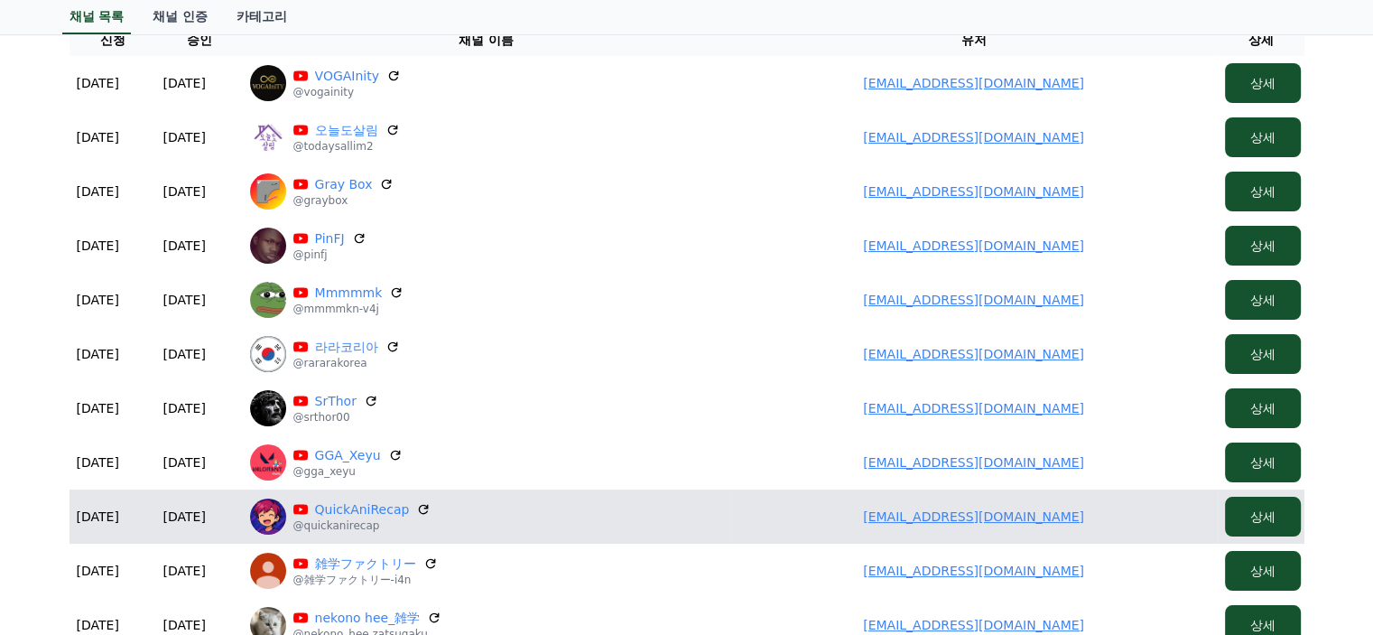
click at [924, 517] on link "soyam.agarwal009@gmail.com" at bounding box center [973, 516] width 221 height 14
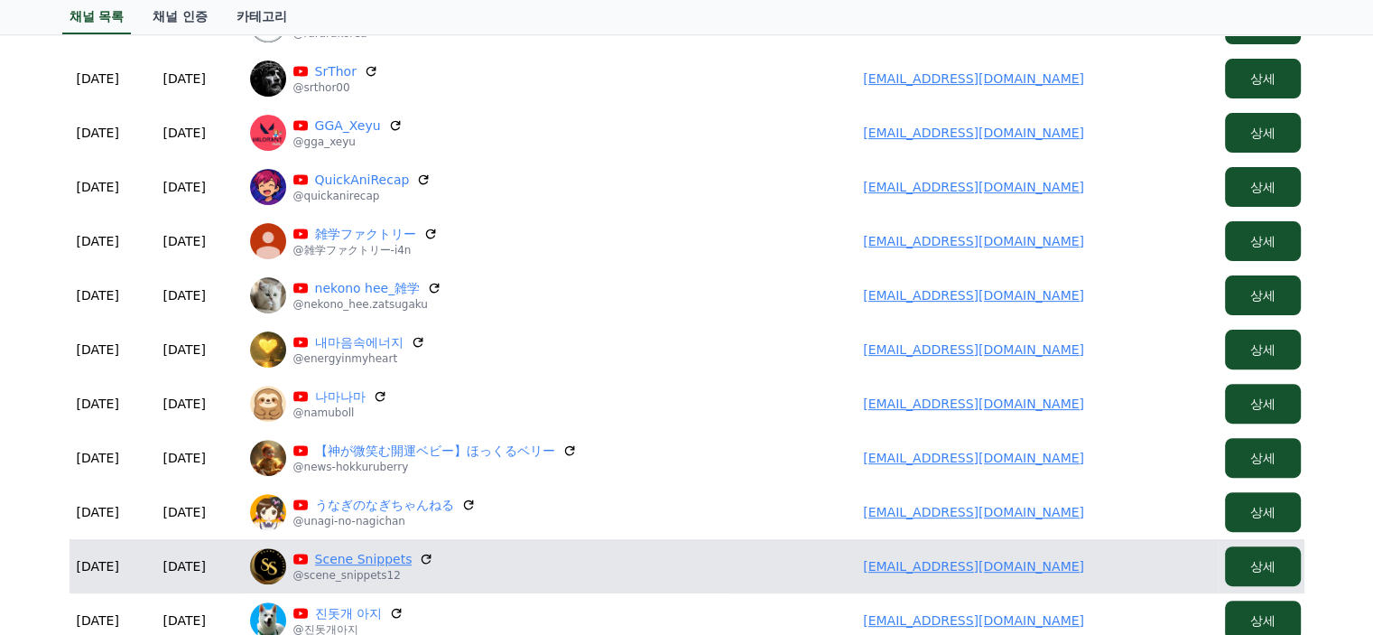
scroll to position [542, 0]
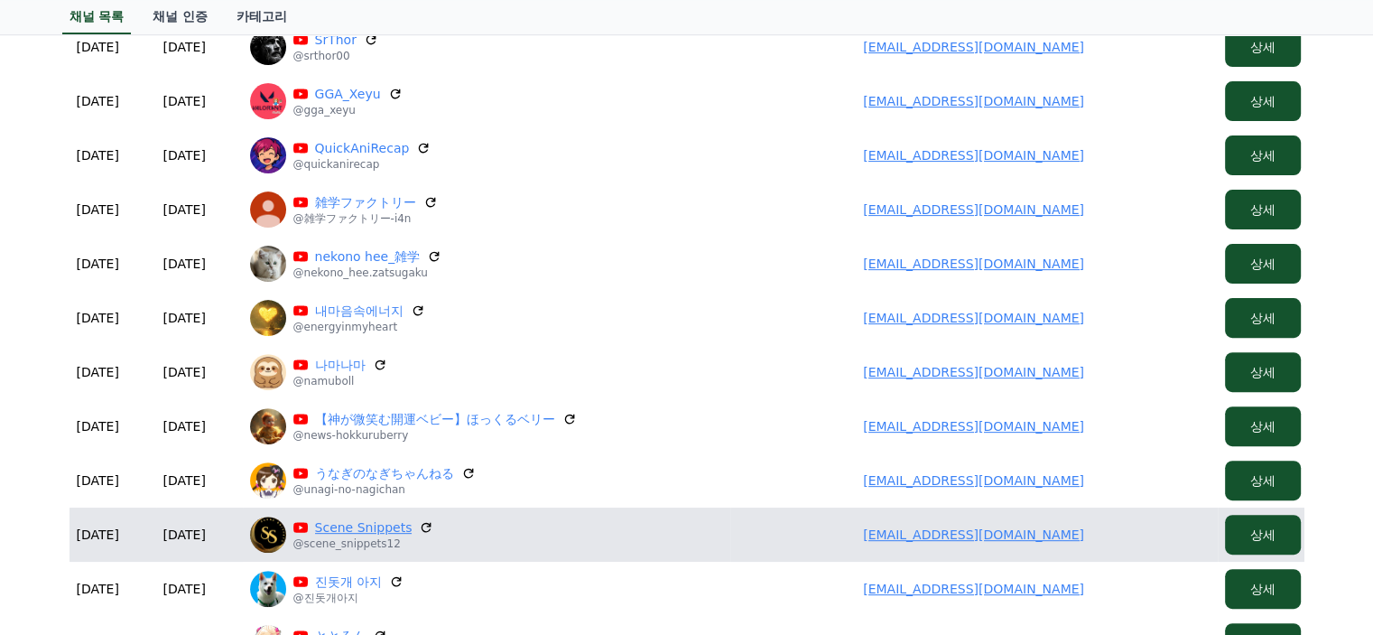
click at [382, 528] on link "Scene Snippets" at bounding box center [363, 527] width 97 height 18
drag, startPoint x: 863, startPoint y: 530, endPoint x: 876, endPoint y: 530, distance: 12.6
click at [870, 530] on td "palffyleventeistvan@gmail.com" at bounding box center [973, 534] width 487 height 54
click at [939, 530] on link "palffyleventeistvan@gmail.com" at bounding box center [973, 534] width 221 height 14
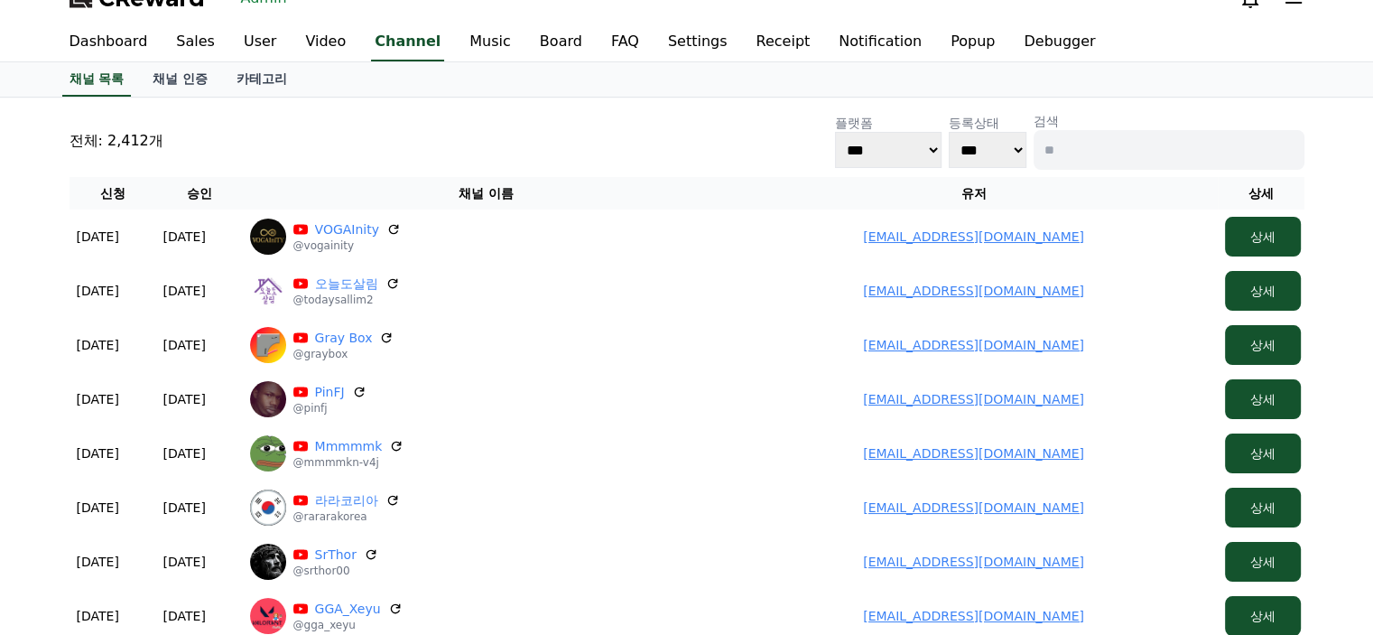
scroll to position [0, 0]
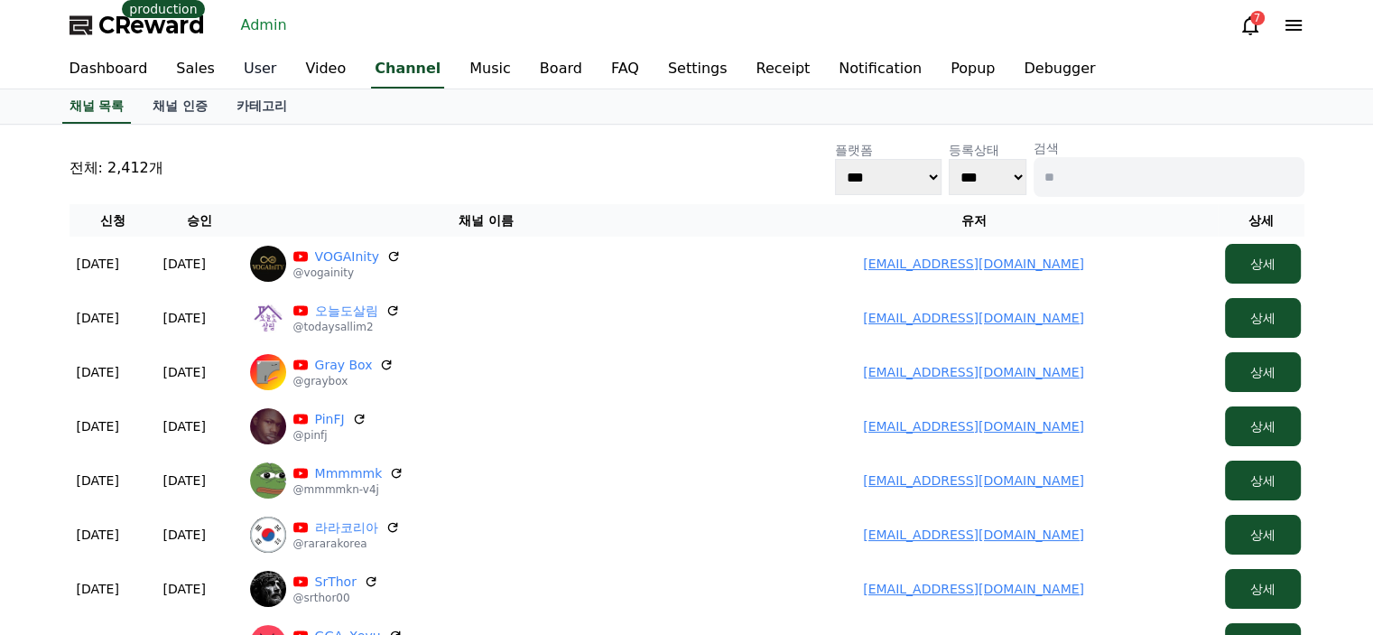
click at [229, 75] on link "User" at bounding box center [259, 70] width 61 height 38
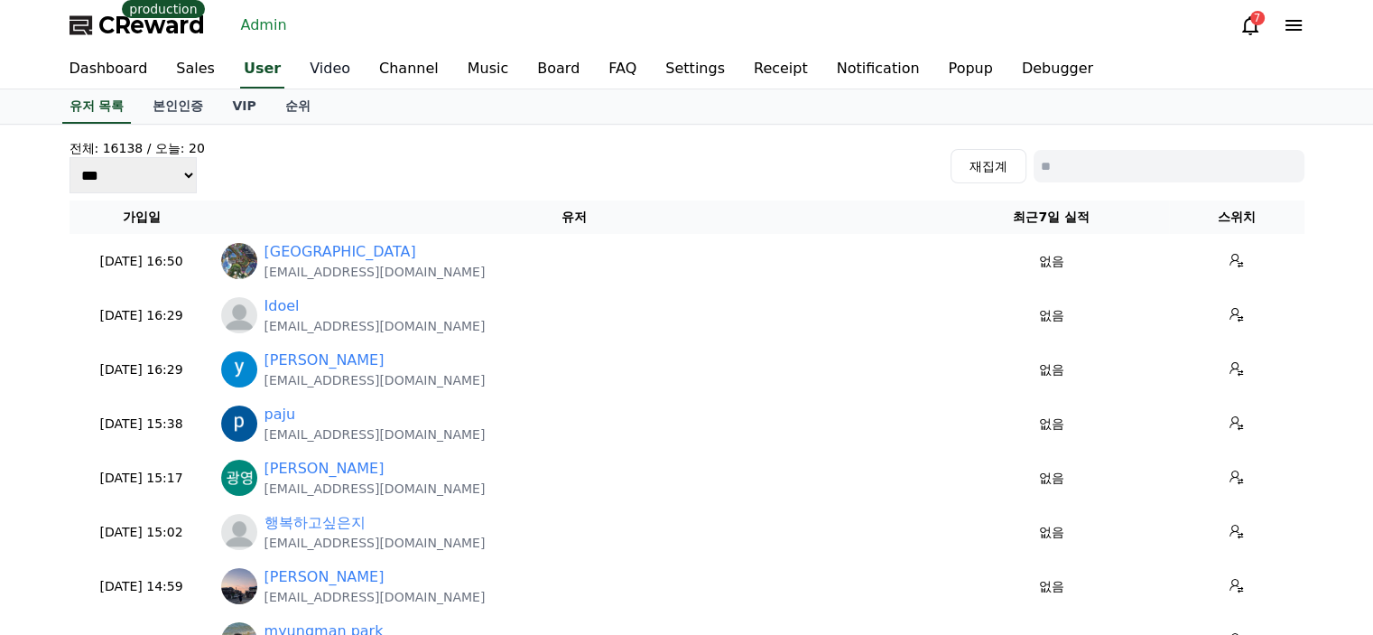
click at [309, 71] on link "Video" at bounding box center [330, 70] width 70 height 38
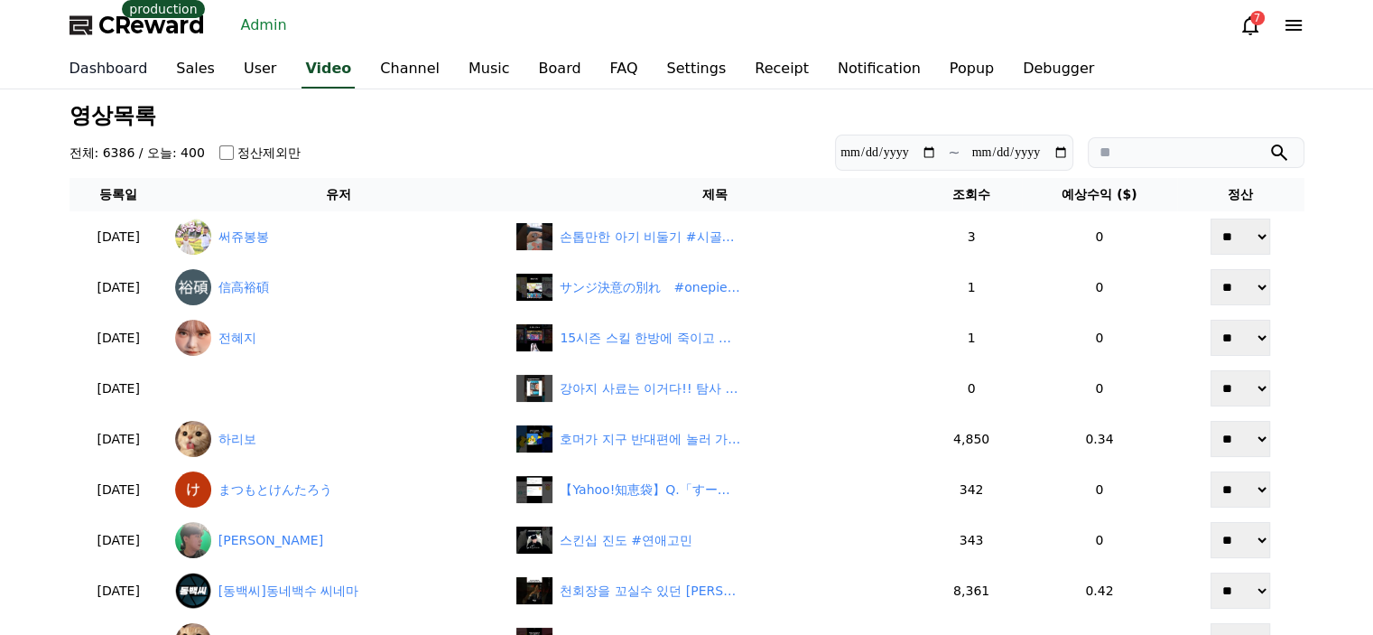
click at [153, 75] on link "Dashboard" at bounding box center [108, 70] width 107 height 38
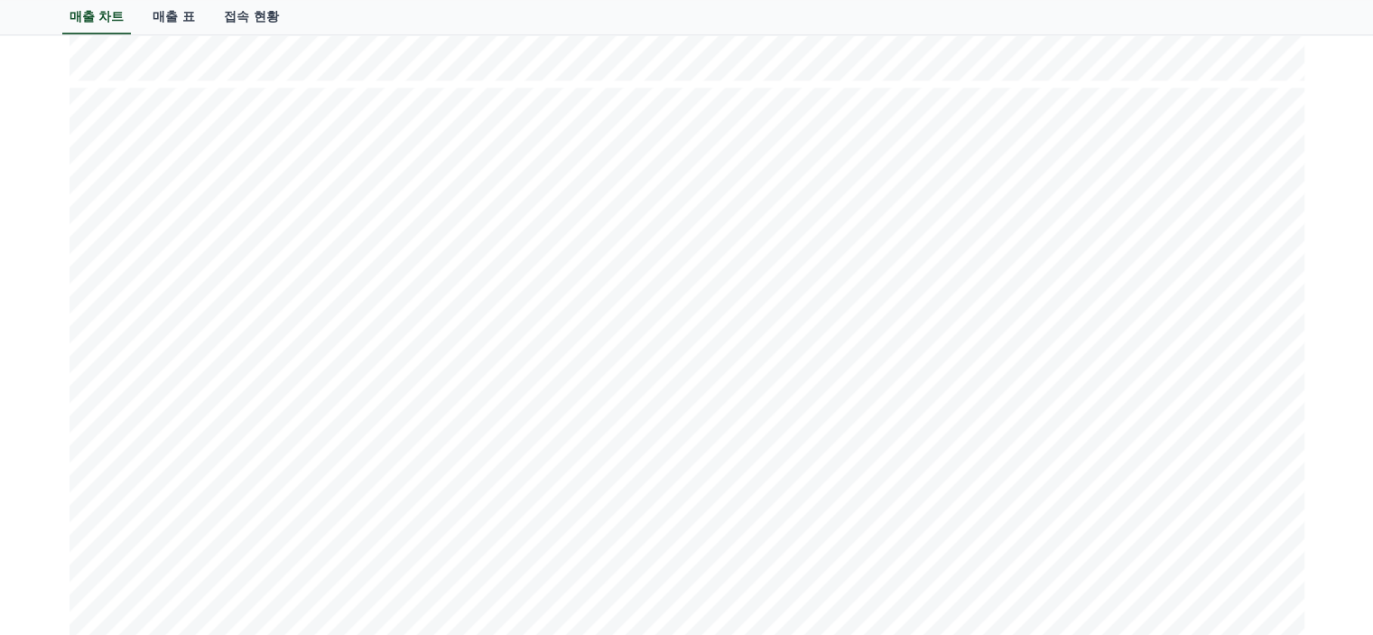
scroll to position [2167, 0]
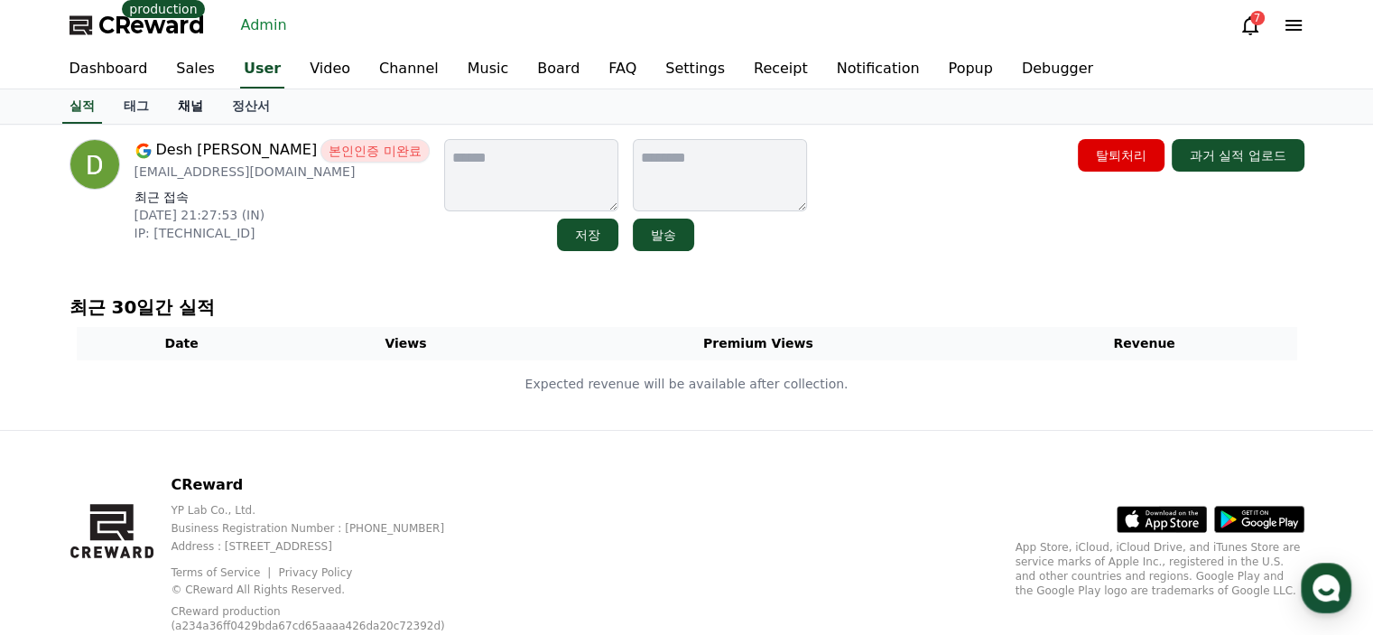
click at [191, 113] on link "채널" at bounding box center [190, 106] width 54 height 34
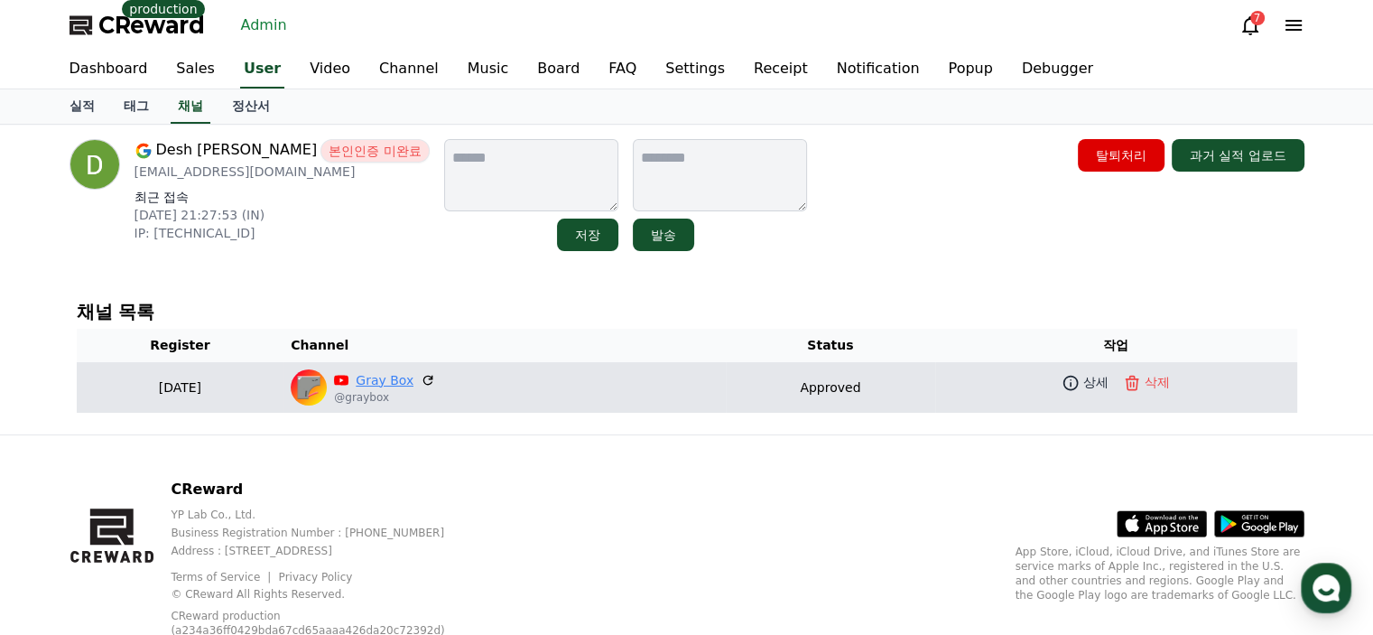
click at [395, 384] on link "Gray Box" at bounding box center [385, 380] width 58 height 19
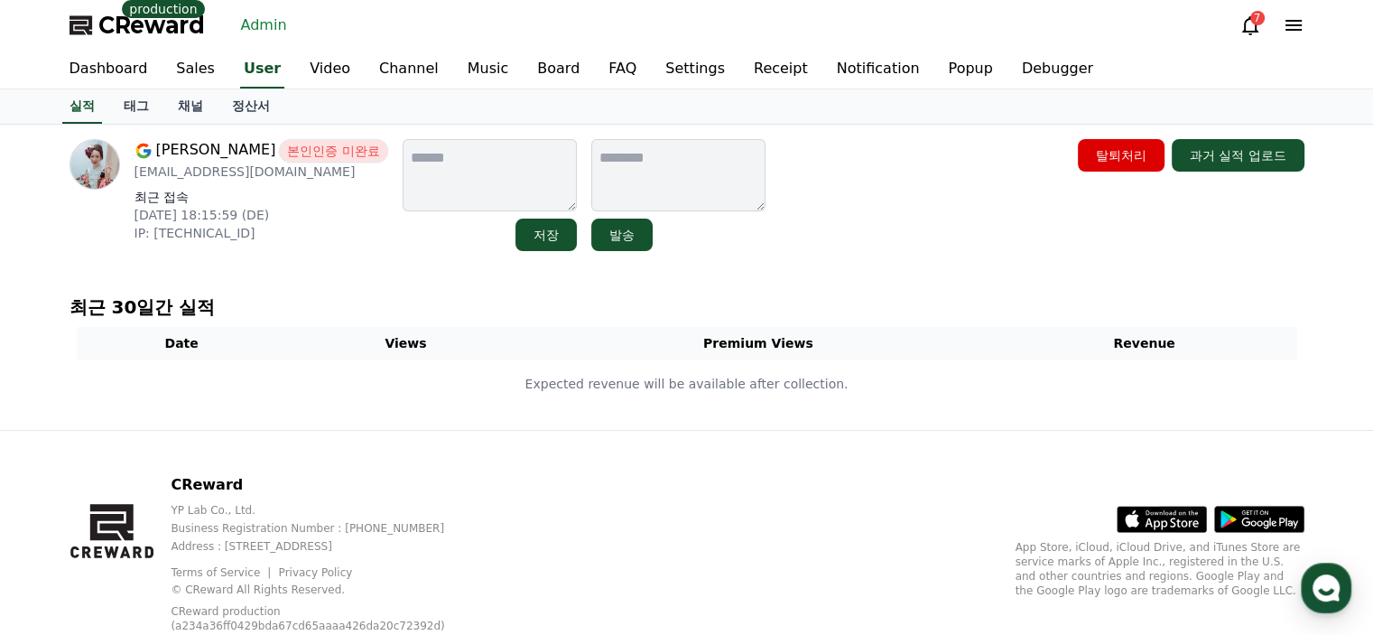
click at [203, 172] on p "yapparimikan@gmail.com" at bounding box center [262, 171] width 254 height 18
copy div "yapparimikan@gmail.com"
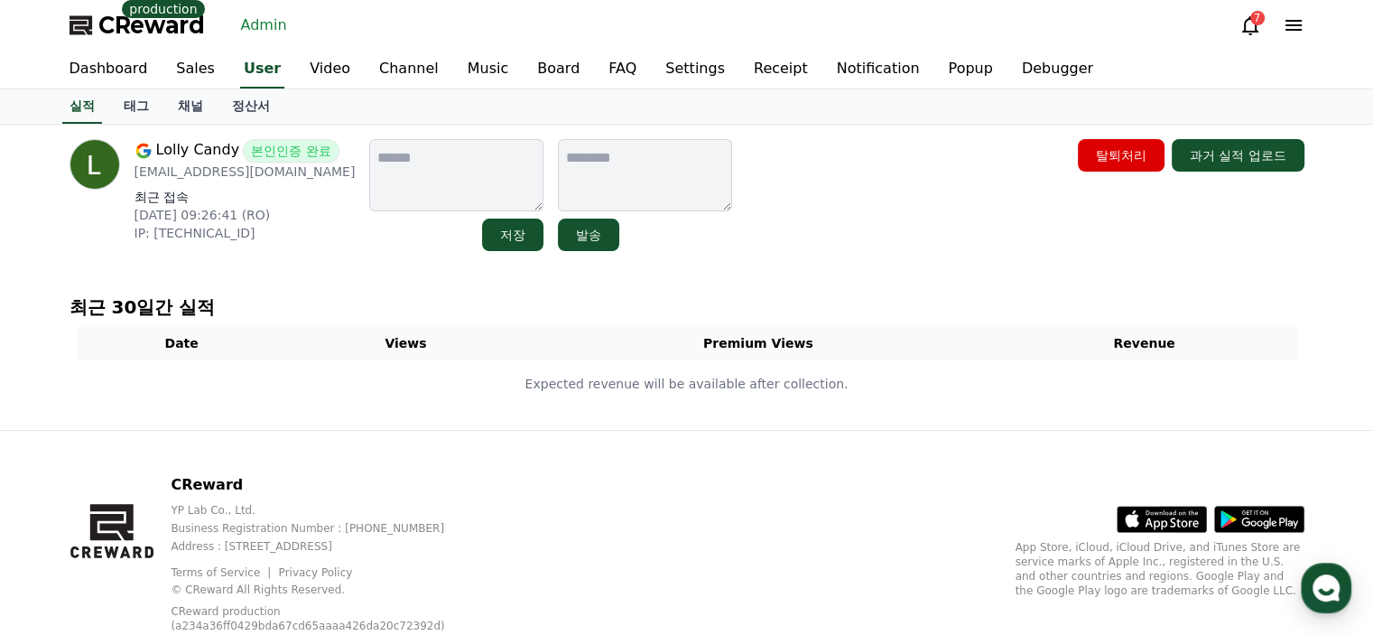
click at [213, 177] on p "[EMAIL_ADDRESS][DOMAIN_NAME]" at bounding box center [245, 171] width 221 height 18
click at [213, 177] on p "tonyanwuri@gmail.com" at bounding box center [245, 171] width 221 height 18
copy div "tonyanwuri@gmail.com"
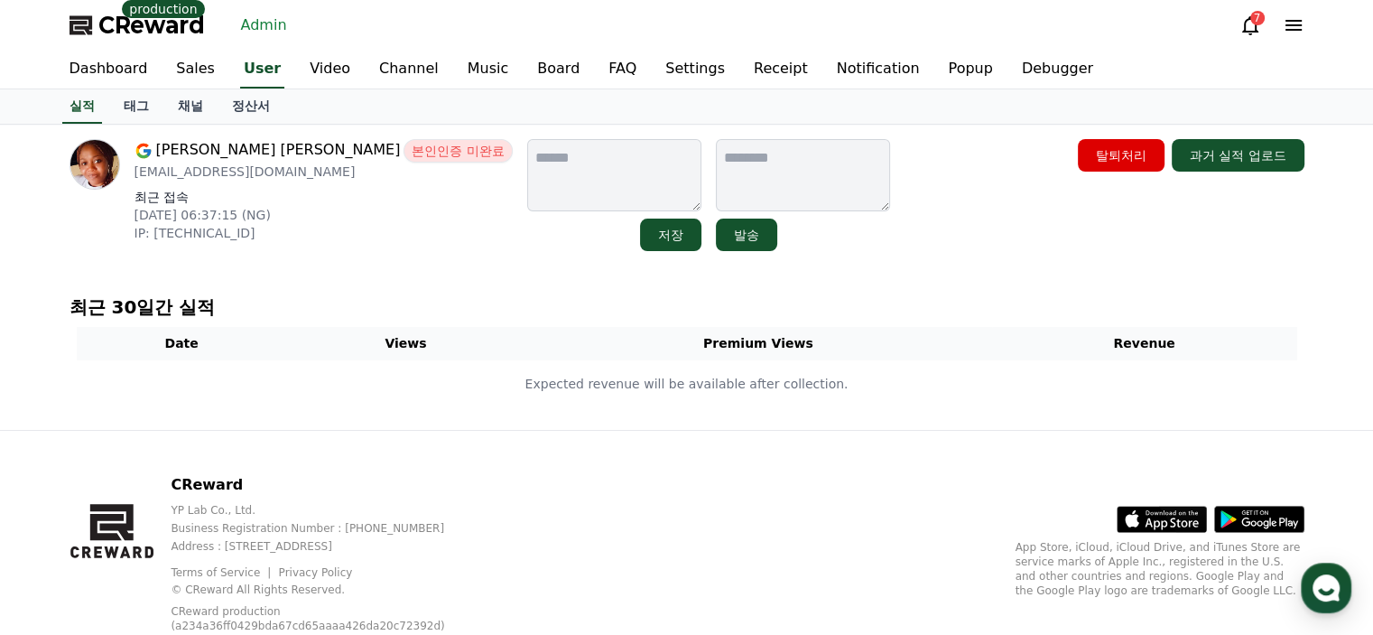
click at [254, 174] on p "[EMAIL_ADDRESS][DOMAIN_NAME]" at bounding box center [324, 171] width 378 height 18
click at [254, 174] on p "jessyrio100@gmail.com" at bounding box center [324, 171] width 378 height 18
copy div "jessyrio100@gmail.com"
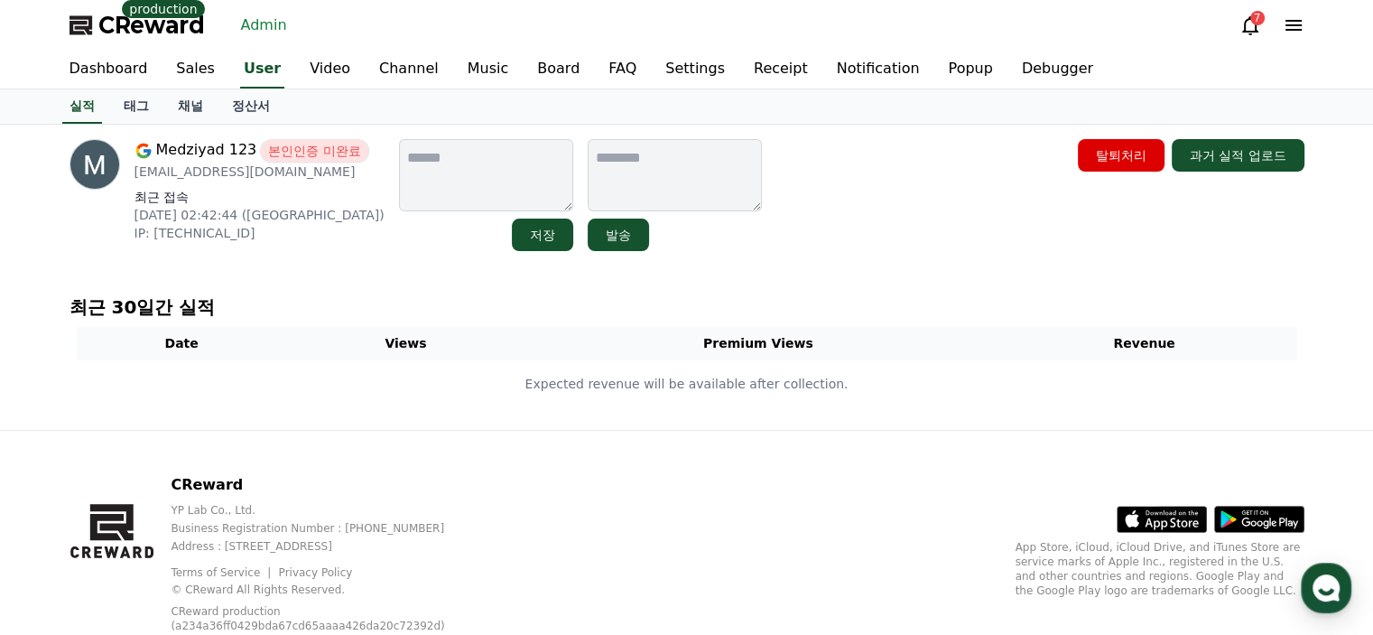
click at [221, 168] on p "[EMAIL_ADDRESS][DOMAIN_NAME]" at bounding box center [260, 171] width 250 height 18
click at [221, 168] on p "medziyad2025@gmail.com" at bounding box center [260, 171] width 250 height 18
copy div "medziyad2025@gmail.com"
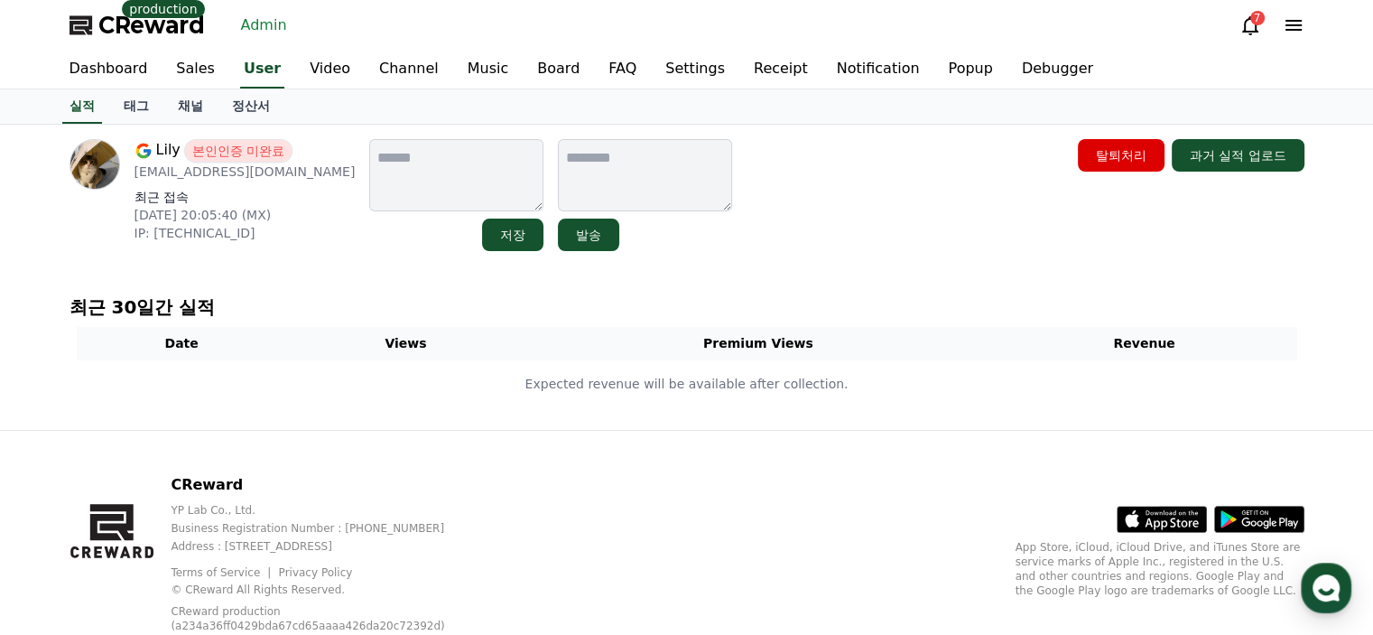
click at [219, 172] on p "lovefluffsalot@gmail.com" at bounding box center [245, 171] width 221 height 18
copy div "lovefluffsalot@gmail.com"
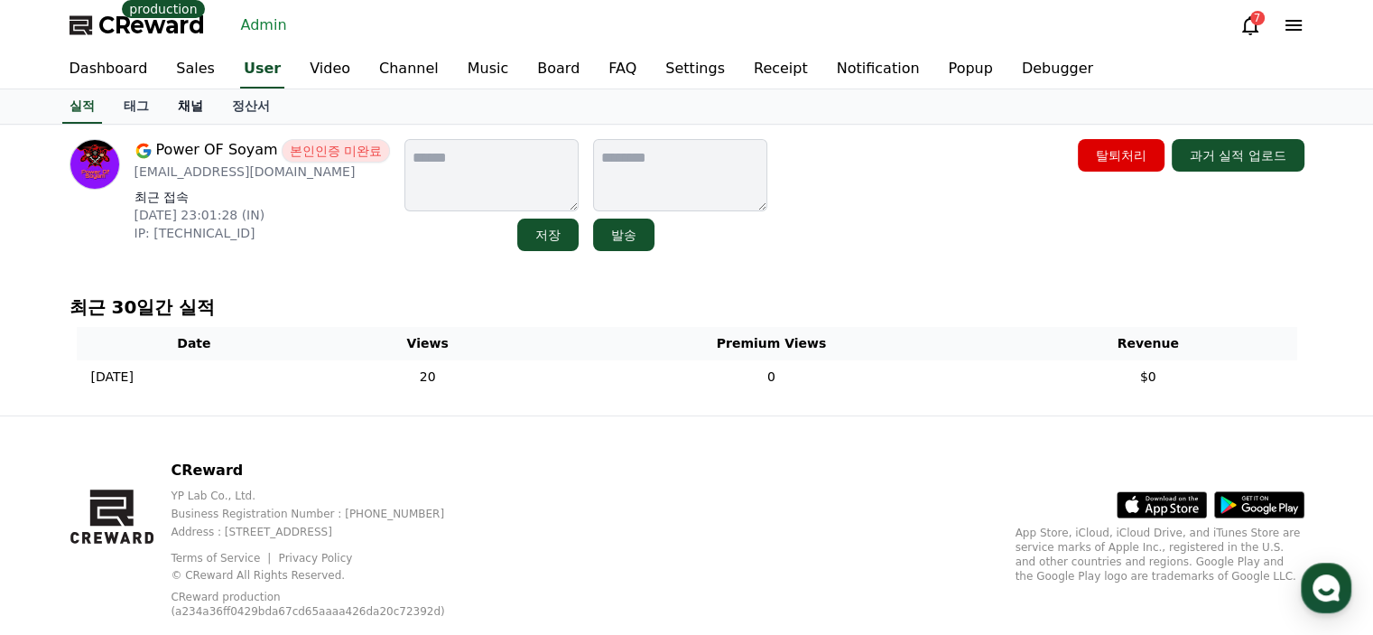
click at [192, 104] on link "채널" at bounding box center [190, 106] width 54 height 34
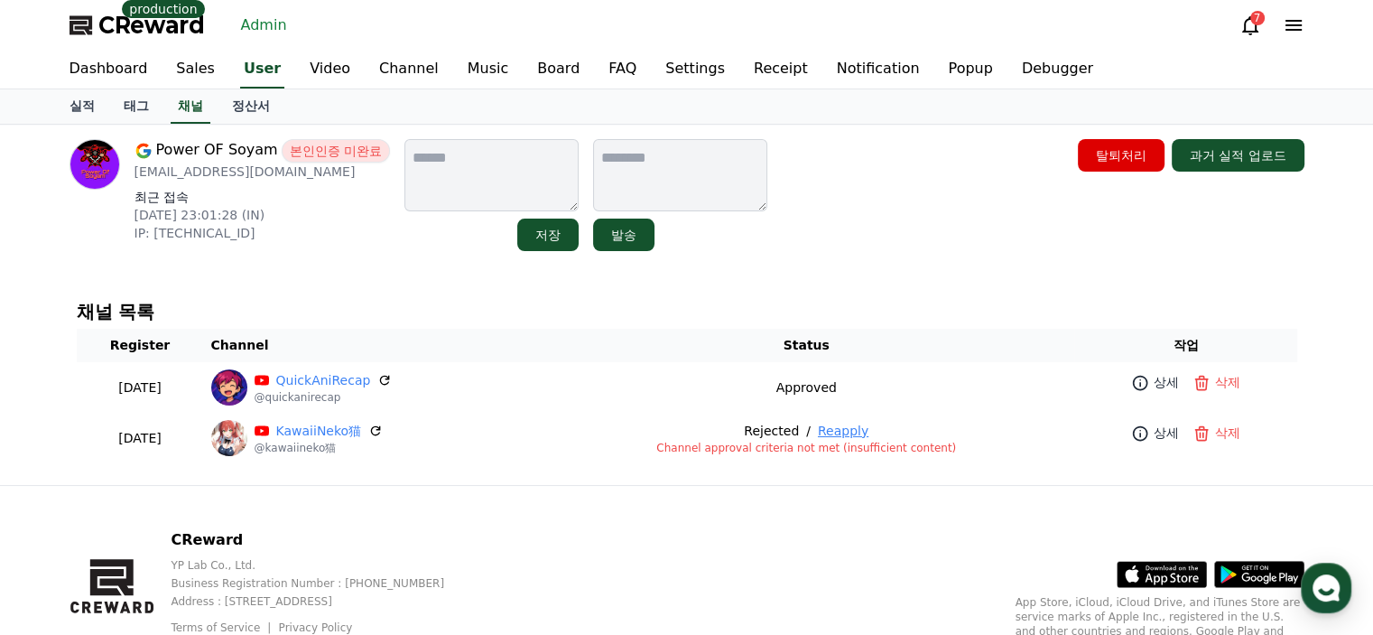
click at [302, 272] on div "Power OF Soyam 본인인증 미완료 soyam.agarwal009@gmail.com 최근 접속 2025-08-10 23:01:28 (I…" at bounding box center [687, 305] width 1264 height 360
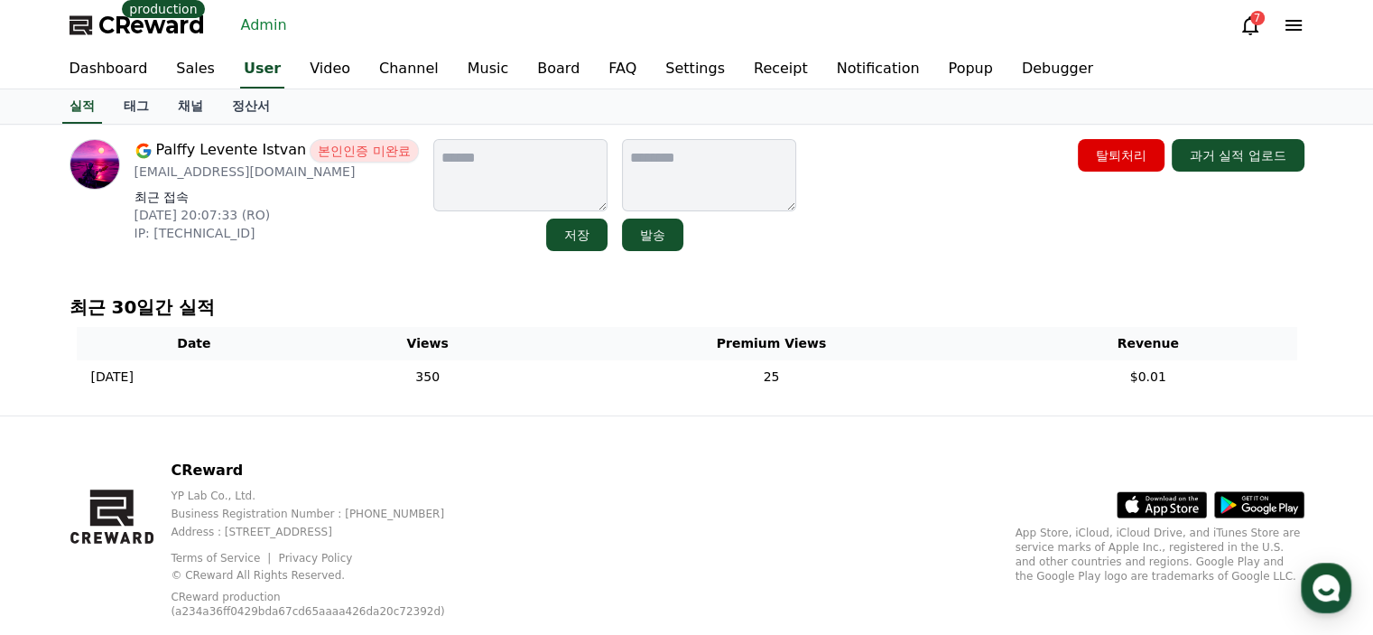
click at [258, 174] on p "[EMAIL_ADDRESS][DOMAIN_NAME]" at bounding box center [277, 171] width 284 height 18
click at [258, 174] on p "palffyleventeistvan@gmail.com" at bounding box center [277, 171] width 284 height 18
copy div "palffyleventeistvan@gmail.com"
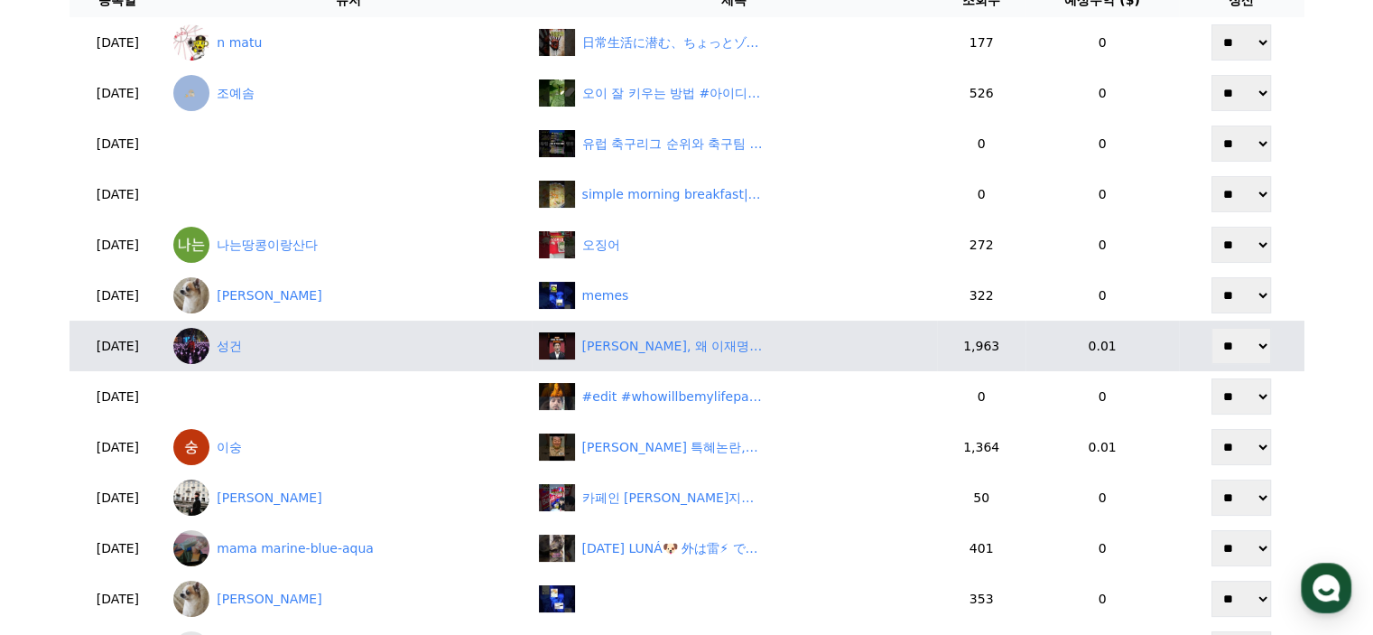
scroll to position [375, 0]
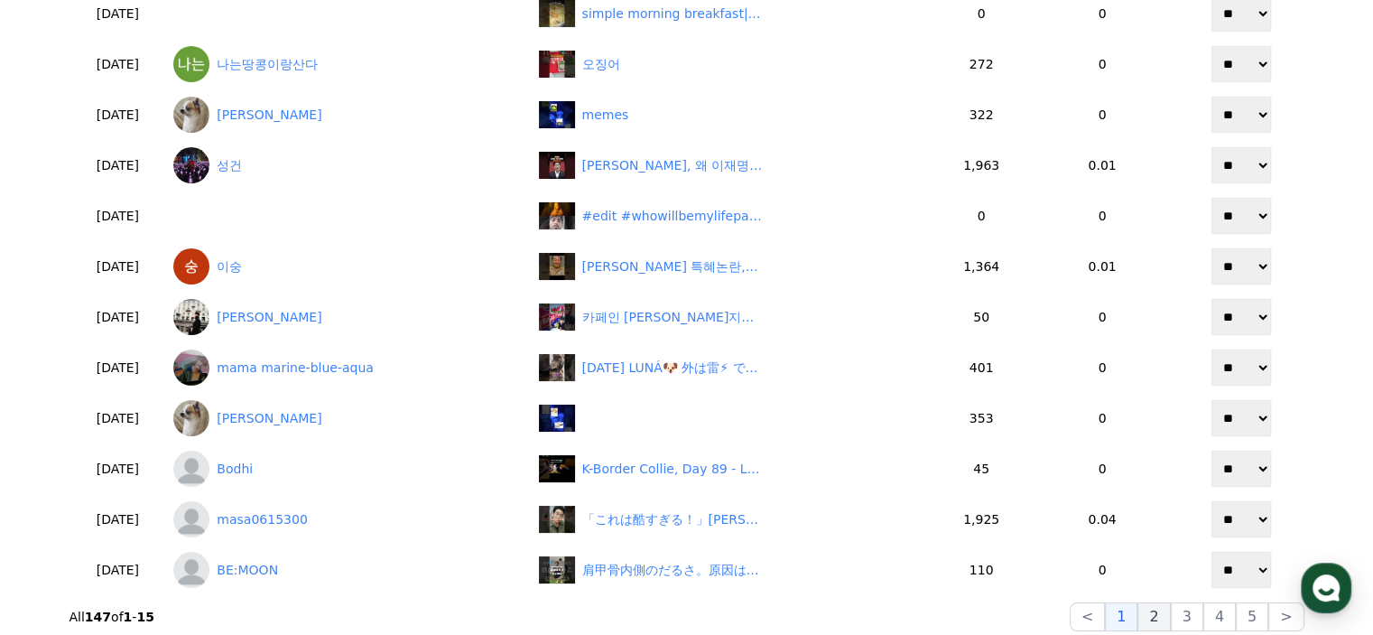
click at [1171, 609] on button "2" at bounding box center [1187, 616] width 32 height 29
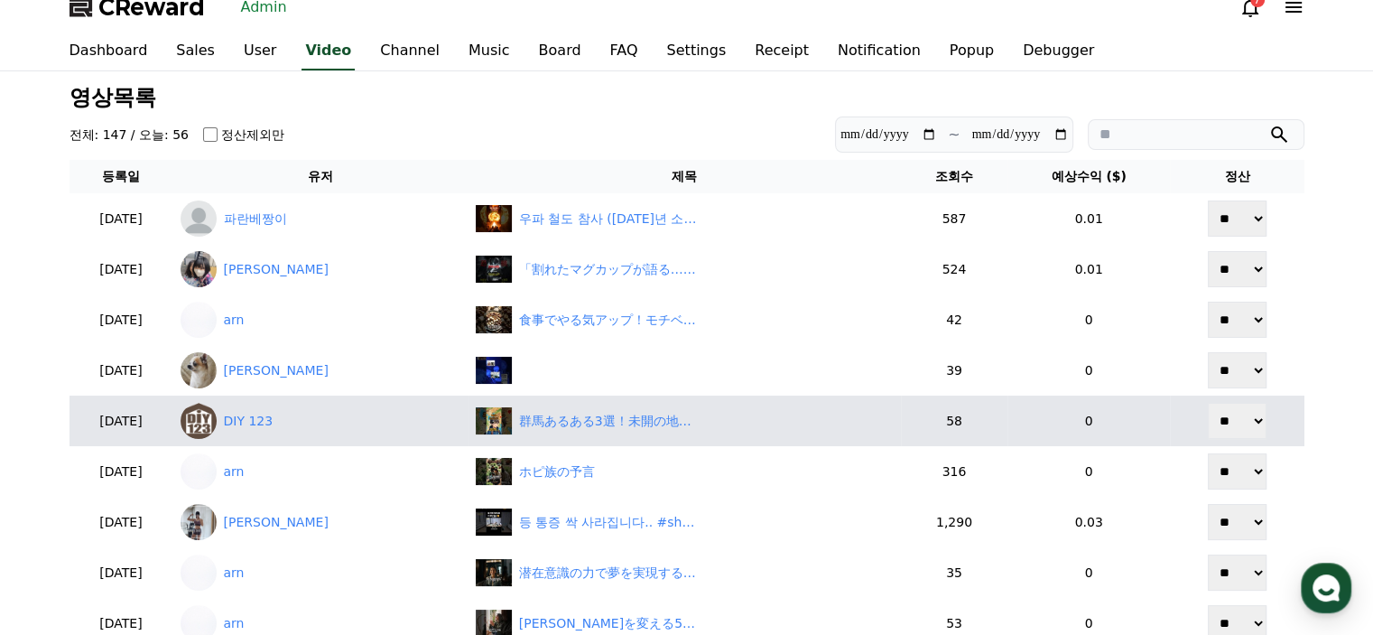
scroll to position [14, 0]
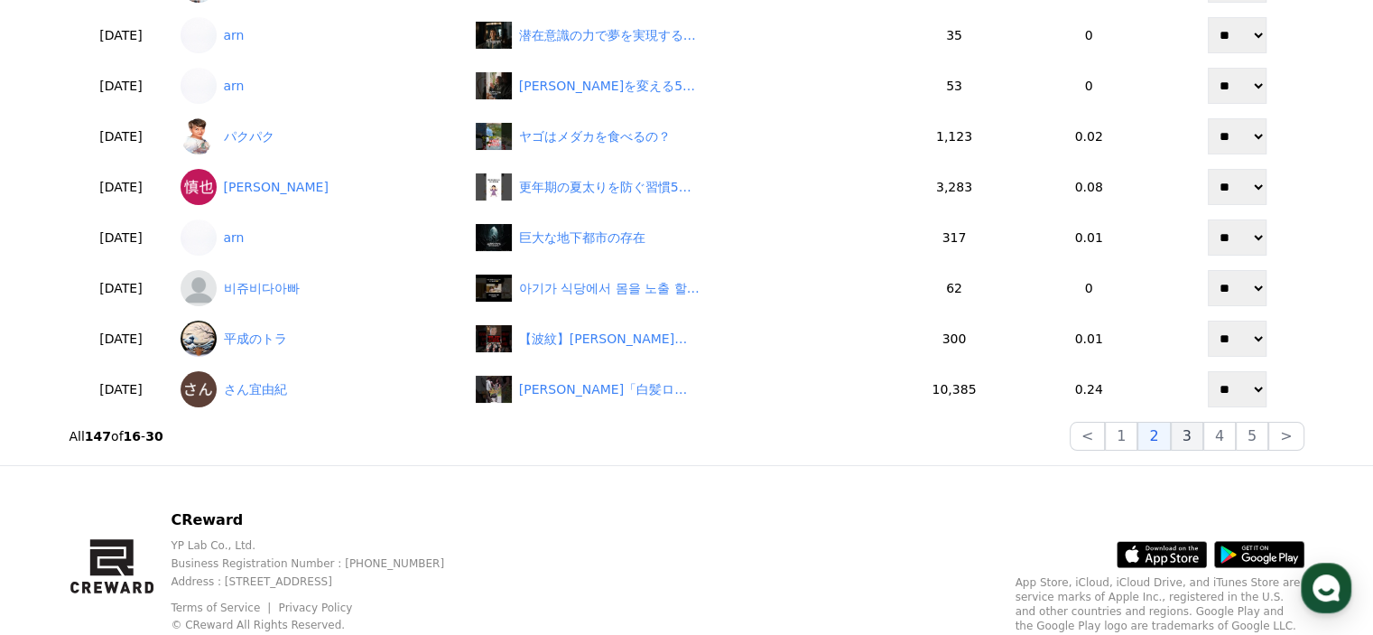
click at [1236, 437] on button "3" at bounding box center [1252, 436] width 32 height 29
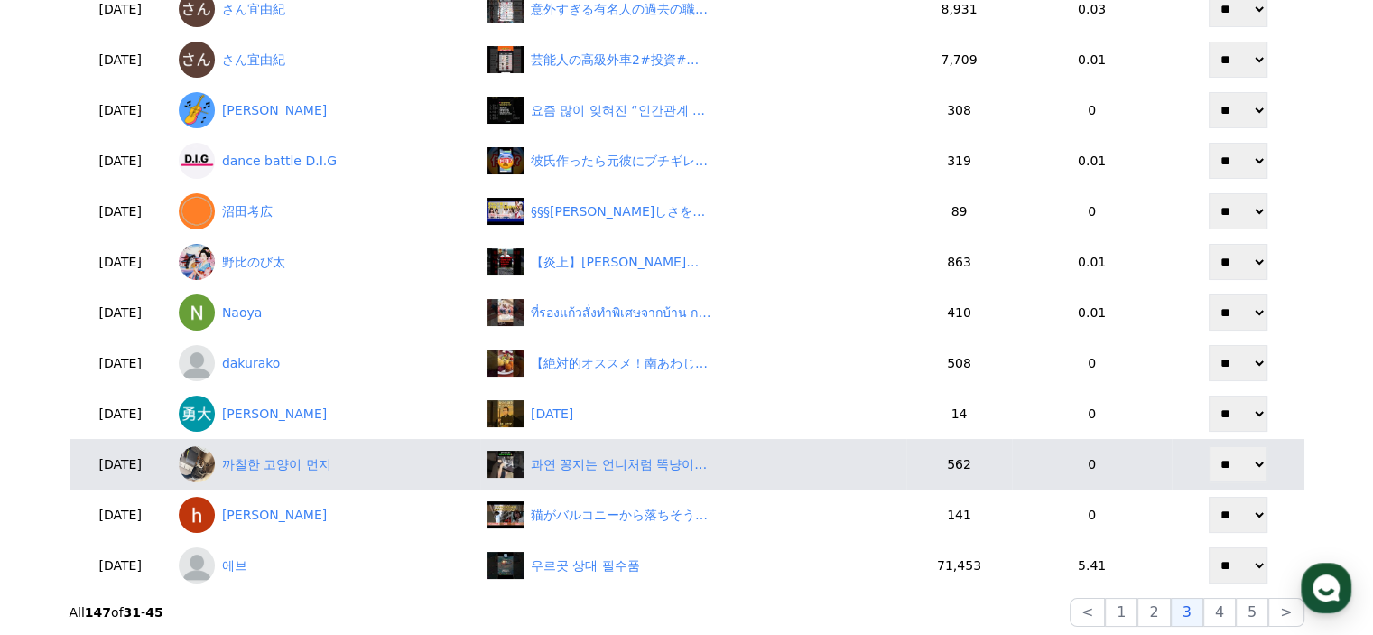
scroll to position [375, 0]
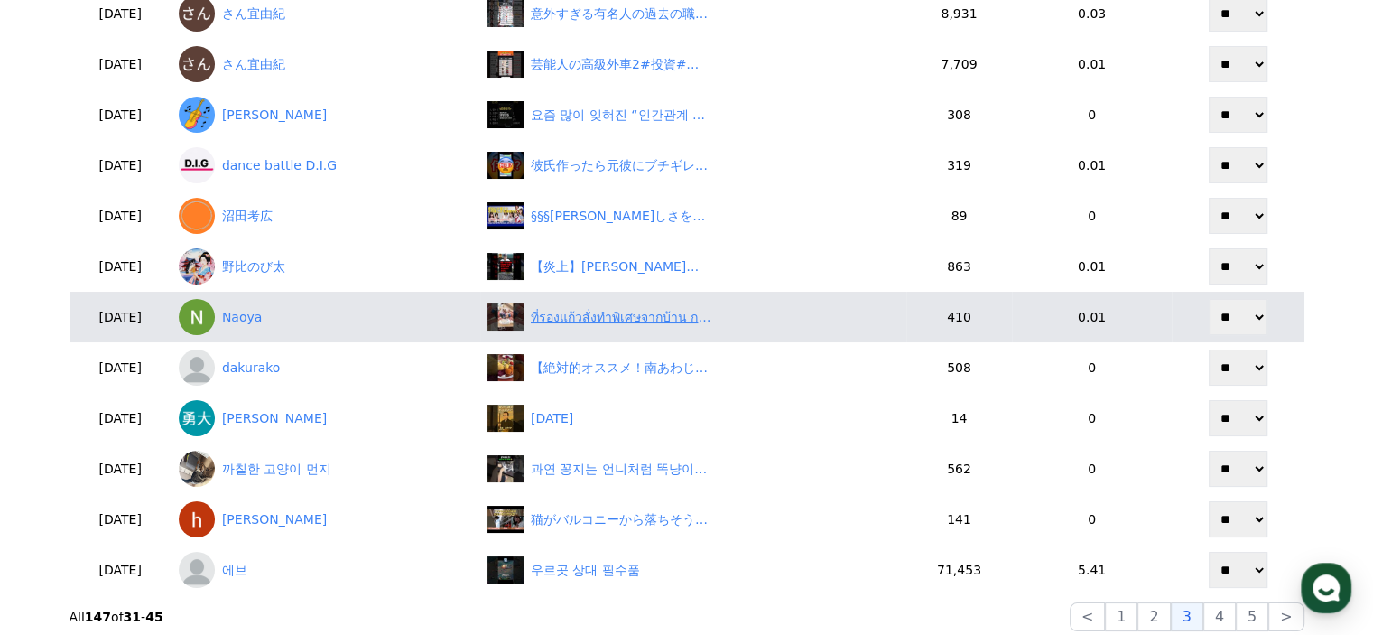
click at [633, 320] on div "ที่รองแก้วสั่งทำพิเศษจากบ้าน กลายเป็นธุรกิจสุดปัง!✨❤️" at bounding box center [621, 317] width 181 height 19
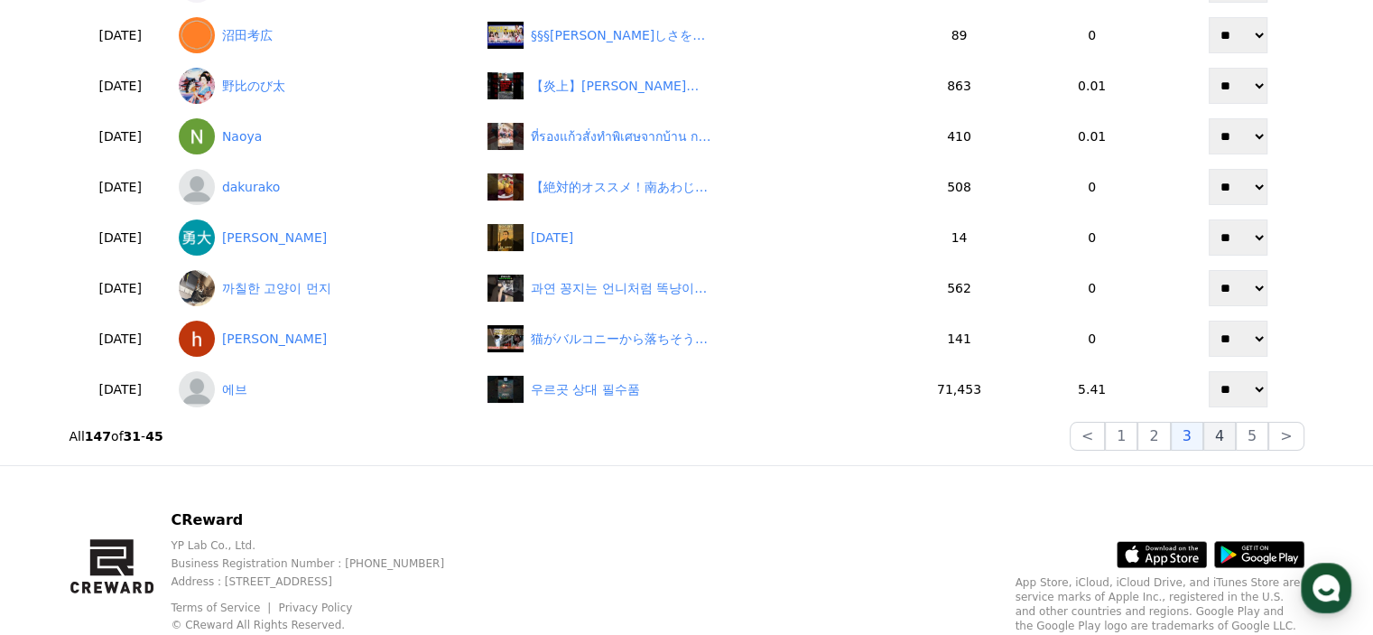
click at [1228, 446] on button "4" at bounding box center [1219, 436] width 32 height 29
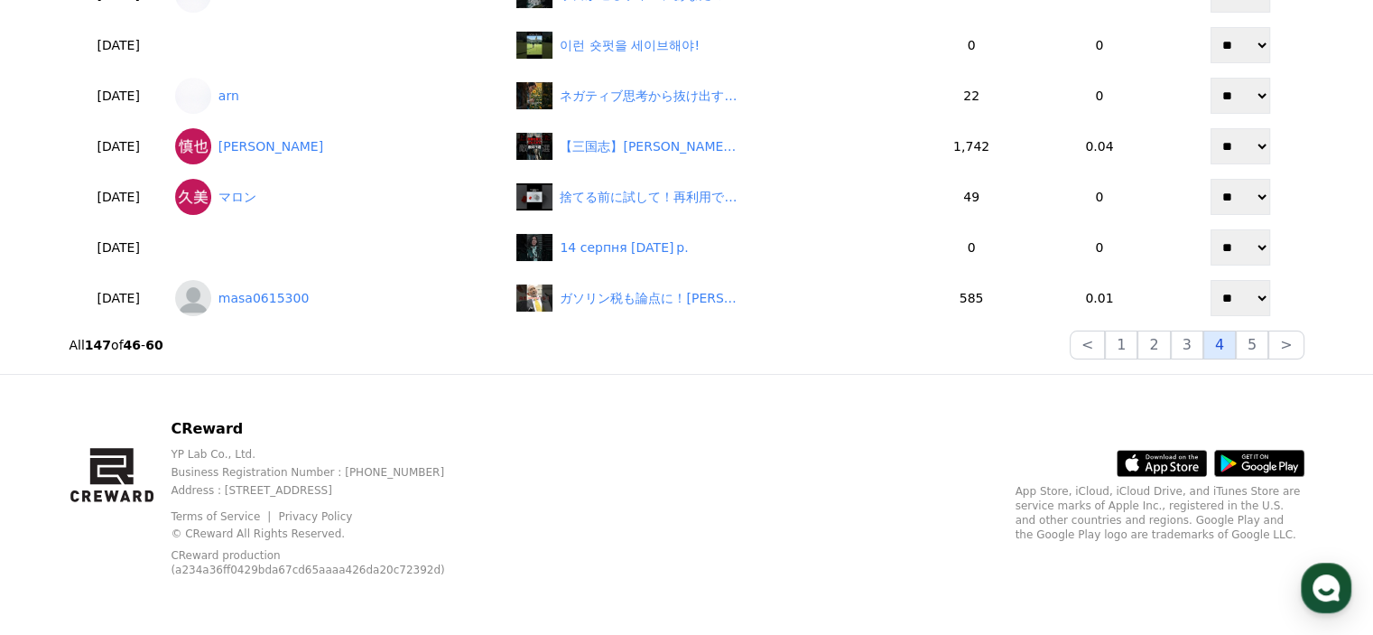
scroll to position [555, 0]
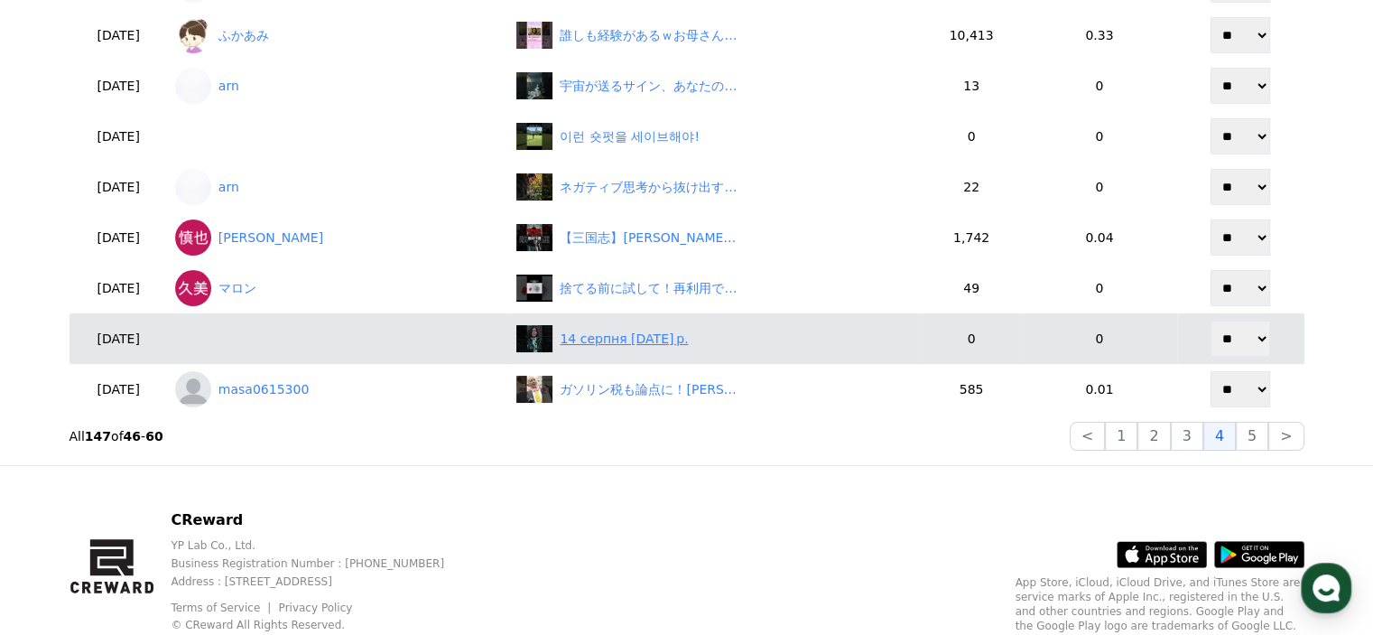
click at [668, 333] on div "14 серпня 2025 р." at bounding box center [624, 339] width 128 height 19
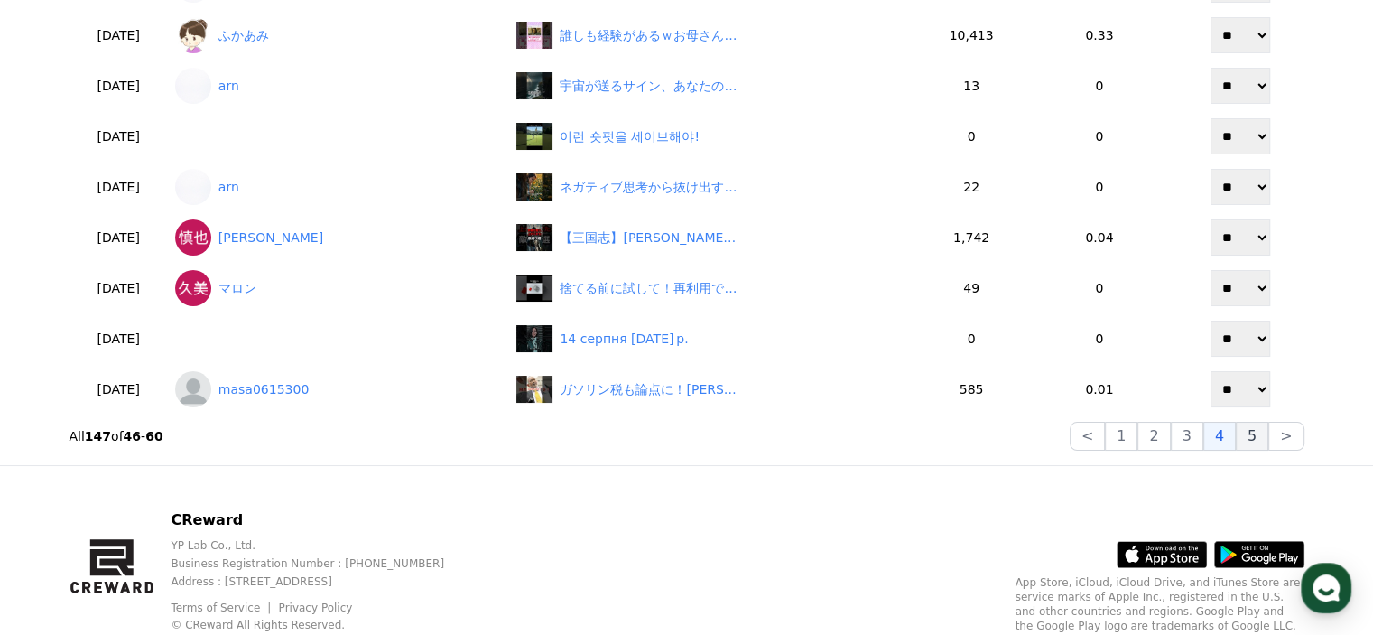
click at [1266, 438] on button "5" at bounding box center [1252, 436] width 32 height 29
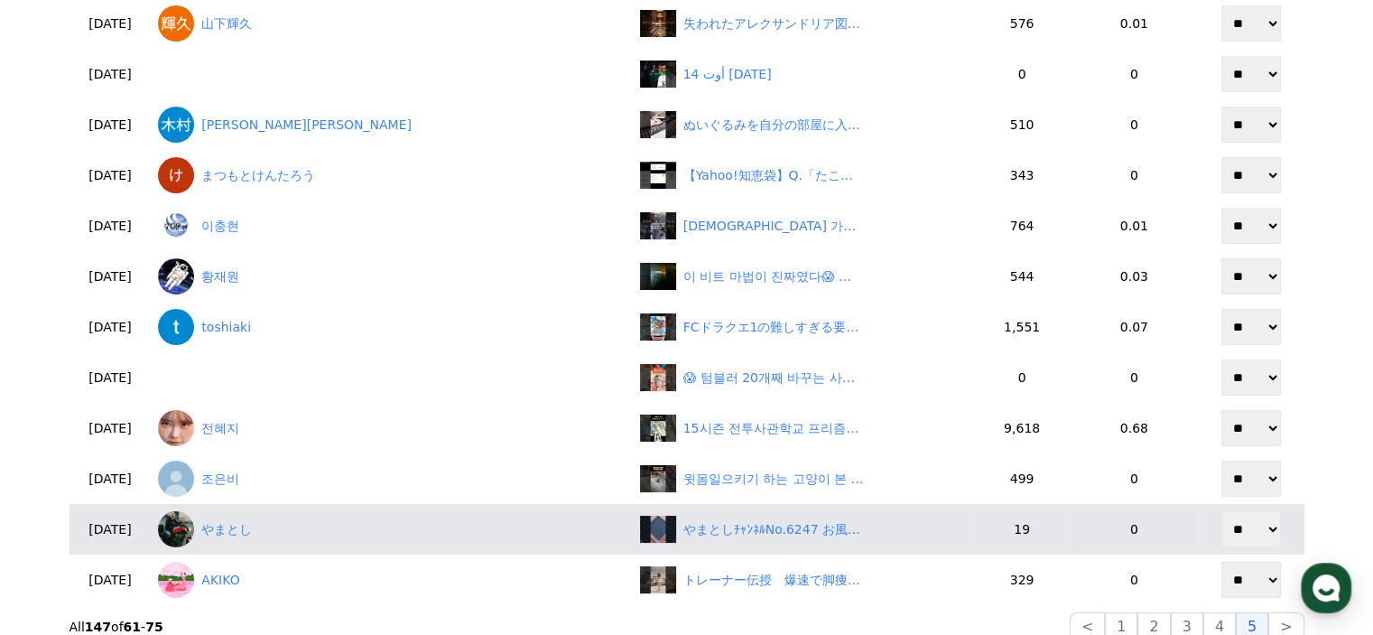
scroll to position [465, 0]
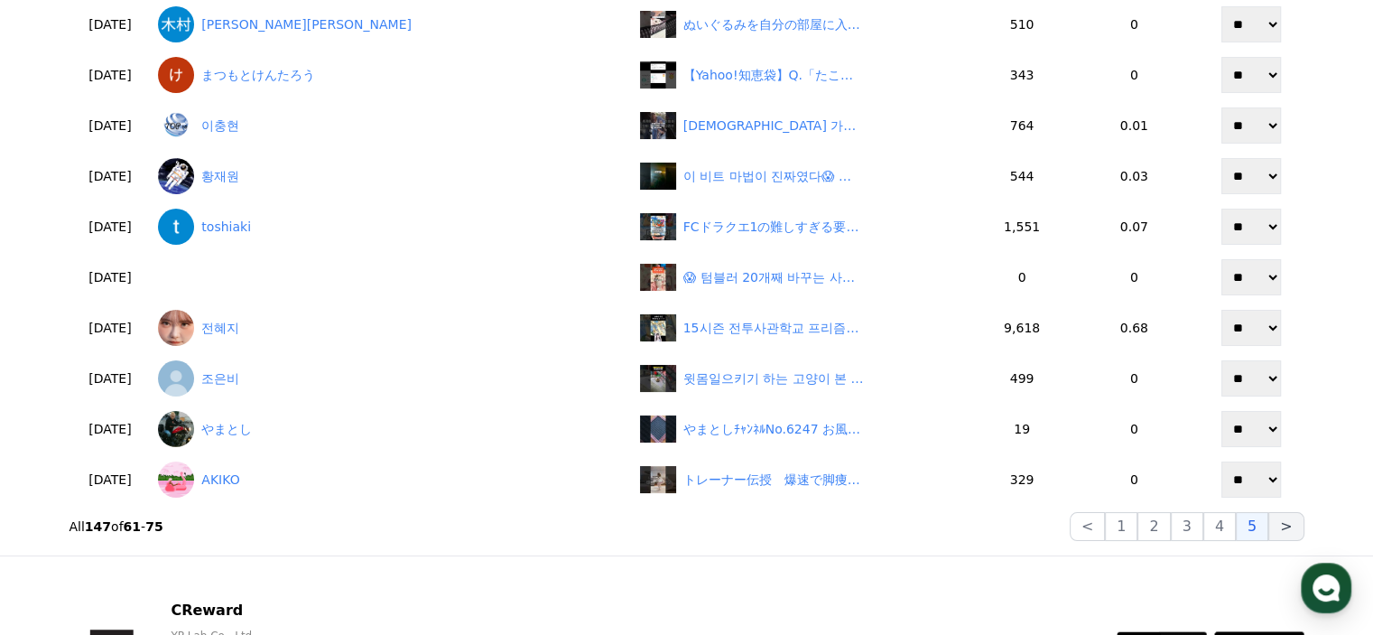
click at [1297, 529] on button ">" at bounding box center [1285, 526] width 35 height 29
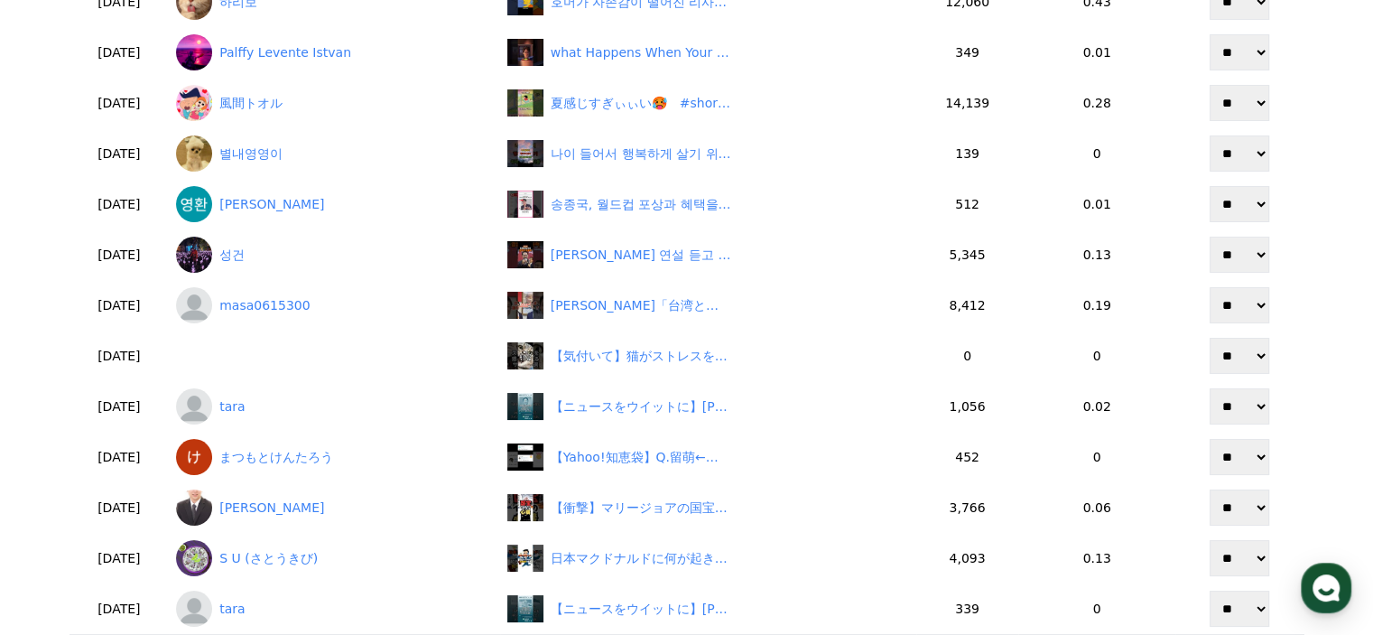
scroll to position [14, 0]
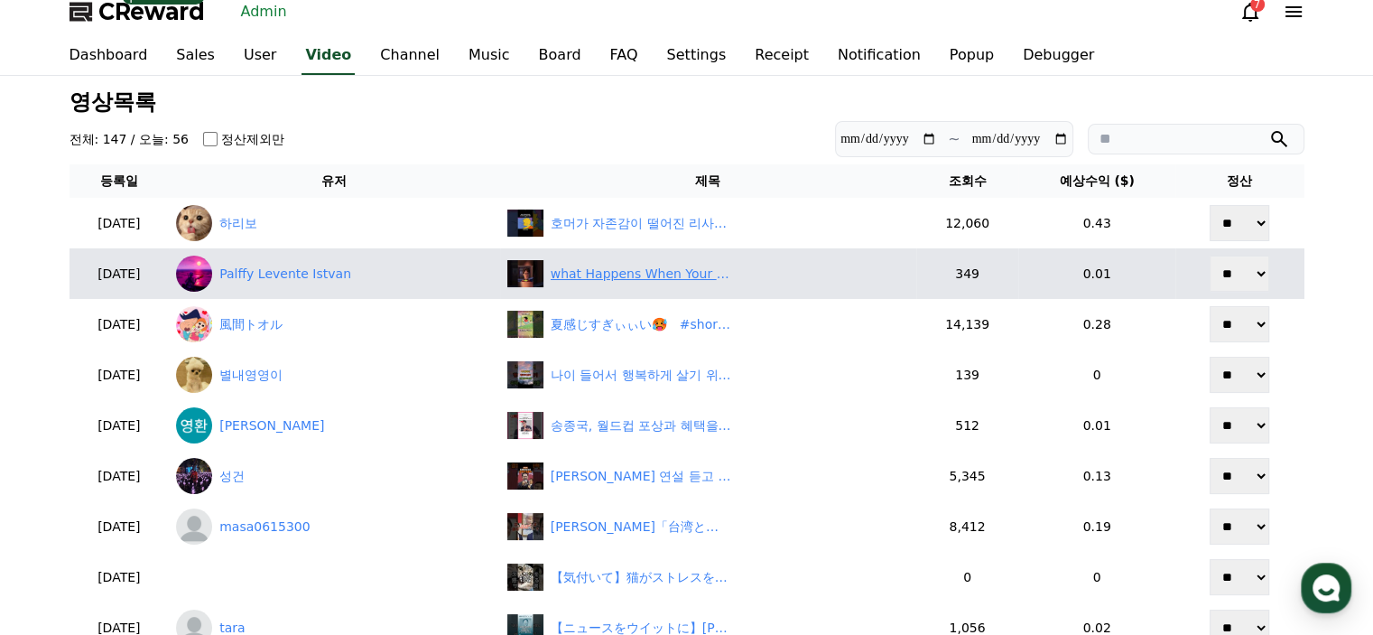
click at [663, 271] on div "what Happens When Your Fridge Has Feelings? 🥺#shorts" at bounding box center [641, 274] width 181 height 19
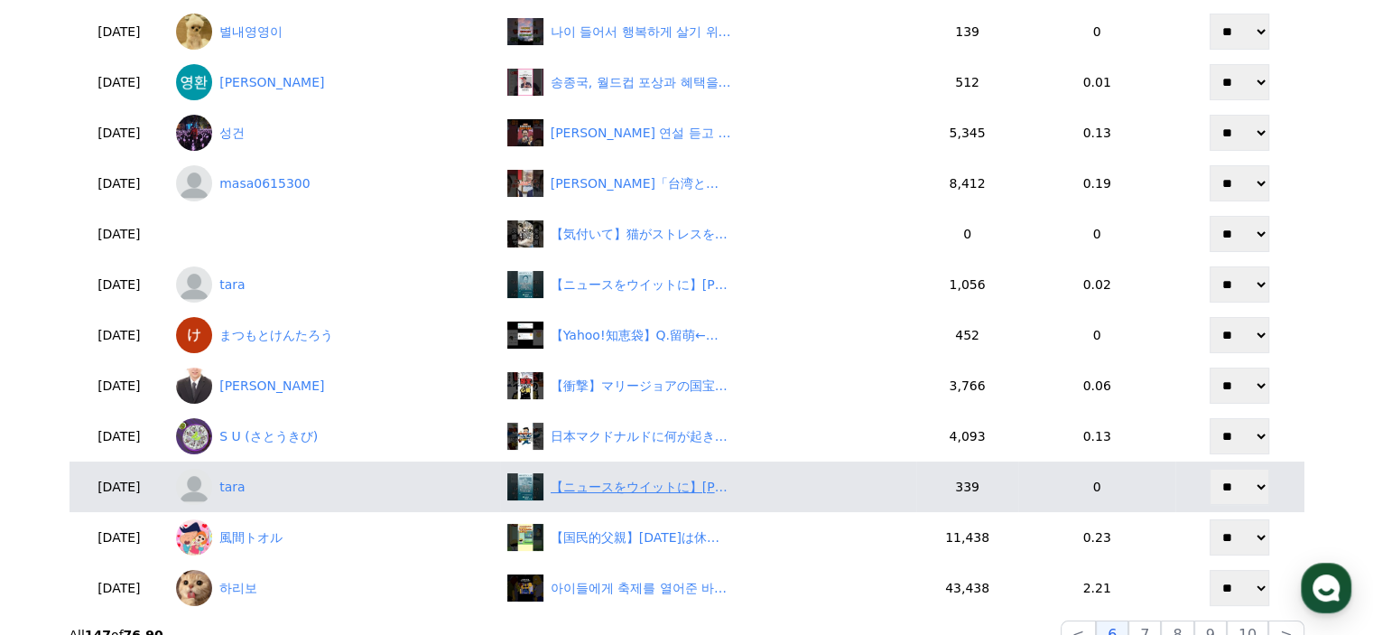
scroll to position [465, 0]
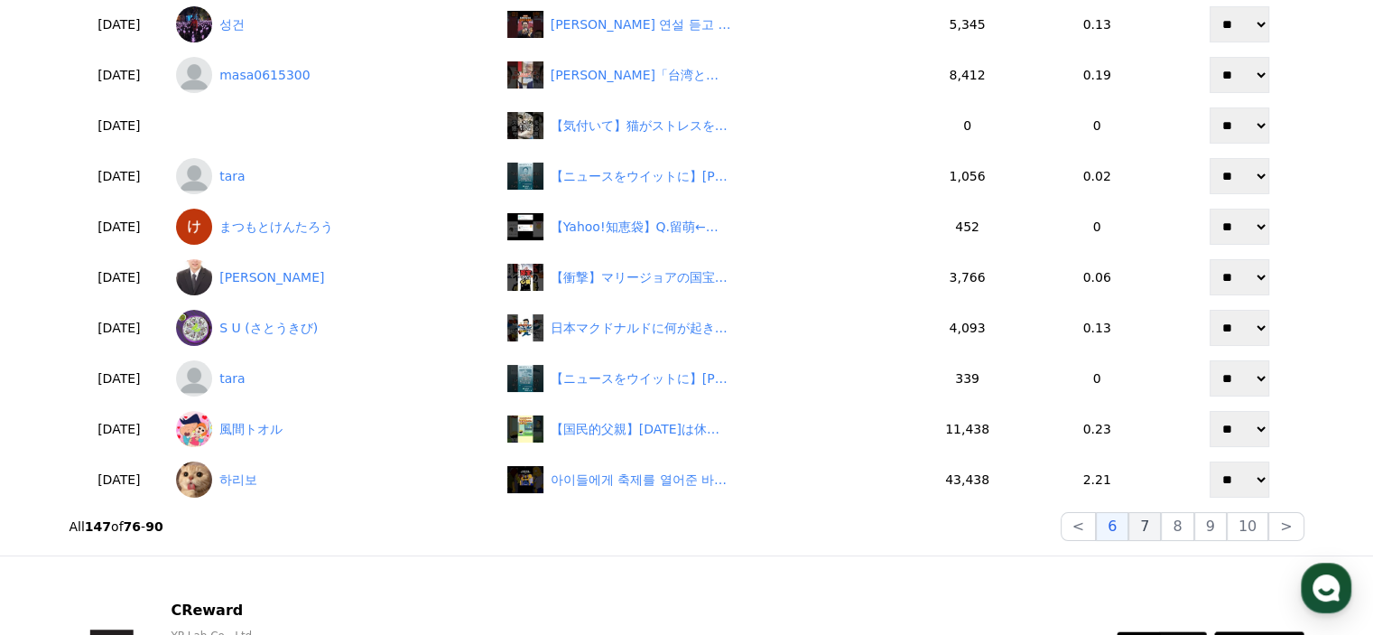
click at [1161, 526] on button "7" at bounding box center [1177, 526] width 32 height 29
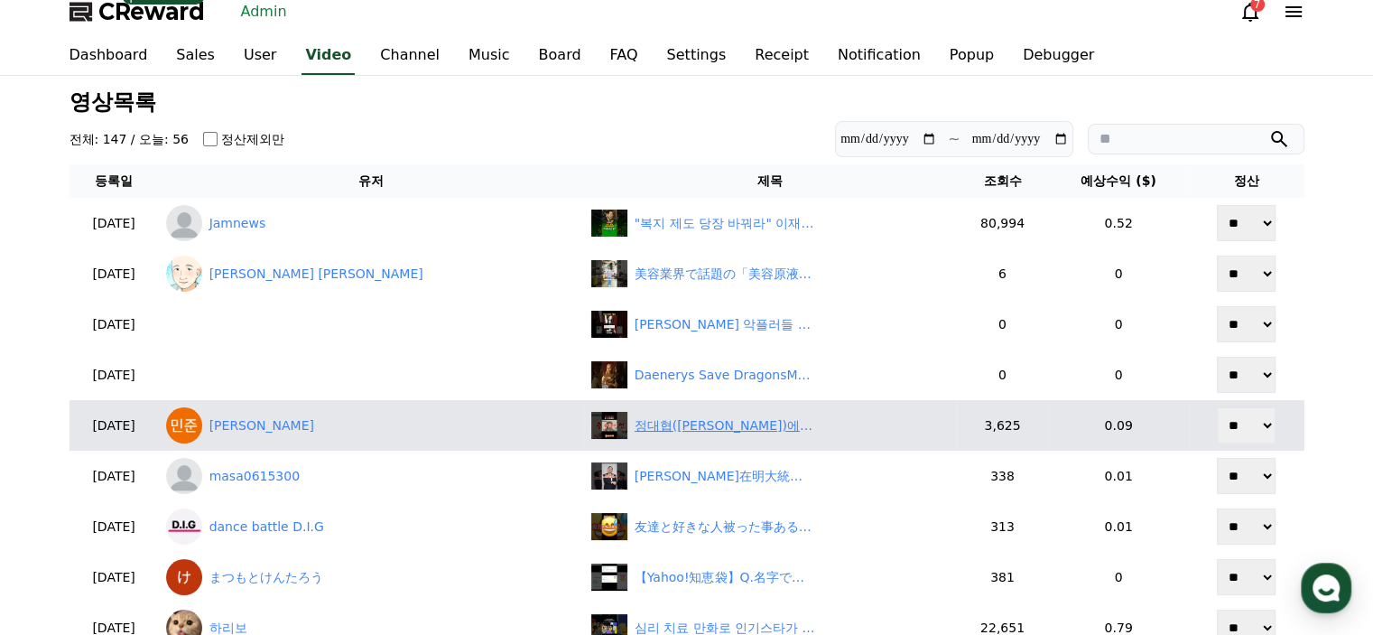
scroll to position [104, 0]
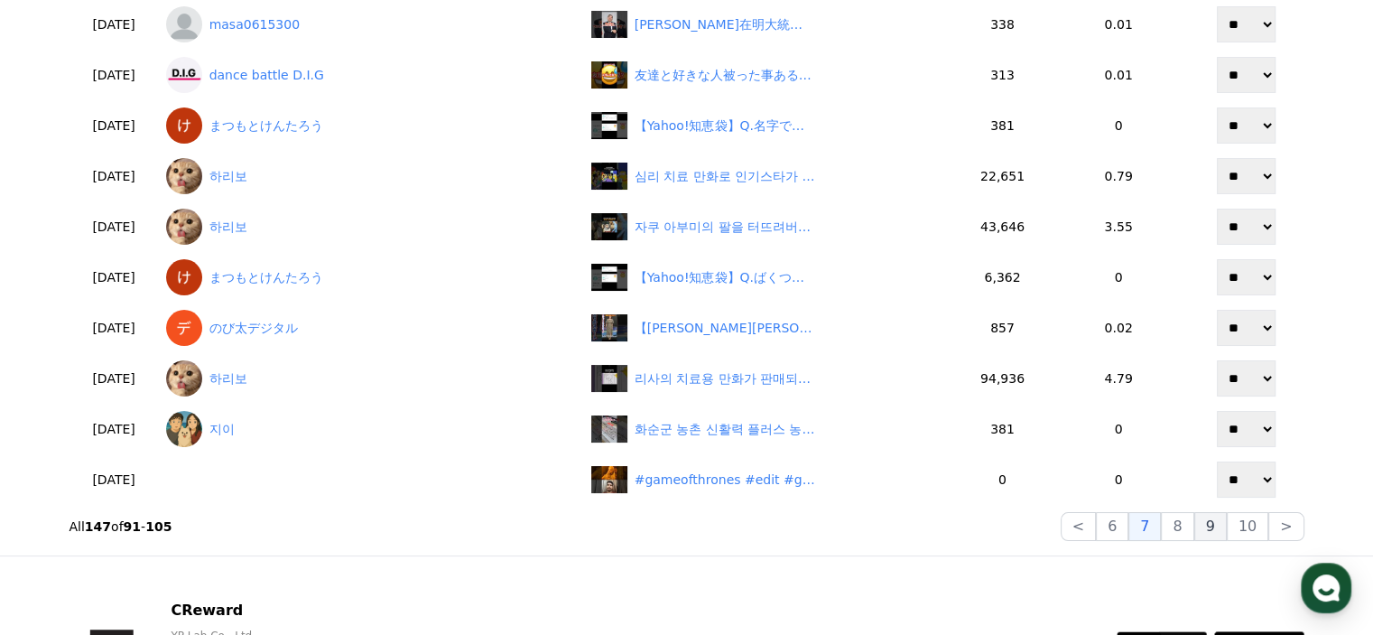
click at [1201, 521] on button "9" at bounding box center [1210, 526] width 32 height 29
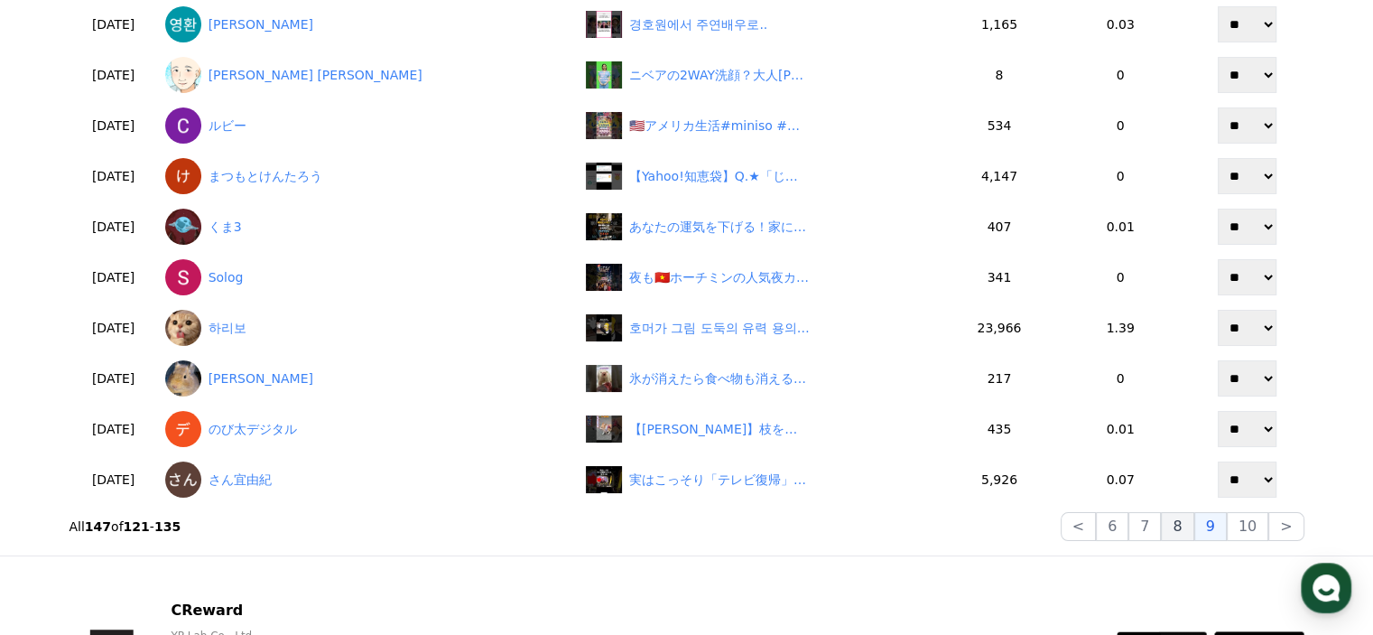
click at [1227, 529] on button "8" at bounding box center [1248, 526] width 42 height 29
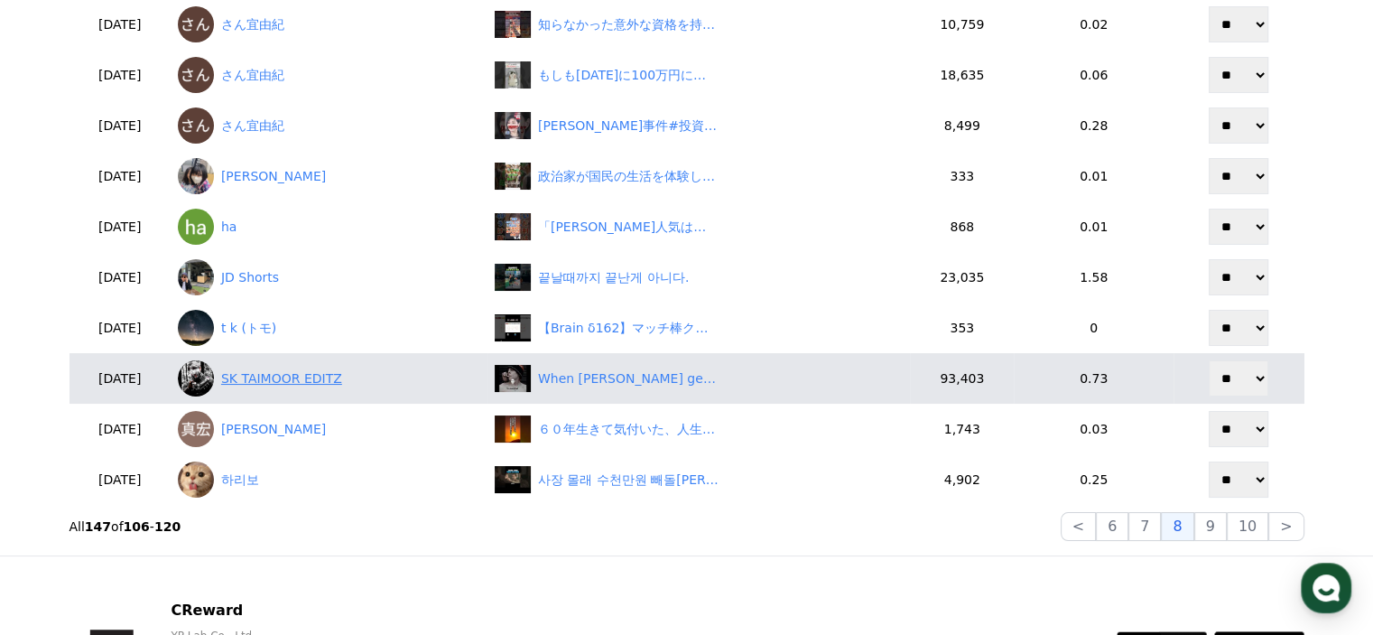
click at [364, 379] on link "SK TAIMOOR EDITZ" at bounding box center [329, 378] width 302 height 36
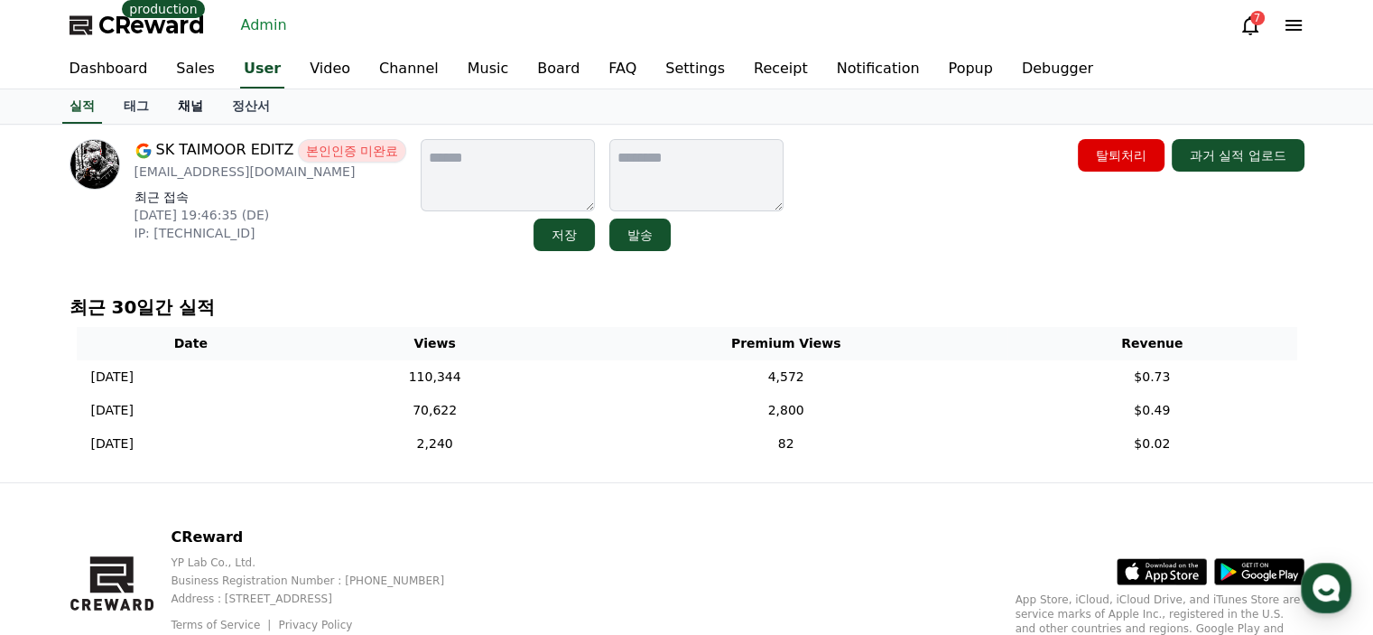
click at [188, 114] on link "채널" at bounding box center [190, 106] width 54 height 34
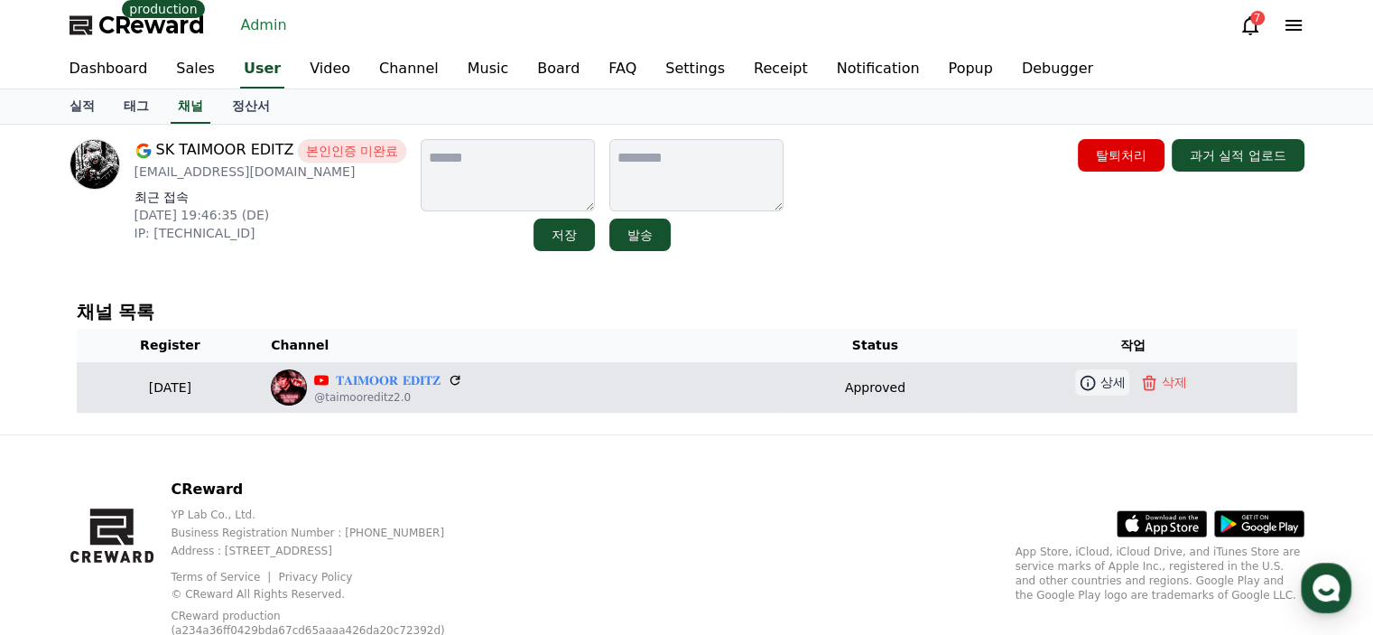
click at [1086, 391] on link "상세" at bounding box center [1102, 382] width 54 height 26
click at [440, 375] on link "𝐓𝐀𝐈𝐌𝐎𝐎𝐑 𝐄𝐃𝐈𝐓𝐙" at bounding box center [388, 380] width 104 height 19
